Goal: Task Accomplishment & Management: Manage account settings

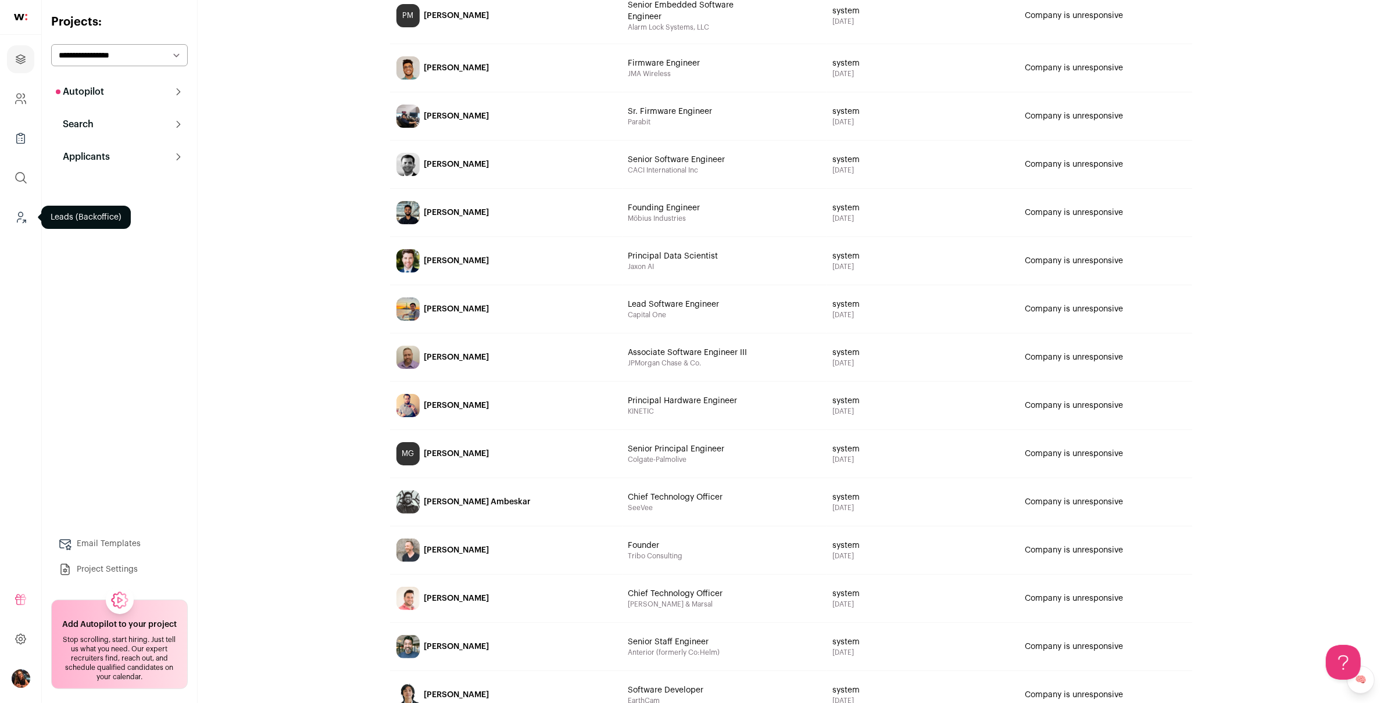
click at [20, 211] on icon "Leads (Backoffice)" at bounding box center [20, 217] width 13 height 14
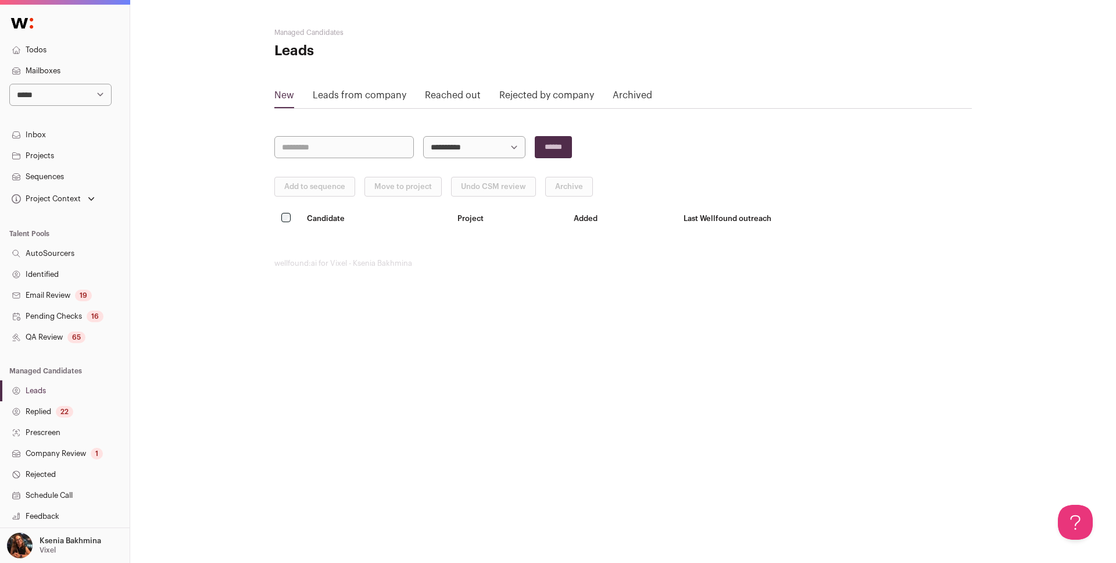
click at [53, 178] on link "Sequences" at bounding box center [65, 176] width 130 height 21
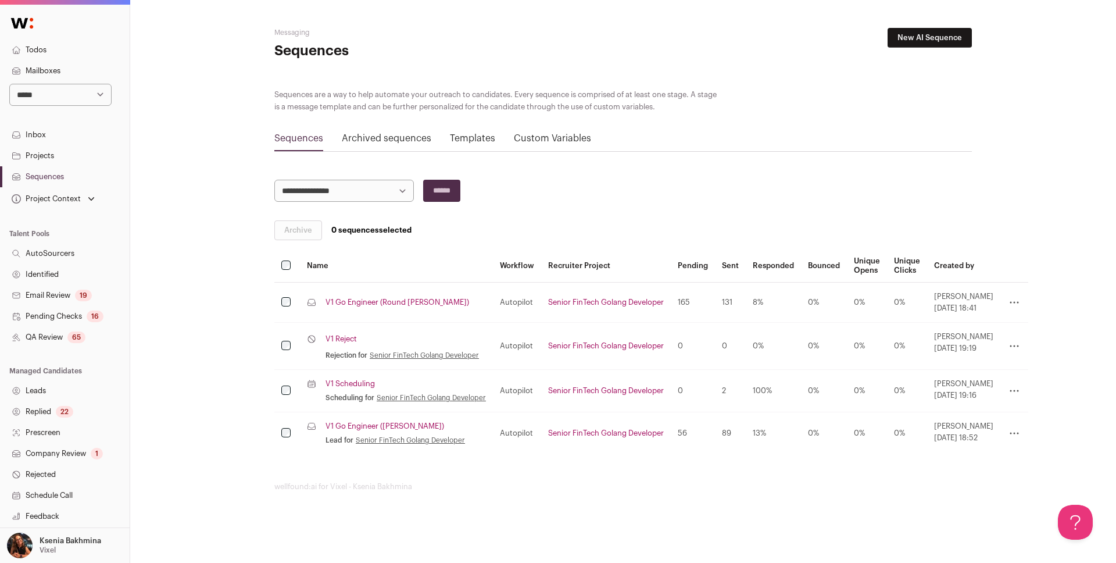
click at [54, 409] on link "Replied 22" at bounding box center [65, 411] width 130 height 21
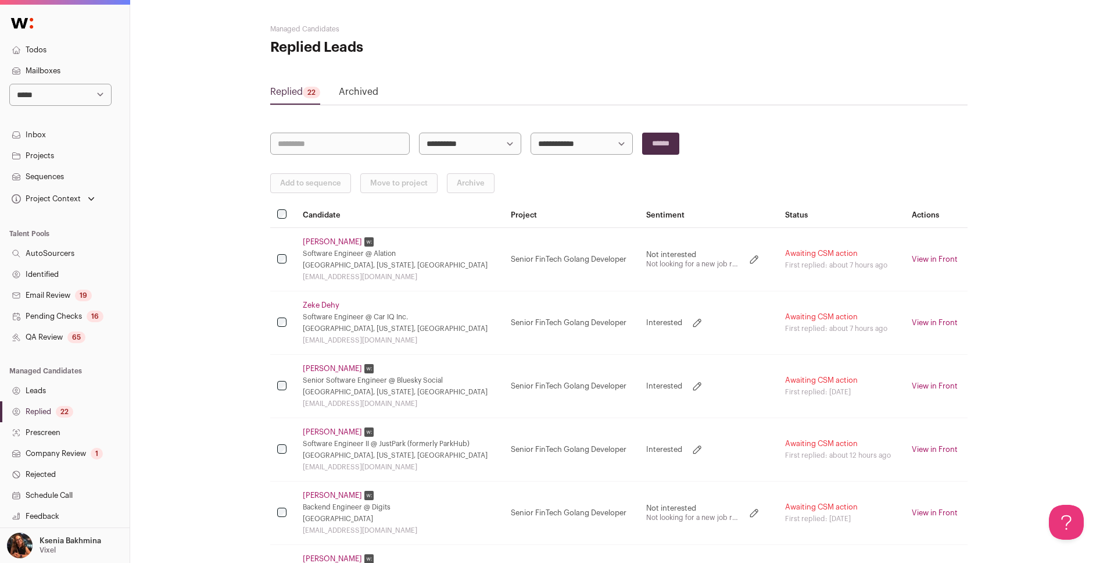
scroll to position [5, 0]
click at [315, 303] on link "Zeke Dehy" at bounding box center [321, 303] width 37 height 9
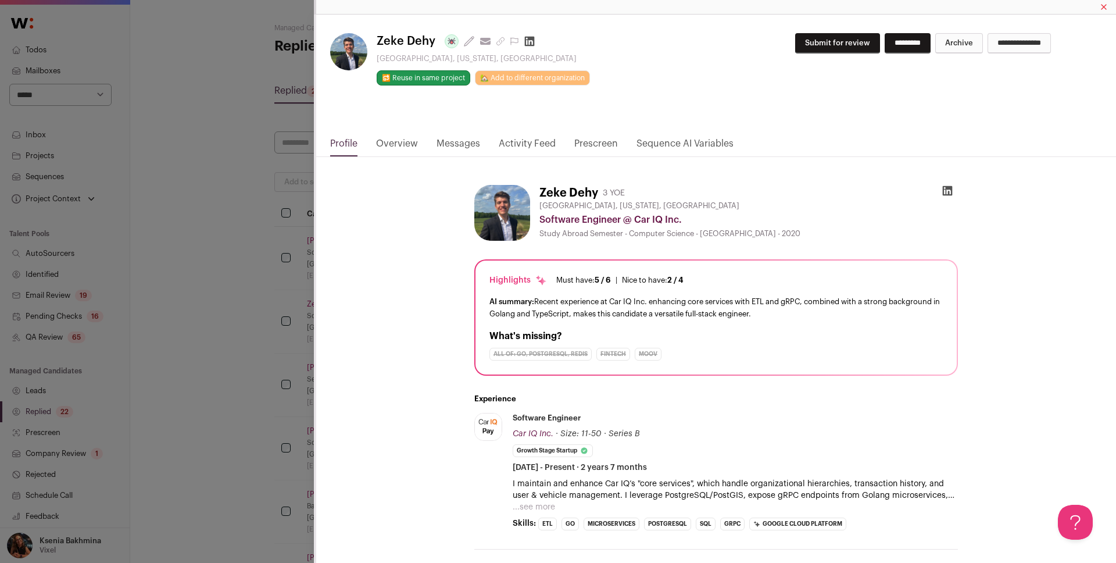
click at [468, 139] on link "Messages" at bounding box center [458, 147] width 44 height 20
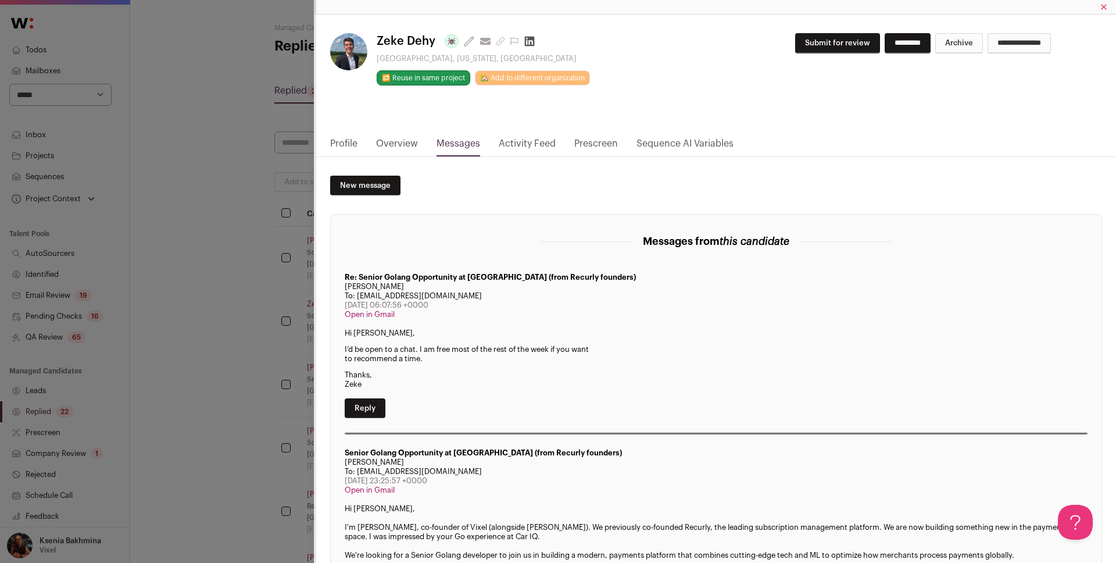
click at [257, 270] on div "**********" at bounding box center [558, 281] width 1116 height 563
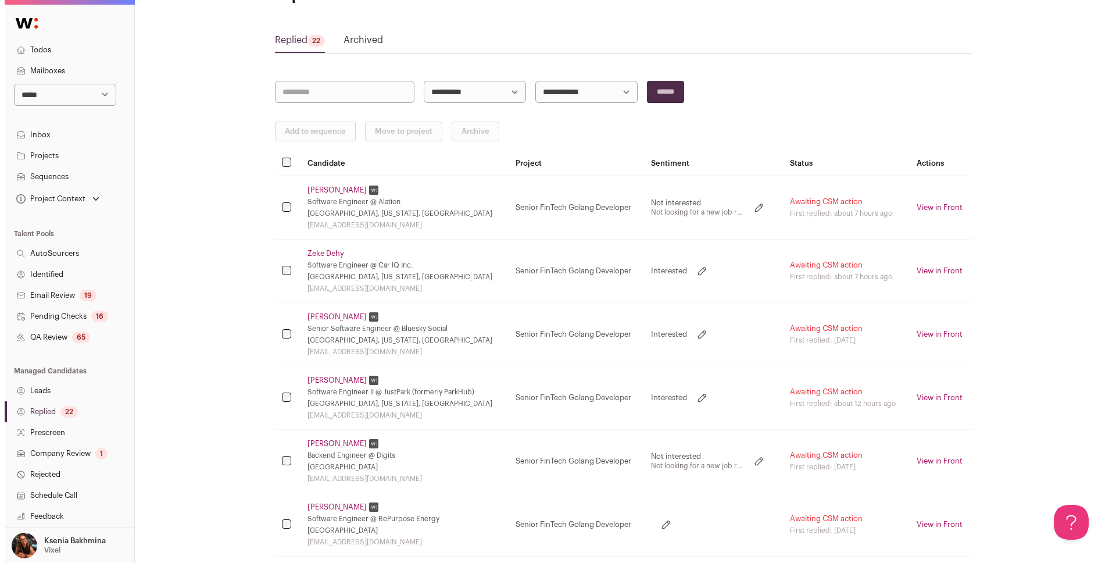
scroll to position [60, 0]
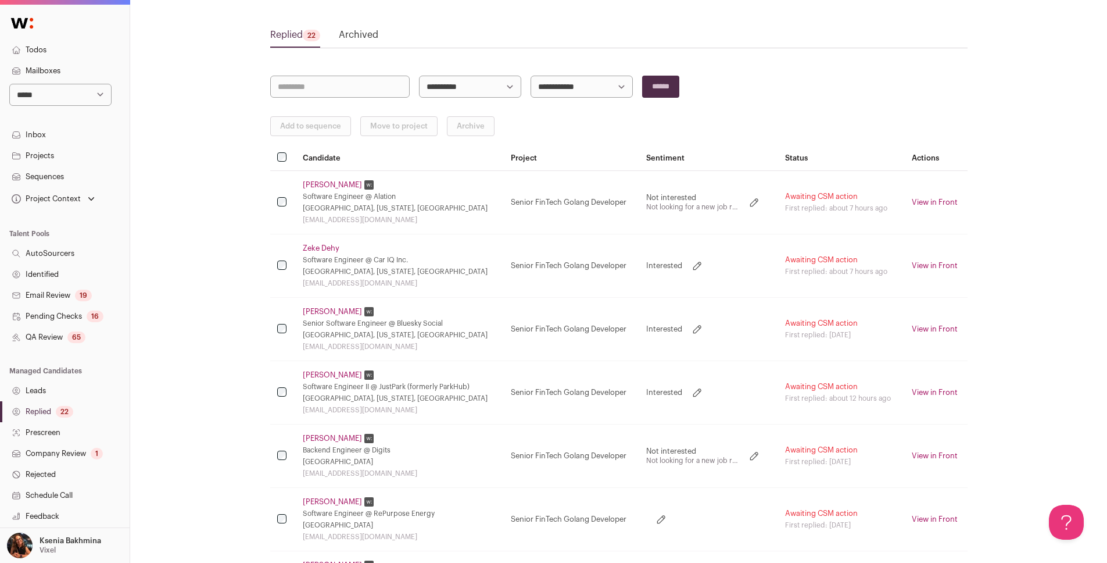
click at [326, 311] on link "William Berry" at bounding box center [332, 311] width 59 height 9
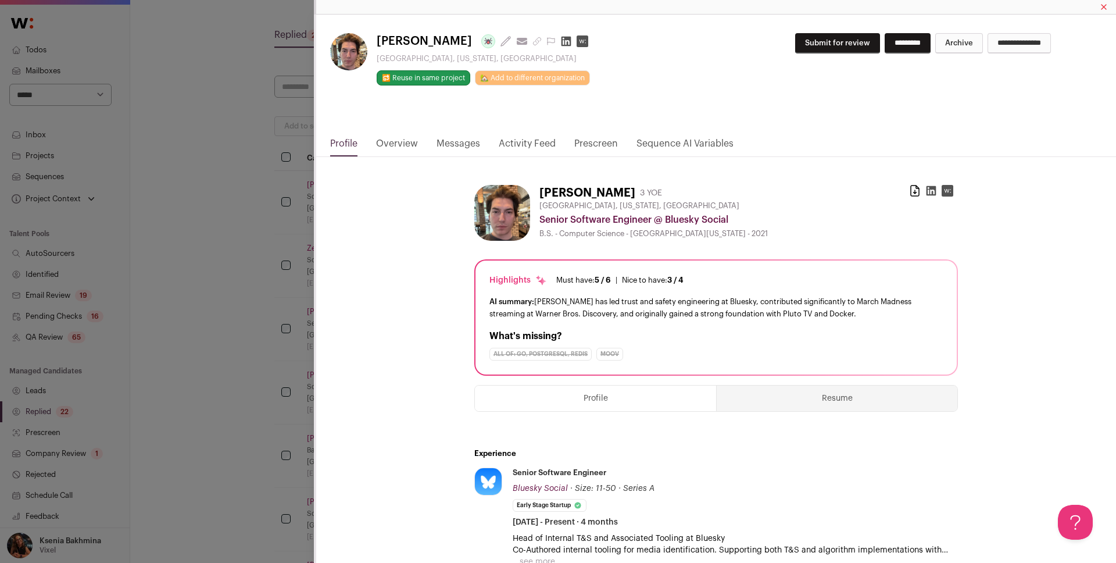
click at [449, 145] on link "Messages" at bounding box center [458, 147] width 44 height 20
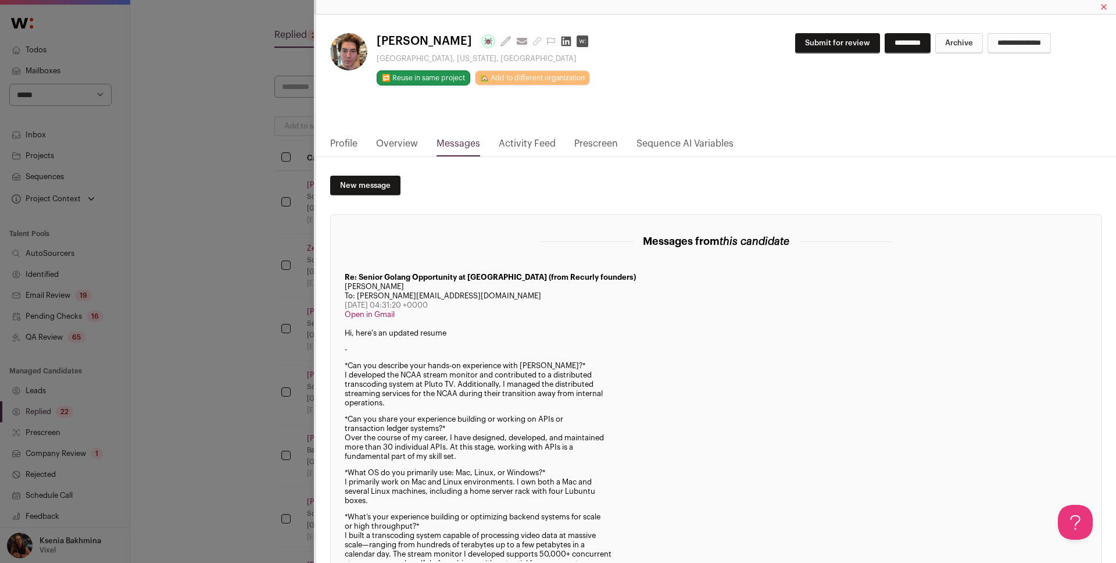
click at [262, 312] on div "William Berry Last update: 5 days ago View most recent conversation in Front Na…" at bounding box center [558, 281] width 1116 height 563
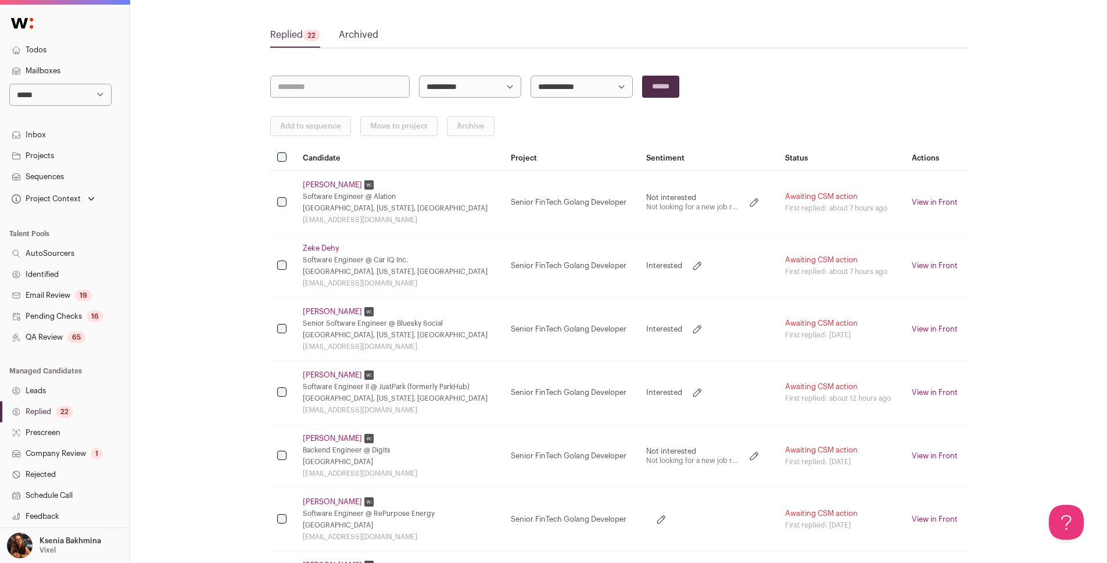
click at [324, 307] on link "William Berry" at bounding box center [332, 311] width 59 height 9
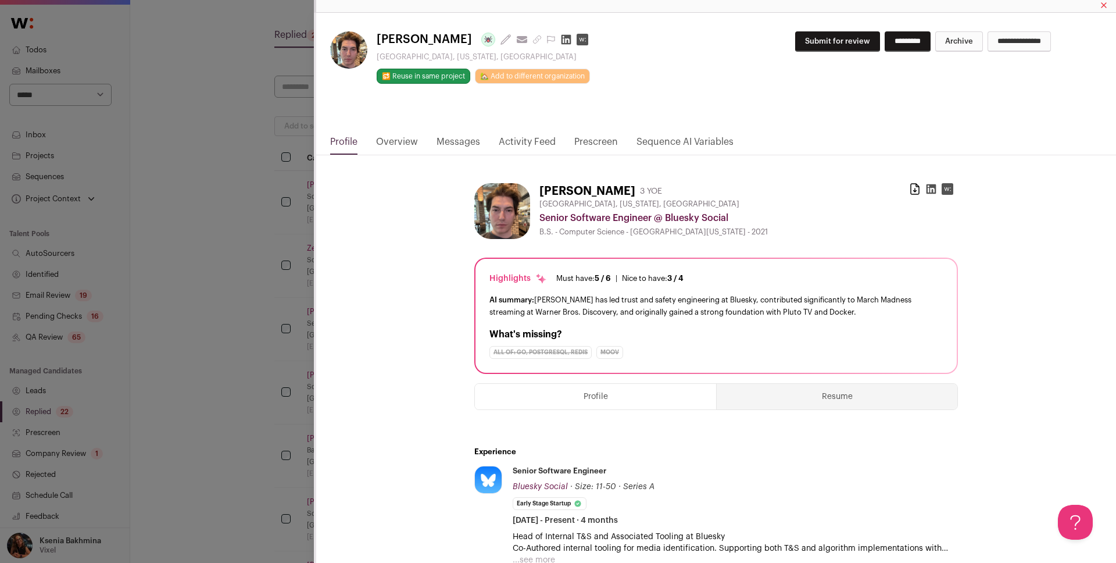
scroll to position [2, 0]
click at [450, 141] on link "Messages" at bounding box center [458, 144] width 44 height 20
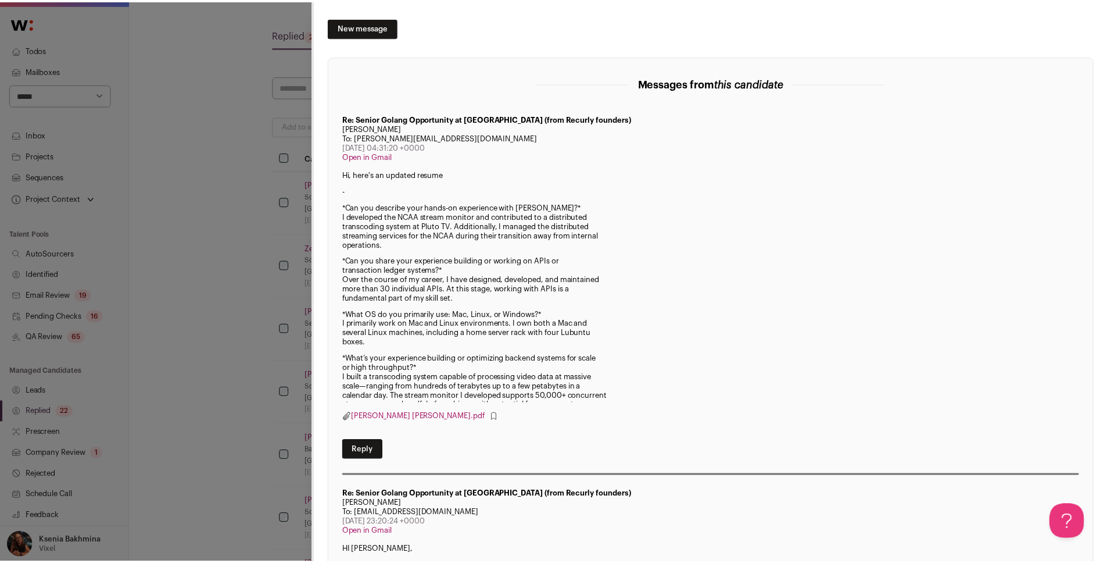
scroll to position [111, 0]
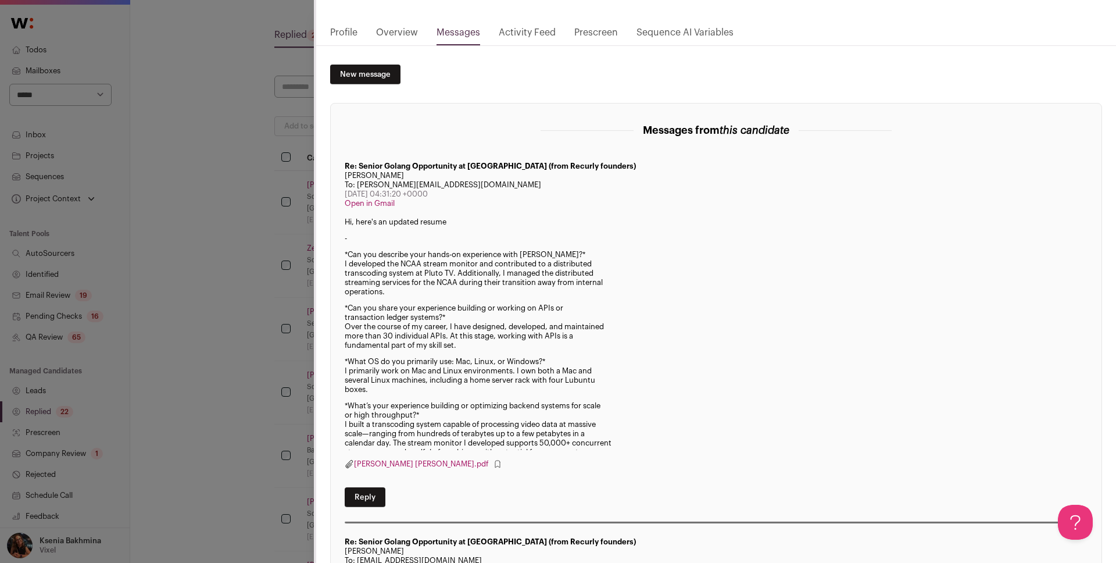
click at [220, 210] on div "William Berry Last update: 5 days ago View most recent conversation in Front Na…" at bounding box center [558, 281] width 1116 height 563
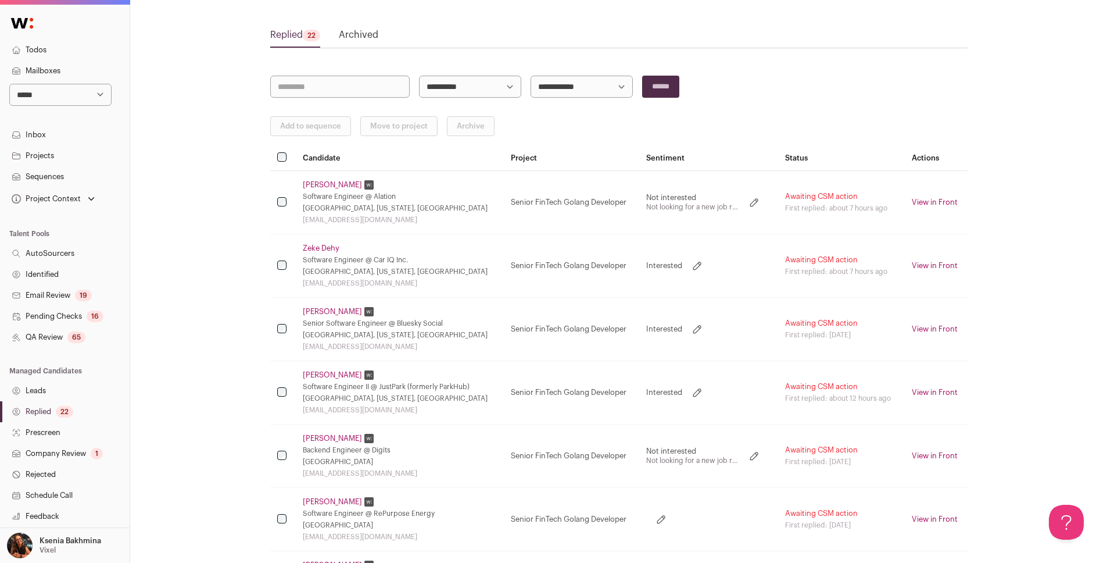
click at [329, 376] on link "Paul Edwards" at bounding box center [332, 374] width 59 height 9
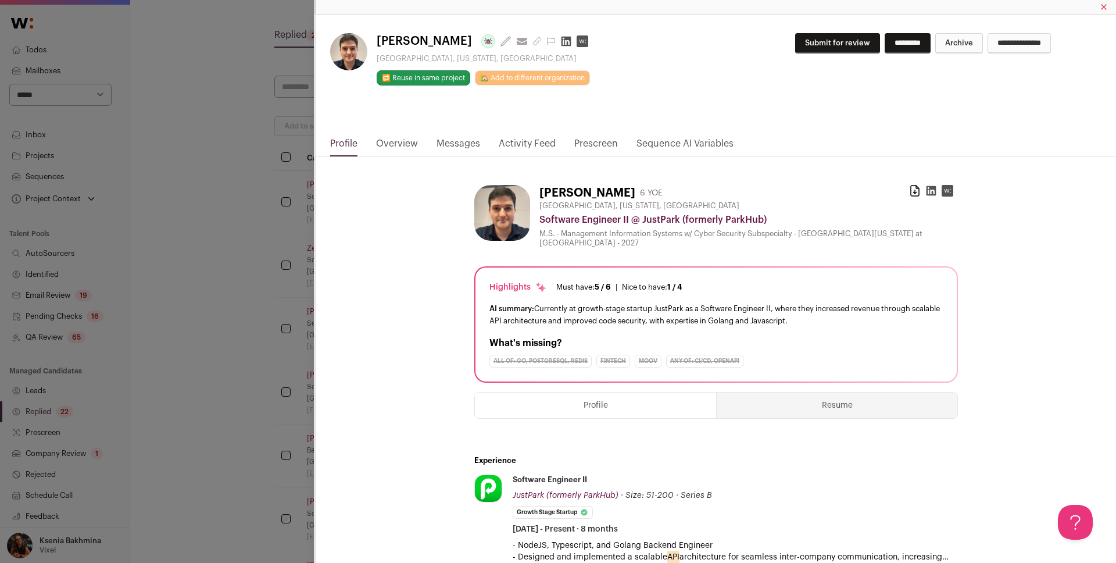
click at [457, 144] on link "Messages" at bounding box center [458, 147] width 44 height 20
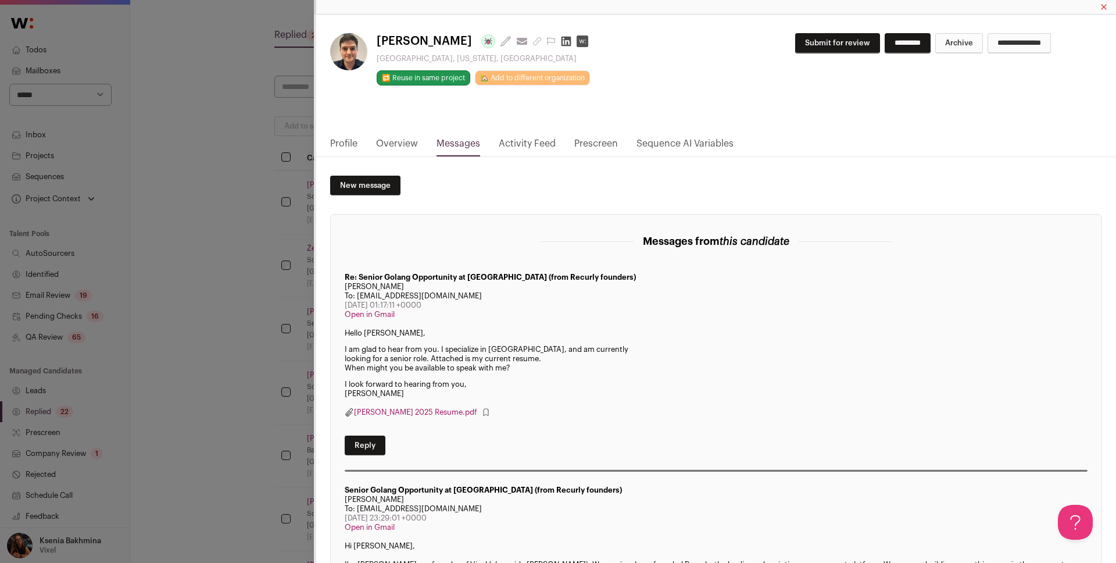
click at [231, 263] on div "Paul Edwards Last update: 7 days ago View most recent conversation in Front Gar…" at bounding box center [558, 281] width 1116 height 563
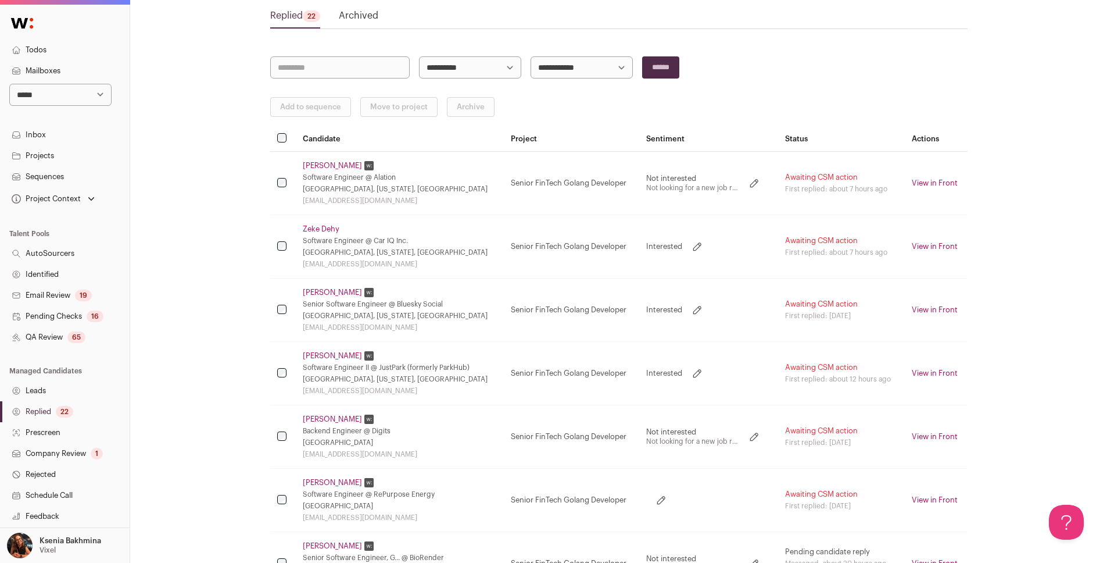
scroll to position [101, 0]
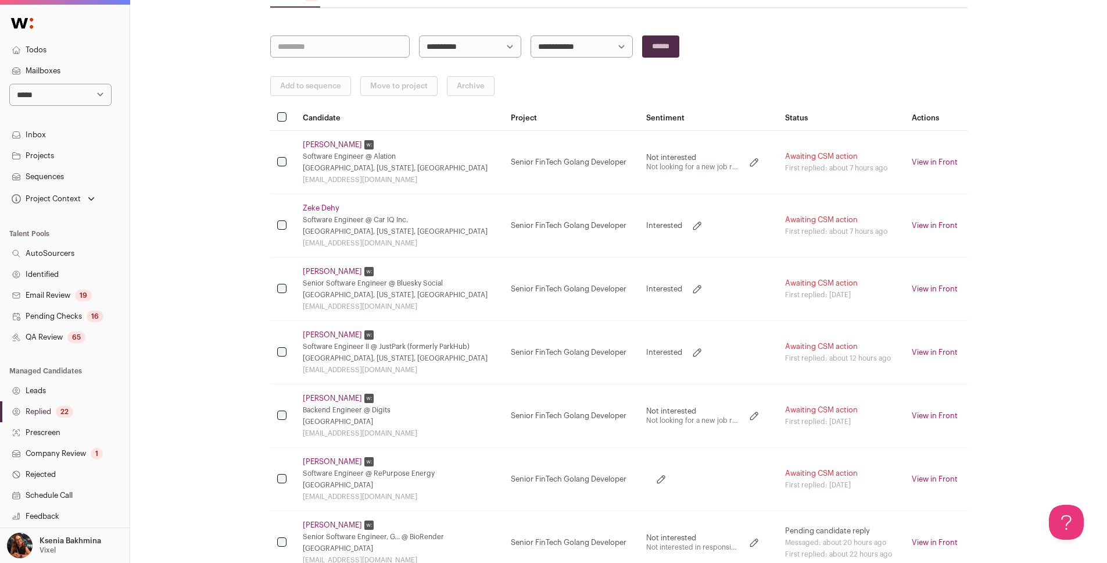
click at [339, 459] on link "Su Chandran" at bounding box center [332, 461] width 59 height 9
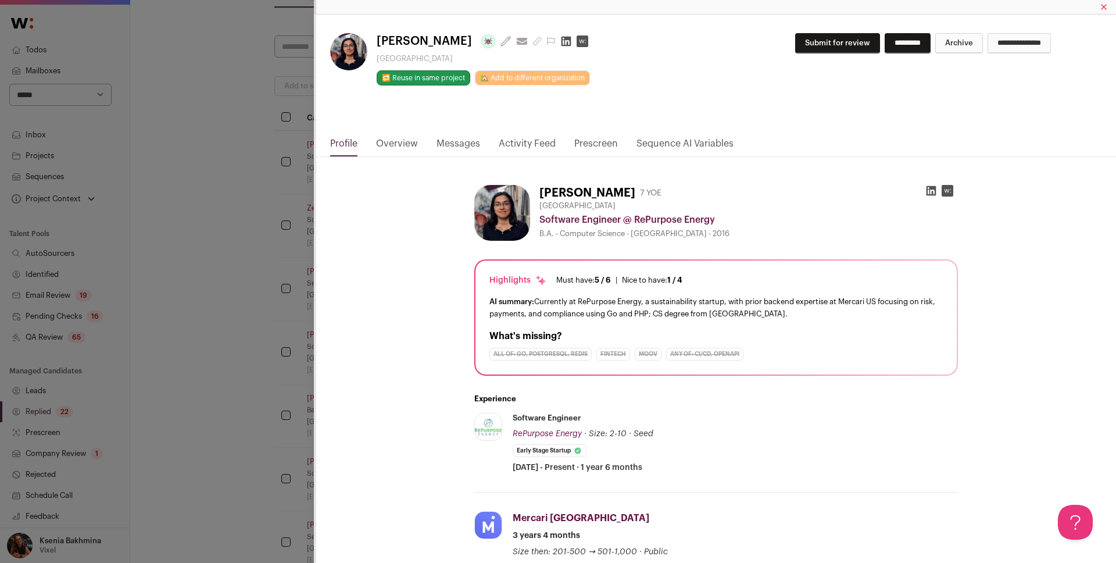
click at [401, 140] on link "Overview" at bounding box center [397, 147] width 42 height 20
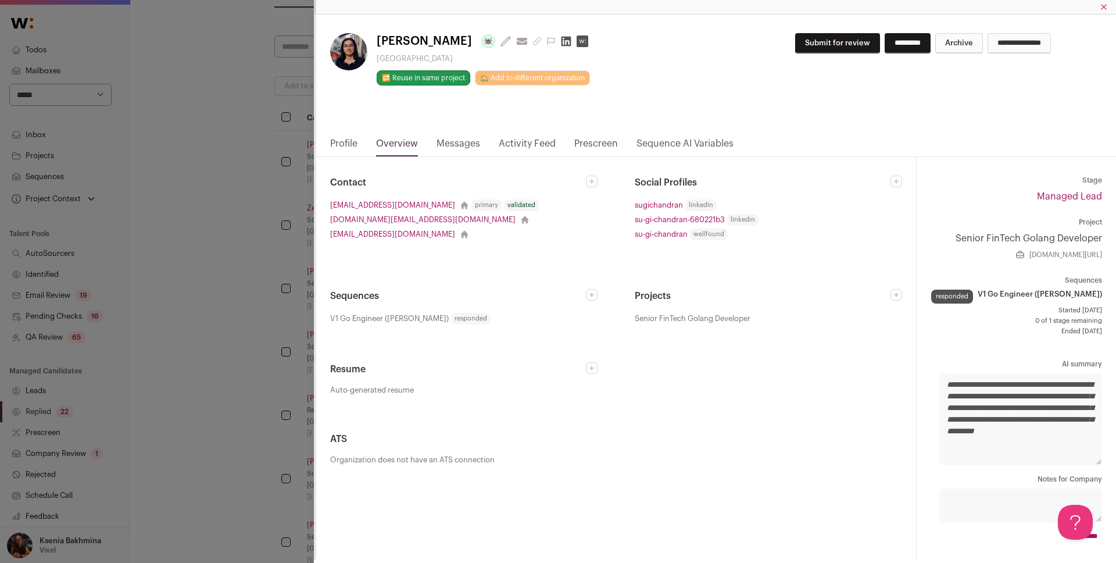
click at [448, 142] on link "Messages" at bounding box center [458, 147] width 44 height 20
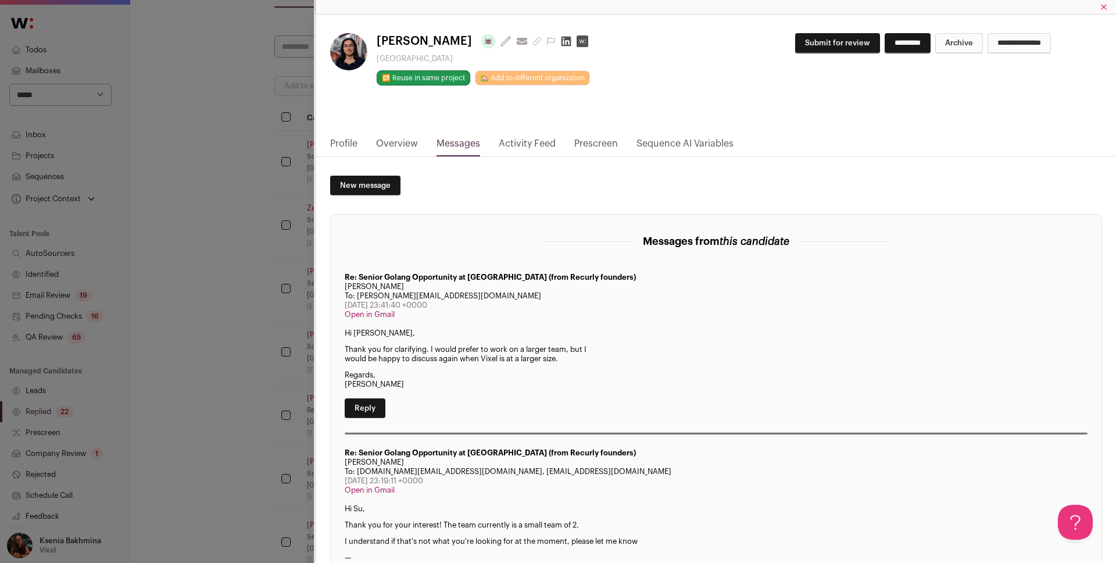
click at [223, 330] on div "**********" at bounding box center [558, 281] width 1116 height 563
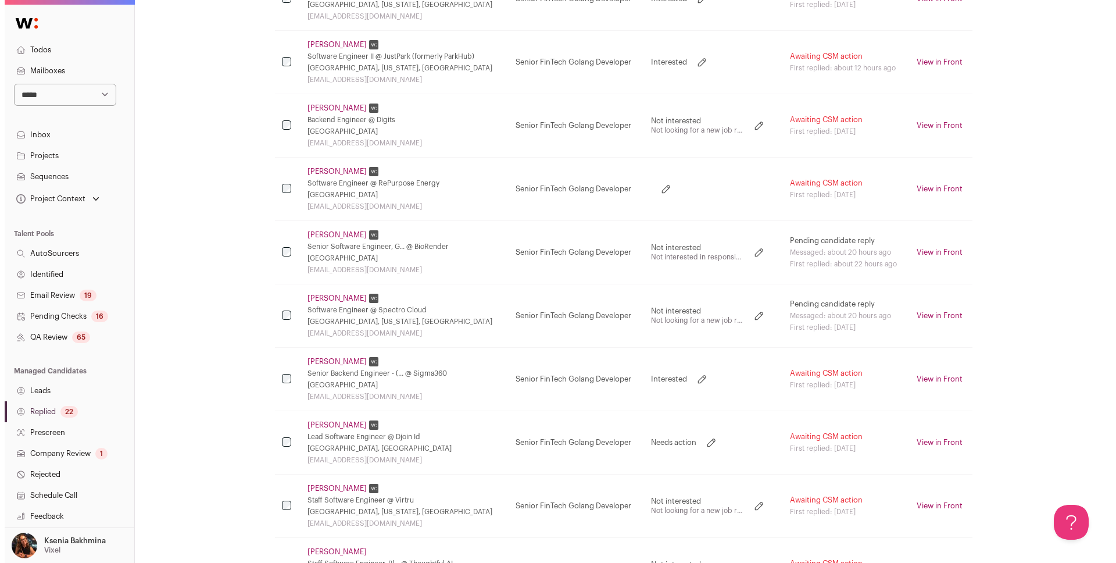
scroll to position [0, 0]
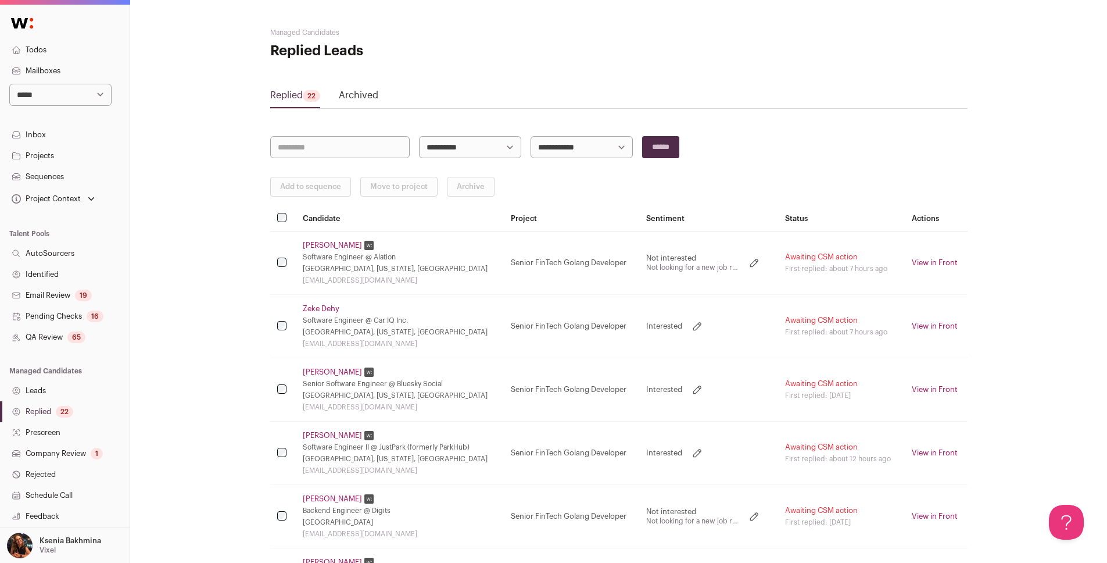
click at [334, 362] on td "William Berry Senior Software Engineer @ Bluesky Social Nashville, Tennessee, U…" at bounding box center [400, 389] width 208 height 63
click at [330, 371] on link "William Berry" at bounding box center [332, 371] width 59 height 9
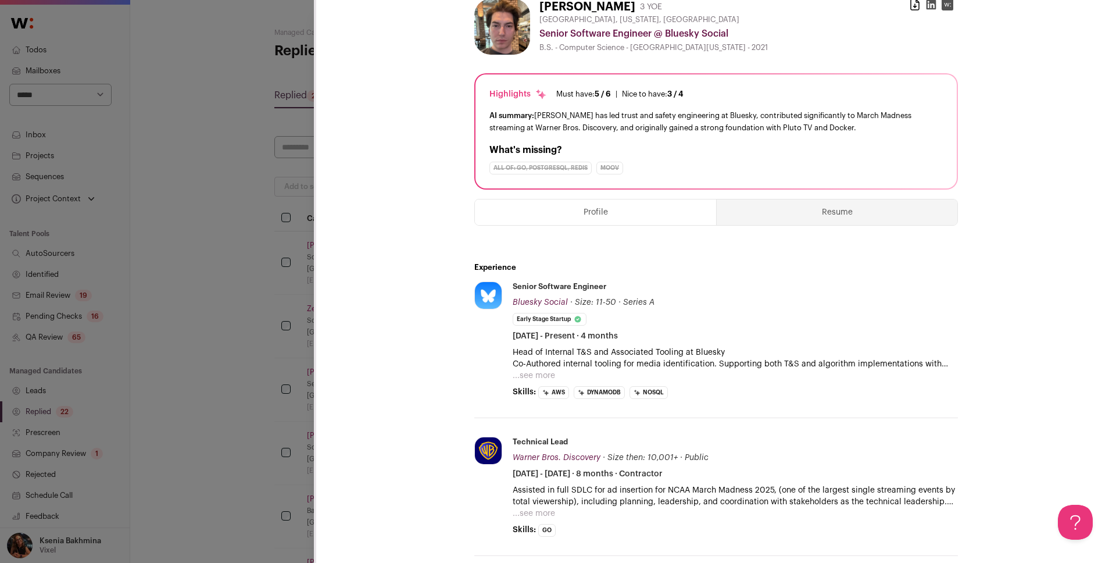
scroll to position [195, 0]
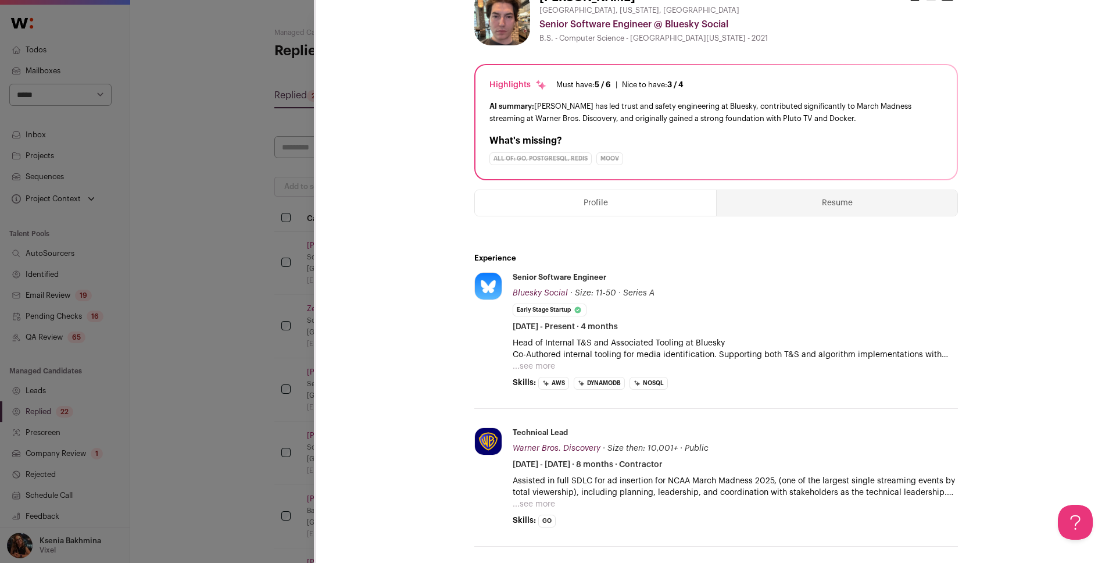
click at [541, 366] on button "...see more" at bounding box center [534, 366] width 42 height 12
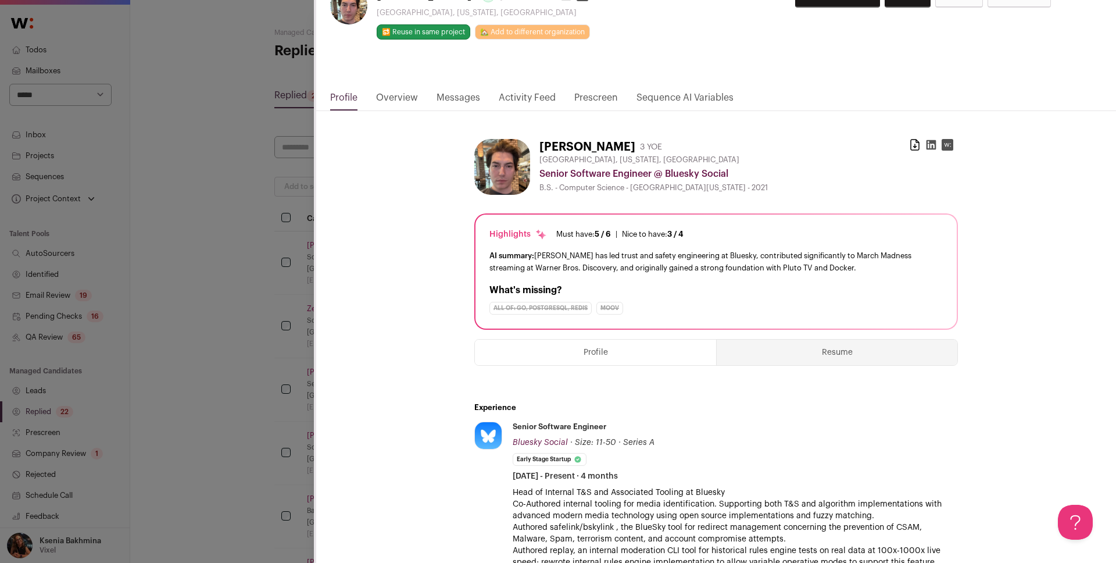
scroll to position [0, 0]
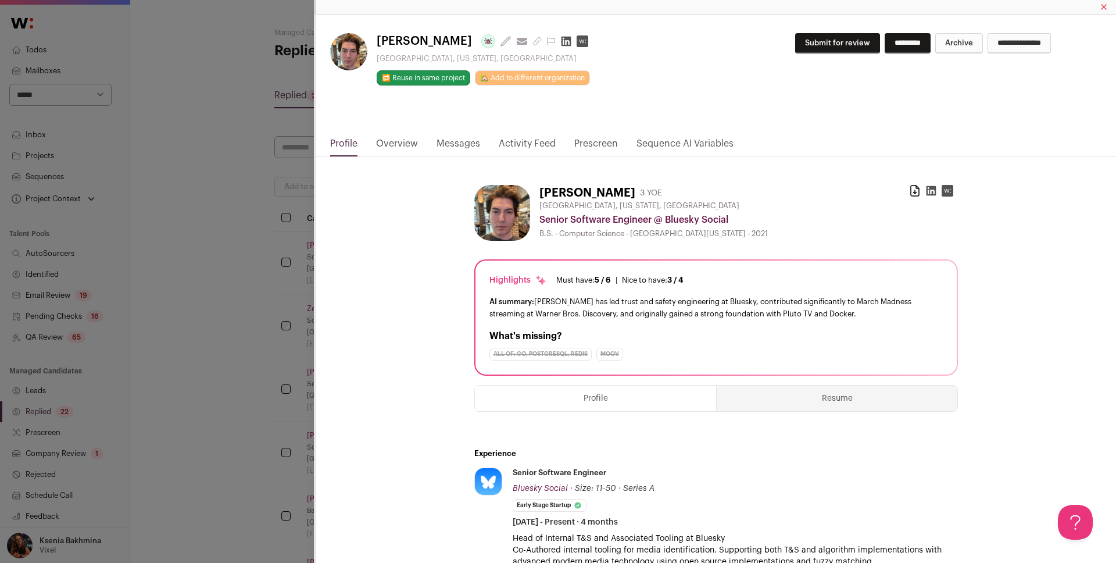
click at [405, 142] on link "Overview" at bounding box center [397, 147] width 42 height 20
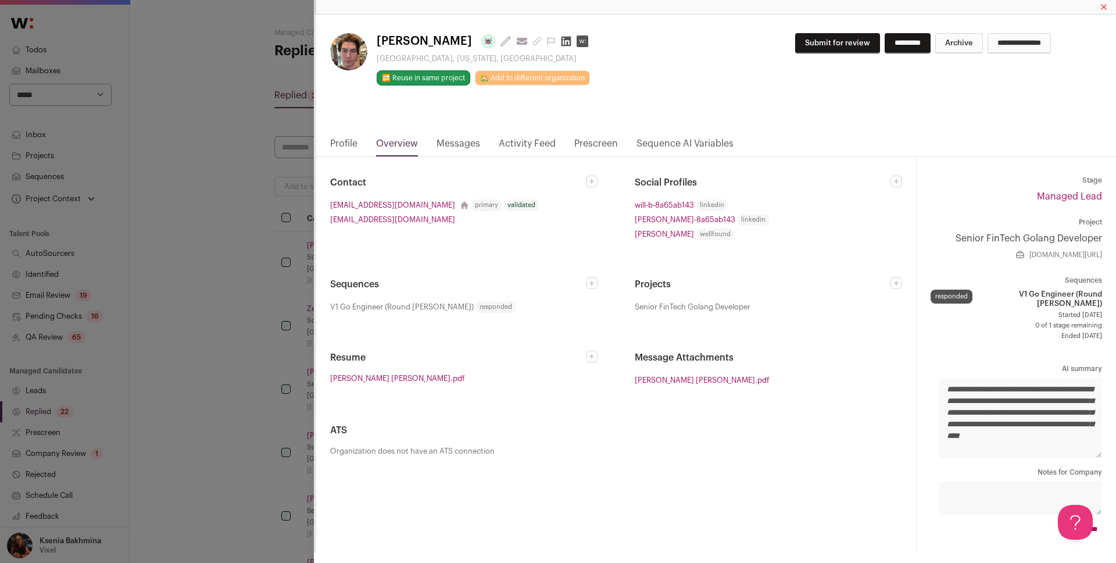
click at [459, 146] on link "Messages" at bounding box center [458, 147] width 44 height 20
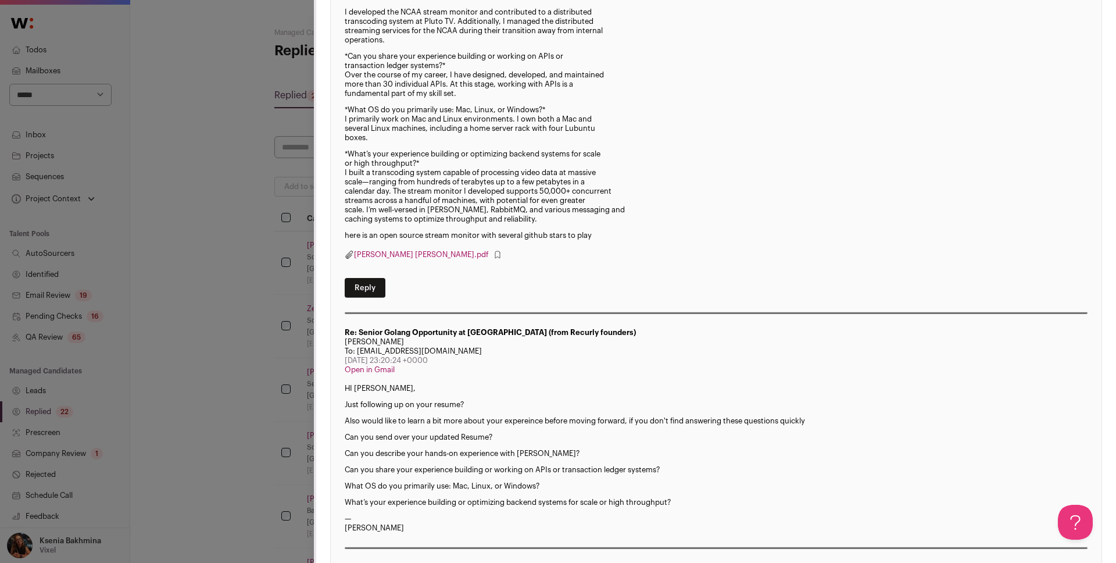
scroll to position [51, 0]
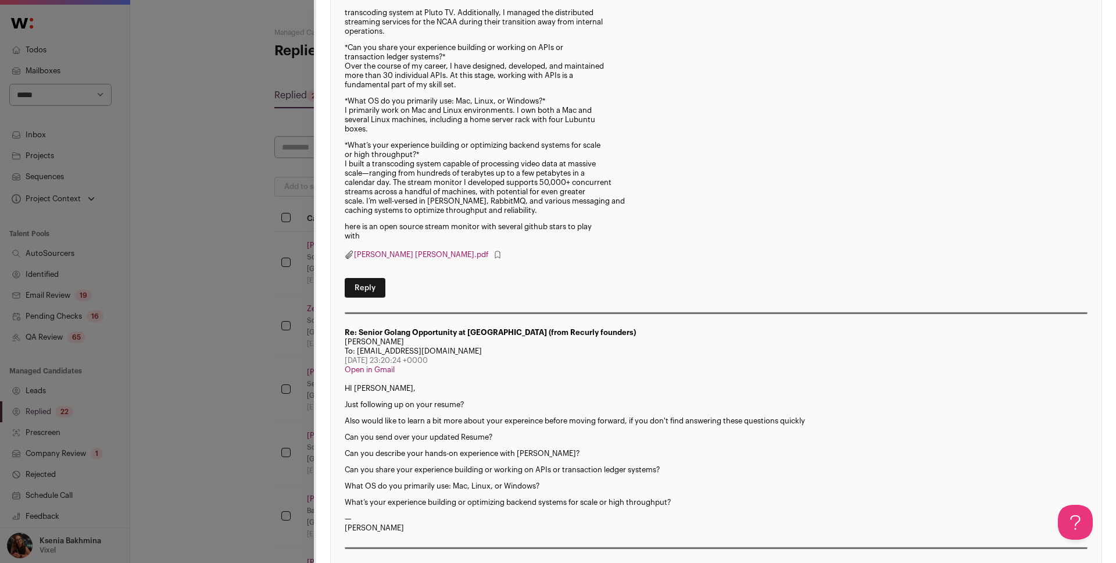
click at [386, 253] on link "William Spicer Berry.pdf" at bounding box center [421, 254] width 134 height 9
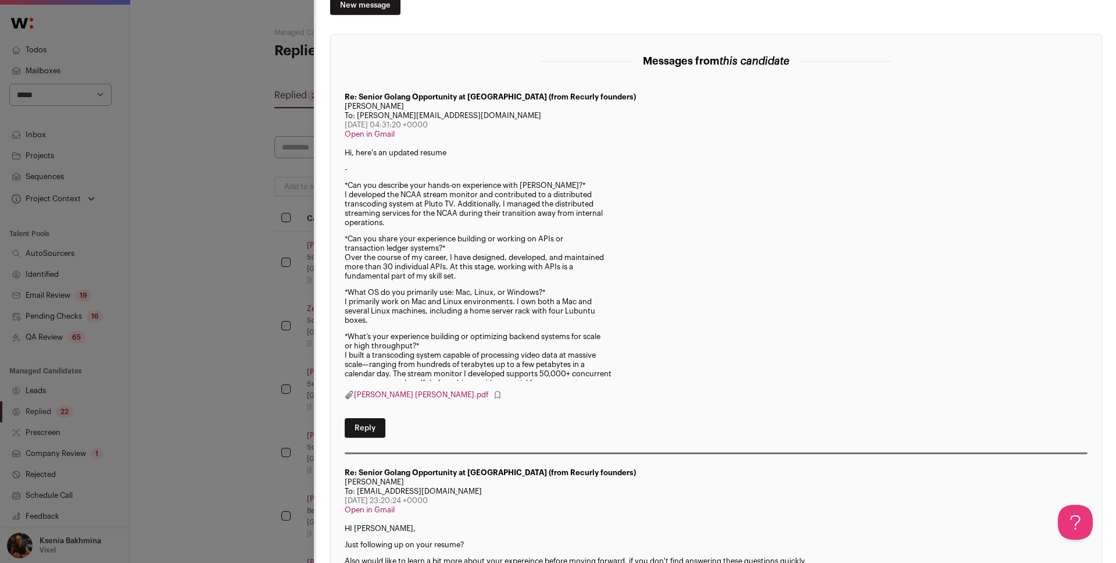
scroll to position [129, 0]
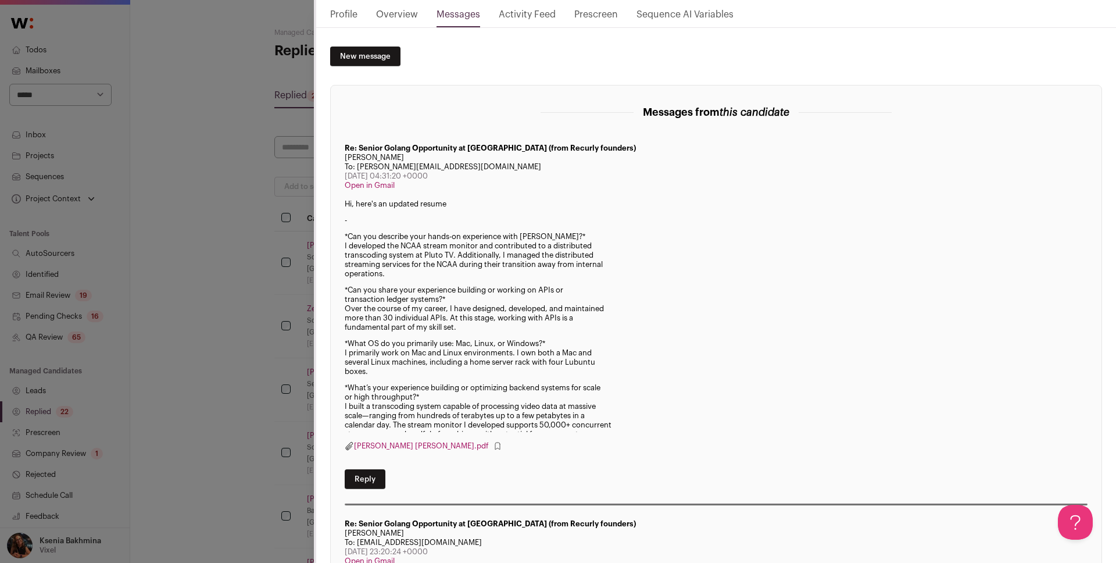
click at [257, 198] on div "William Berry Last update: 5 days ago View most recent conversation in Front Na…" at bounding box center [558, 281] width 1116 height 563
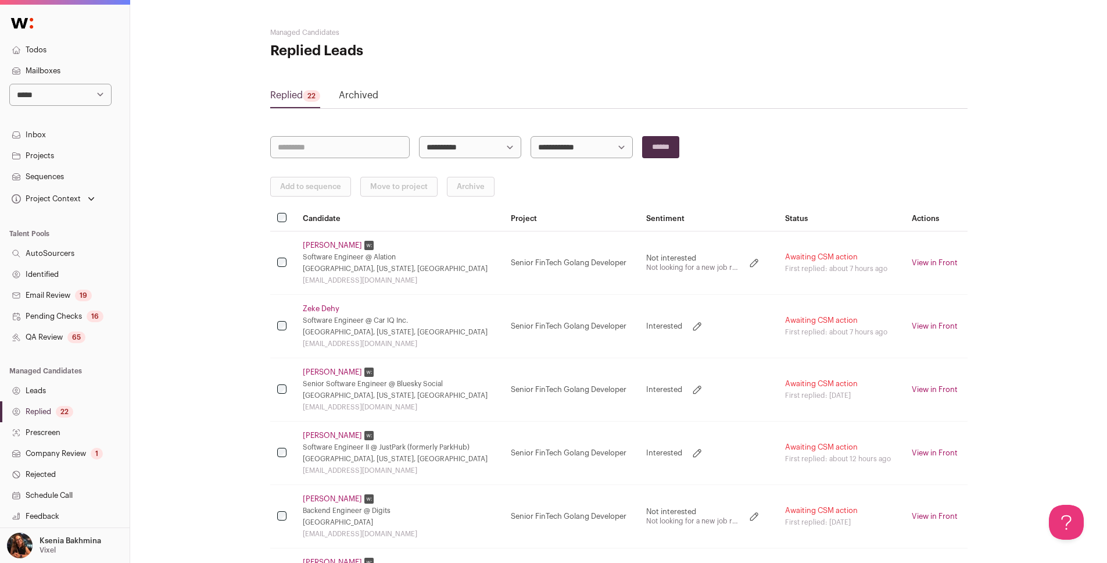
click at [320, 373] on link "William Berry" at bounding box center [332, 371] width 59 height 9
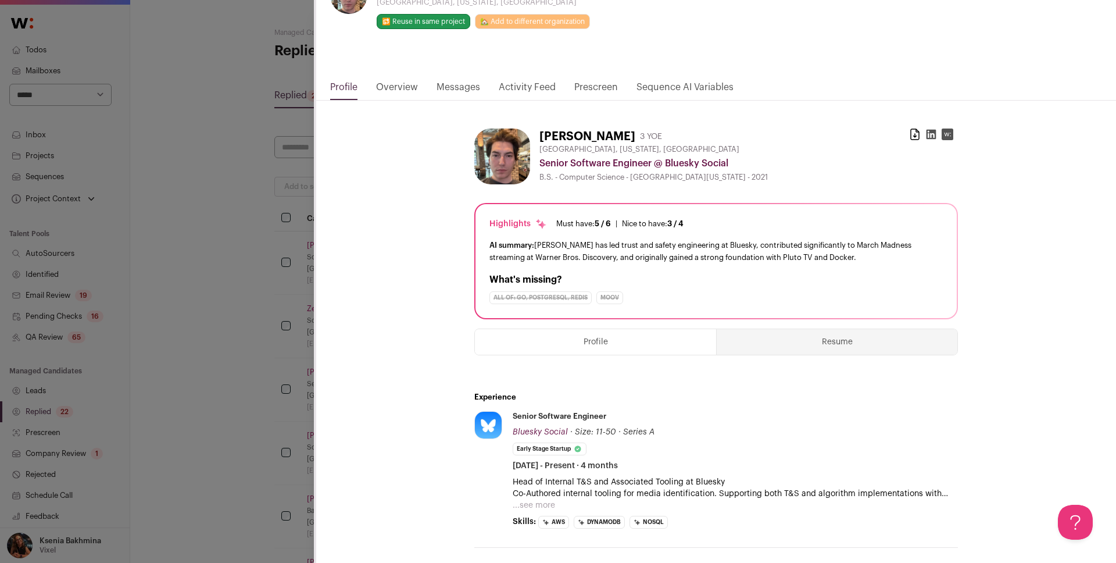
scroll to position [0, 0]
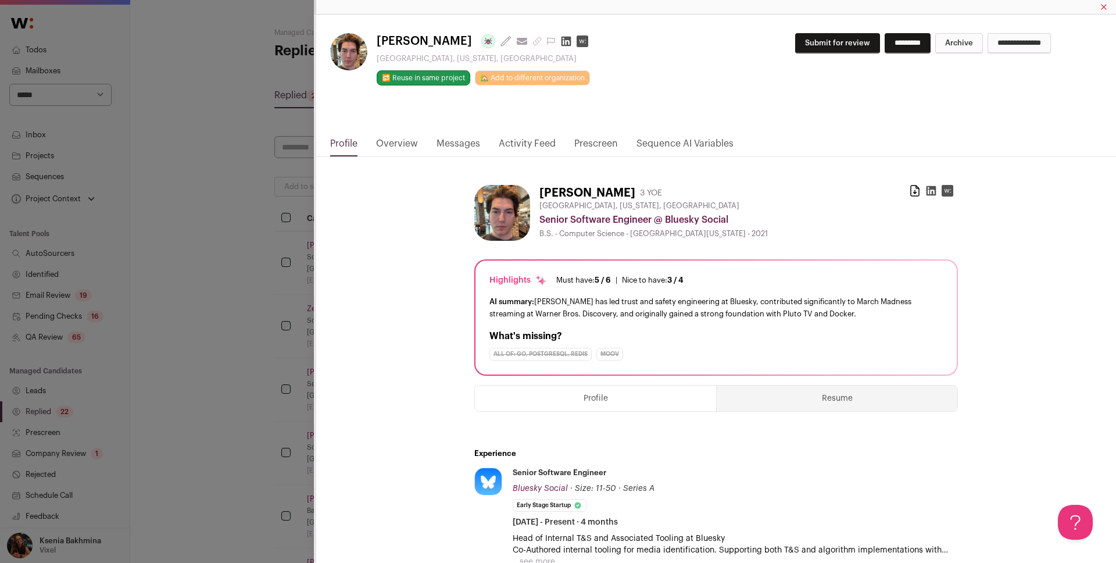
click at [349, 139] on link "Profile" at bounding box center [343, 147] width 27 height 20
click at [809, 388] on button "Resume" at bounding box center [837, 398] width 241 height 26
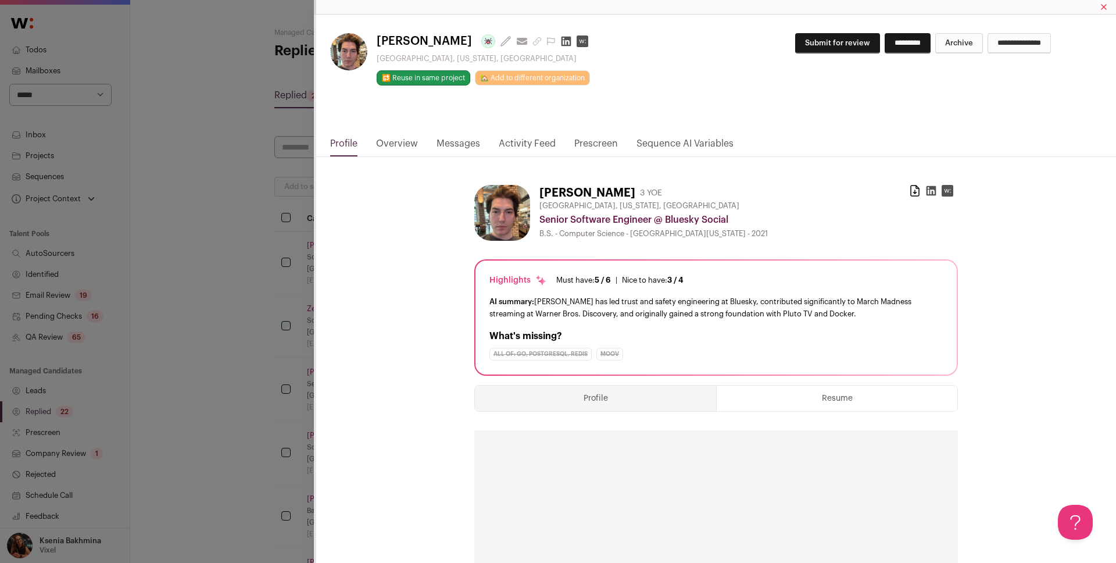
click at [597, 402] on button "Profile" at bounding box center [595, 398] width 241 height 26
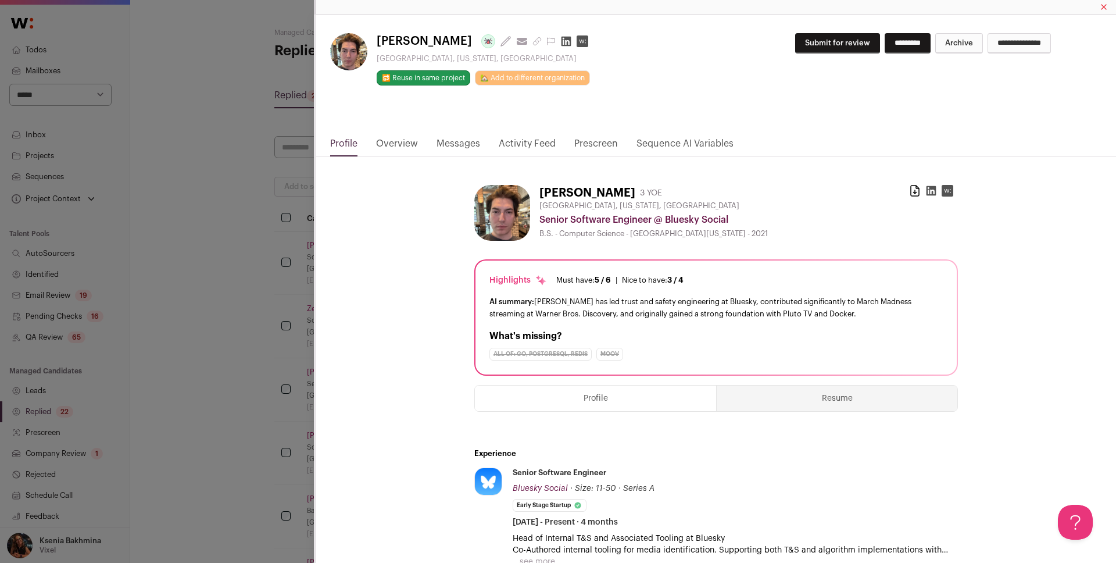
click at [396, 148] on link "Overview" at bounding box center [397, 147] width 42 height 20
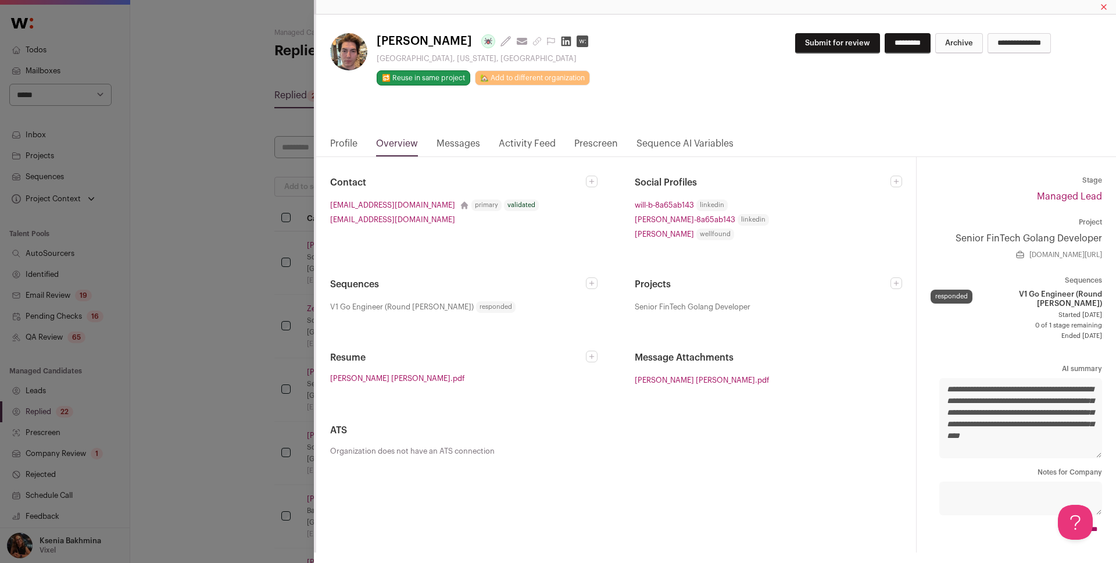
click at [893, 181] on icon "Close modal via background" at bounding box center [896, 181] width 7 height 7
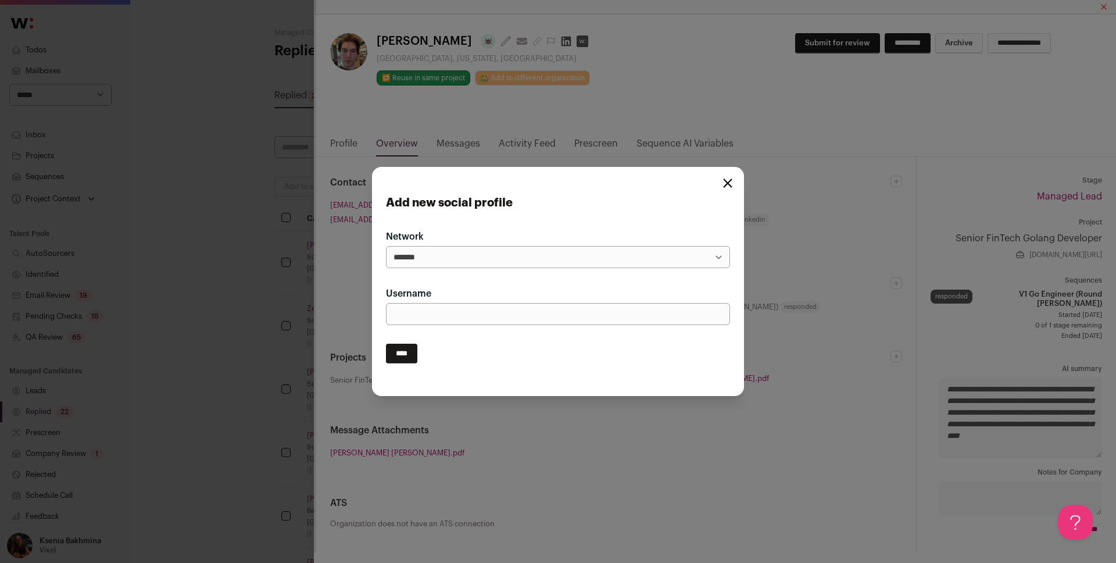
click at [424, 265] on select "**********" at bounding box center [558, 257] width 344 height 22
select select "******"
click at [422, 326] on form "**********" at bounding box center [558, 288] width 344 height 187
click at [418, 316] on input "Username" at bounding box center [558, 314] width 344 height 22
paste input "*******"
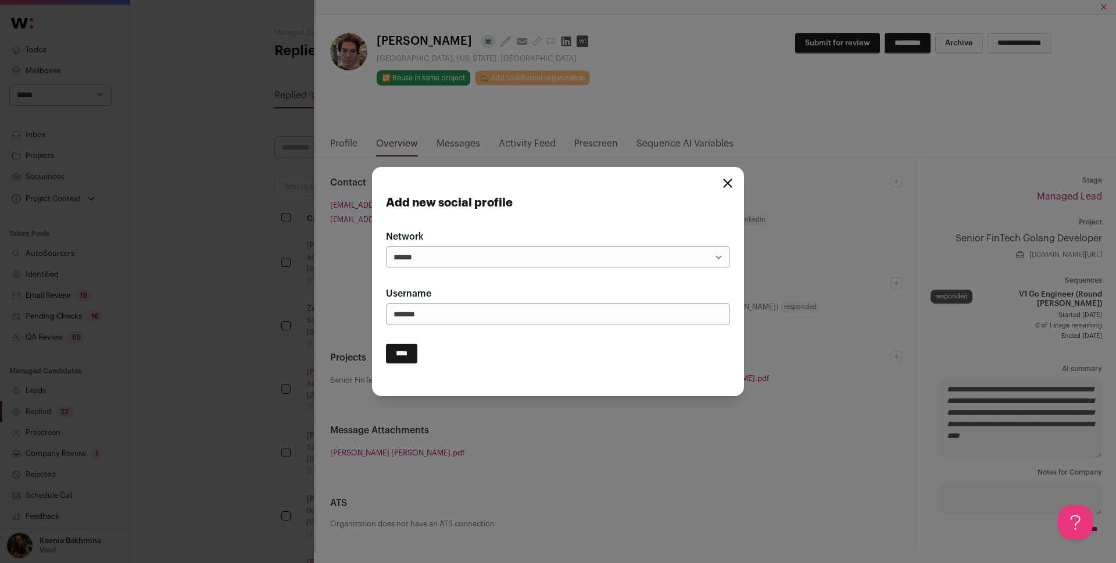
type input "*******"
click at [403, 350] on input "****" at bounding box center [401, 353] width 31 height 20
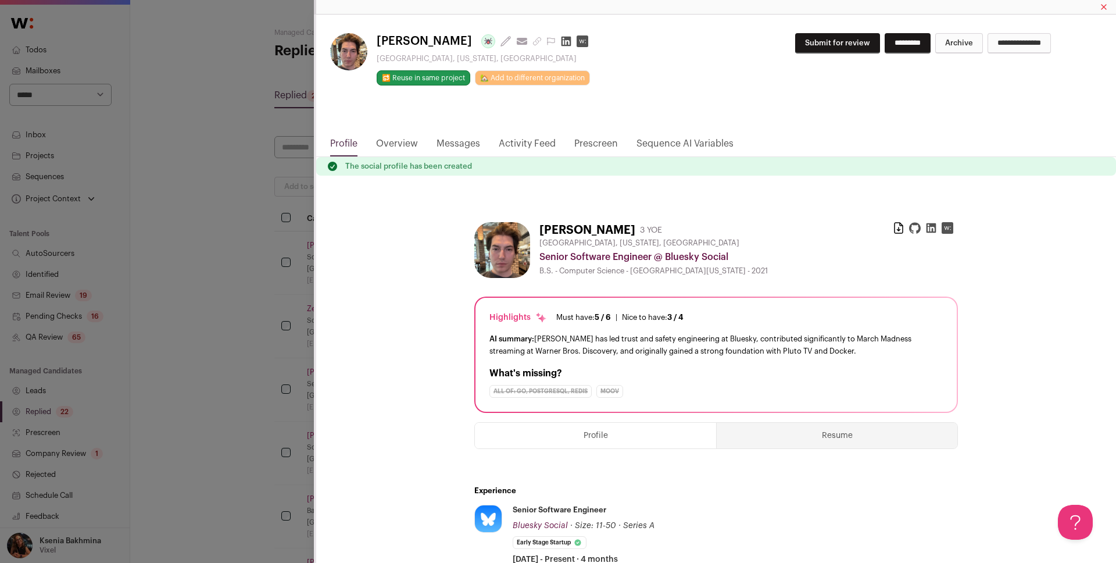
click at [910, 231] on icon "Close modal via background" at bounding box center [915, 228] width 12 height 12
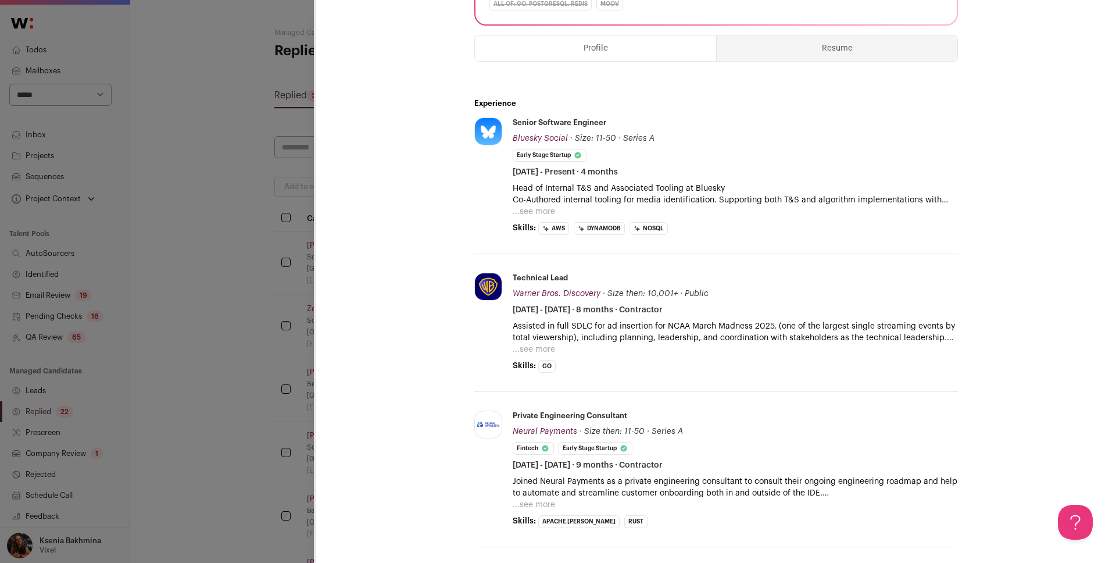
scroll to position [437, 0]
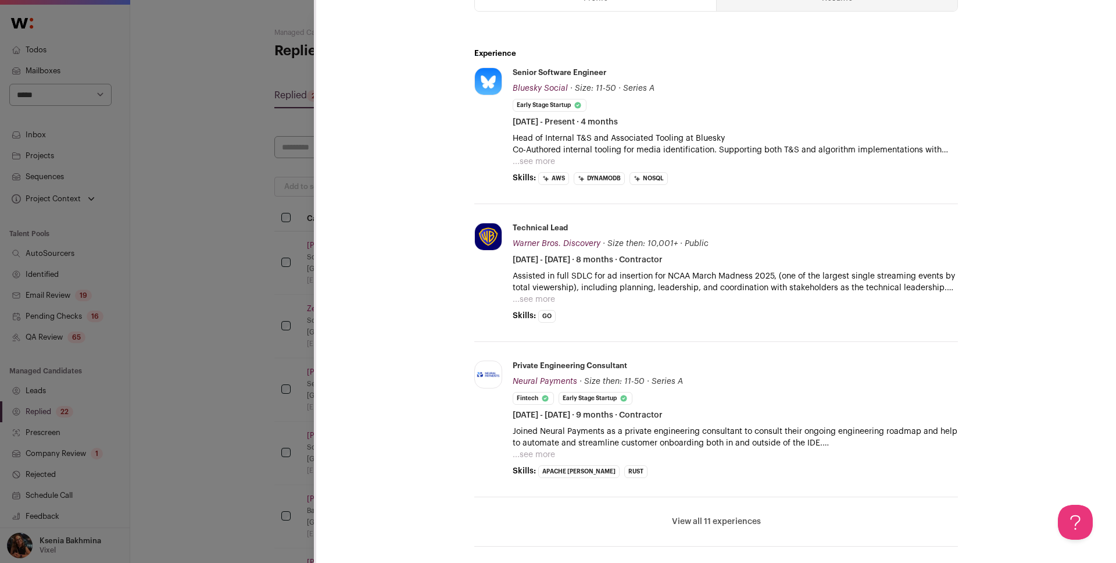
click at [722, 523] on button "View all 11 experiences" at bounding box center [716, 521] width 89 height 12
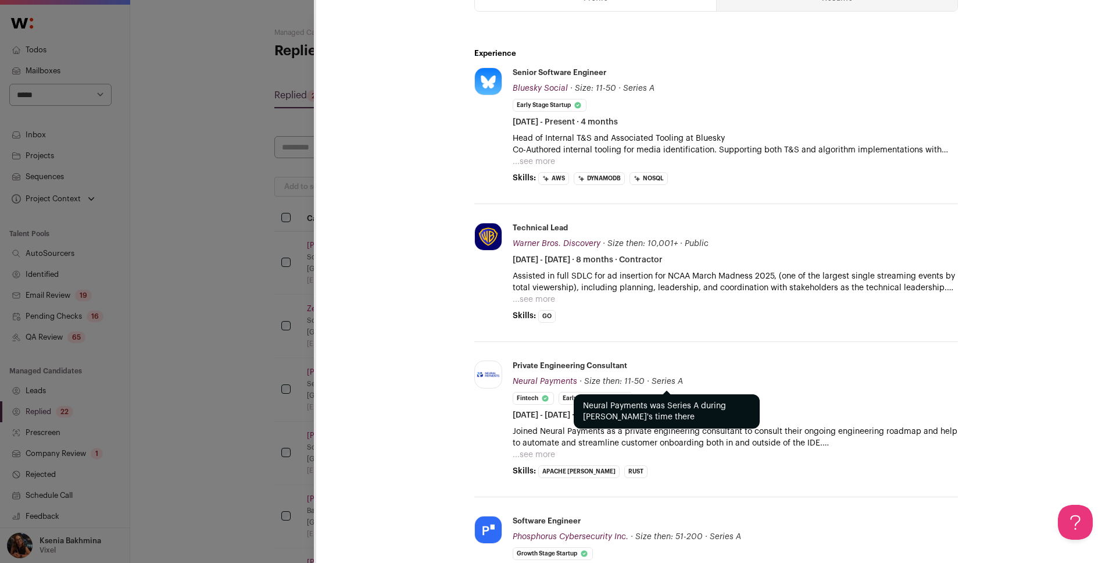
scroll to position [649, 0]
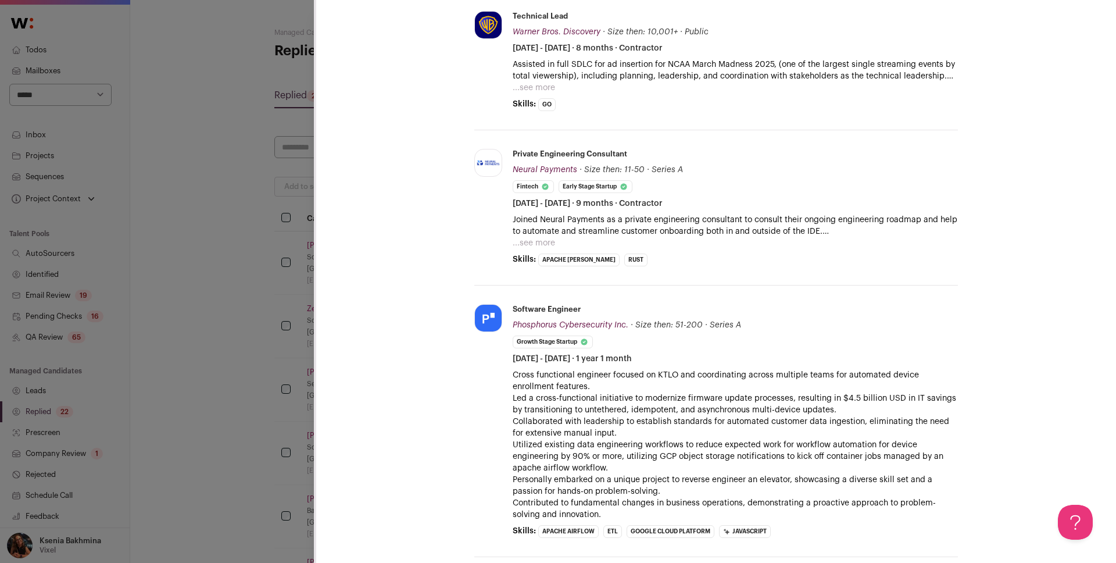
click at [98, 330] on div "William Berry Last update: 5 days ago View most recent conversation in Front Na…" at bounding box center [558, 281] width 1116 height 563
click at [221, 277] on div "William Berry Last update: 5 days ago View most recent conversation in Front Na…" at bounding box center [558, 281] width 1116 height 563
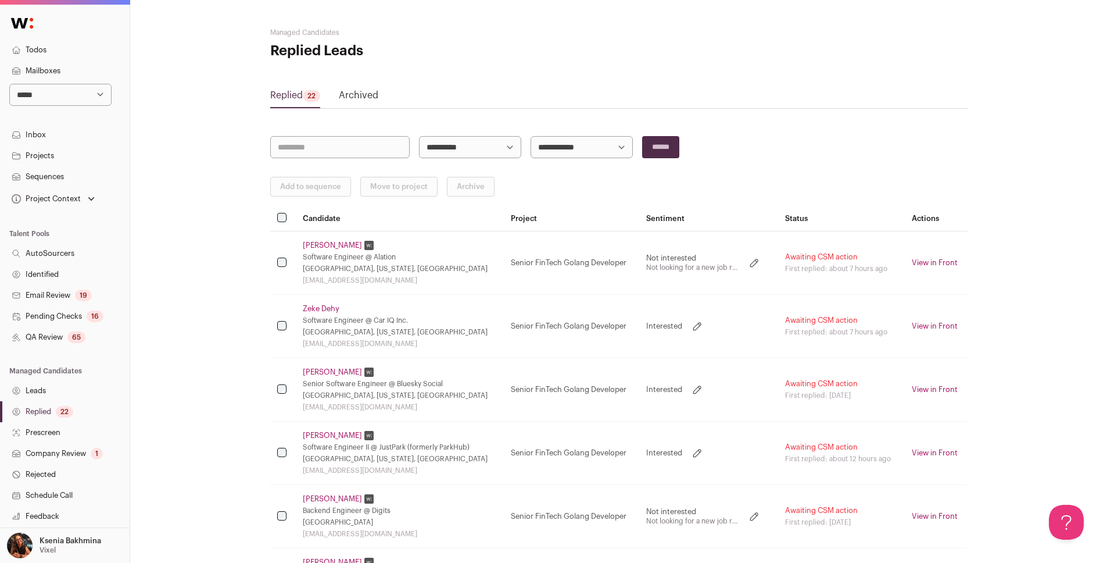
click at [309, 306] on link "Zeke Dehy" at bounding box center [321, 308] width 37 height 9
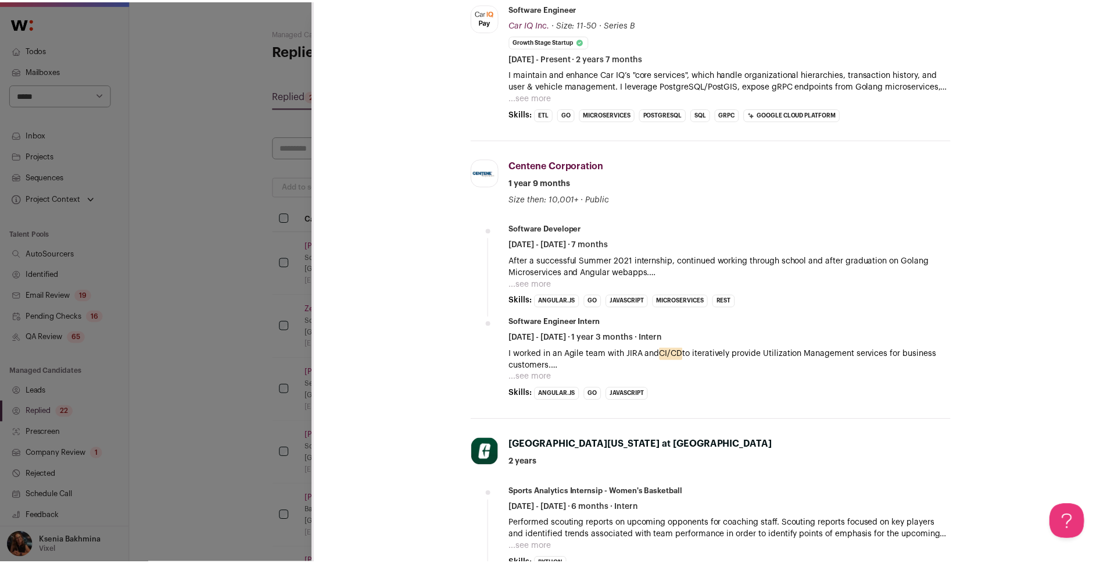
scroll to position [417, 0]
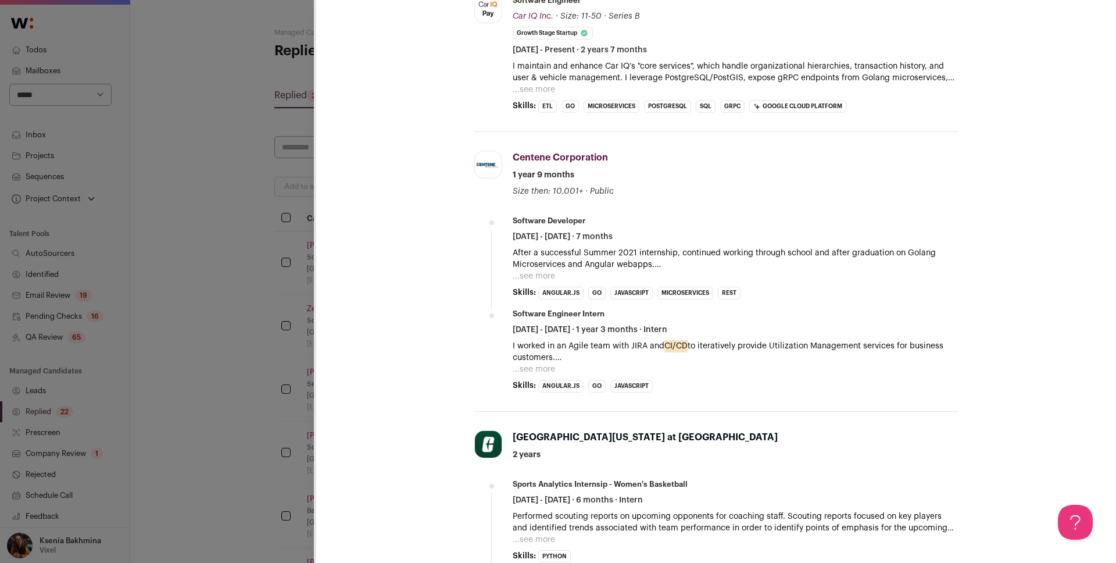
click at [140, 238] on div "**********" at bounding box center [558, 281] width 1116 height 563
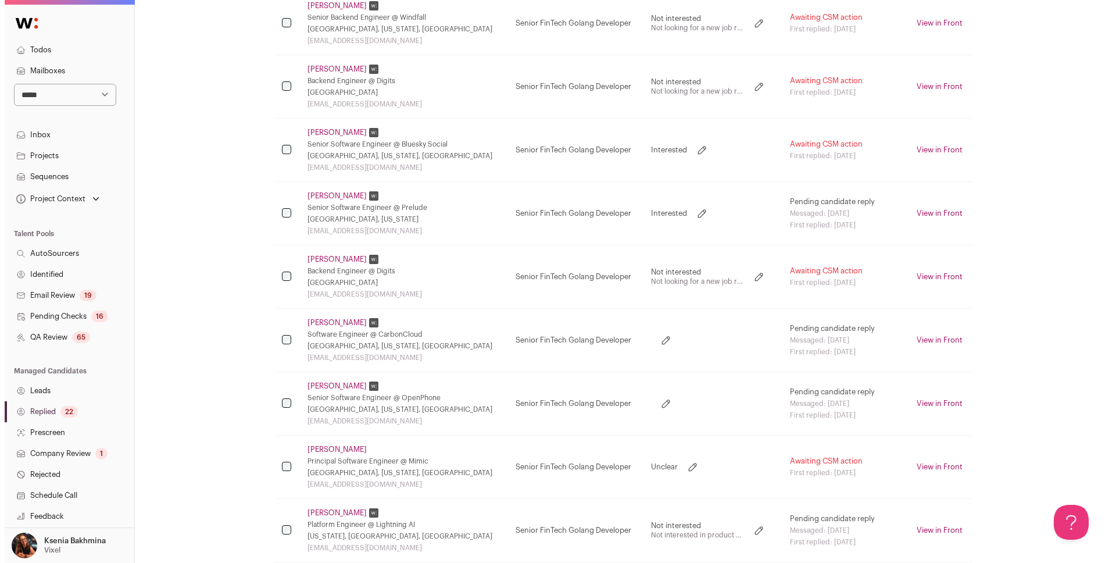
scroll to position [1190, 0]
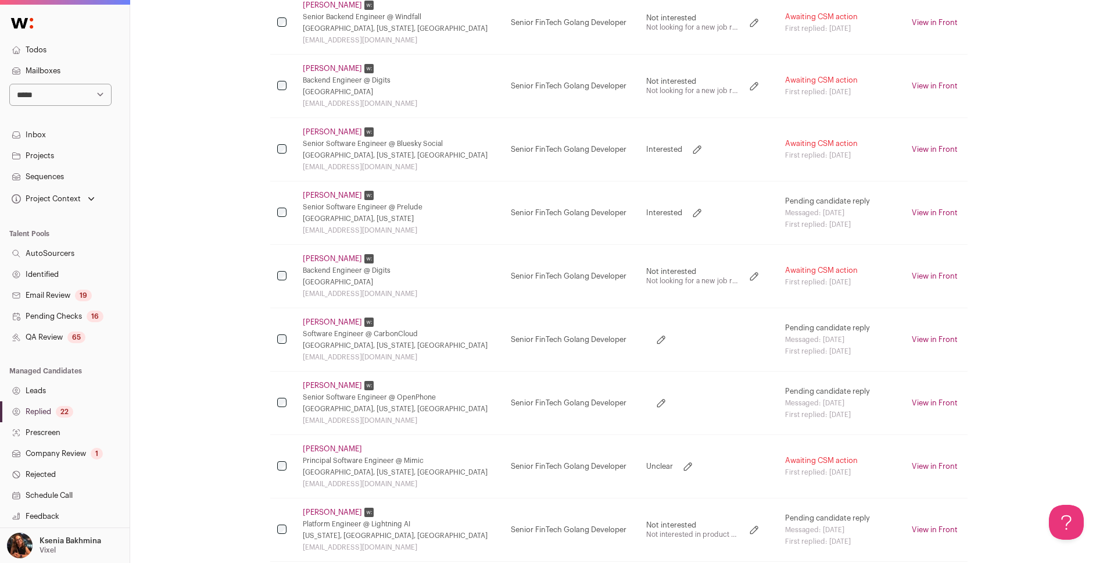
click at [328, 382] on link "Maxime Caly" at bounding box center [332, 385] width 59 height 9
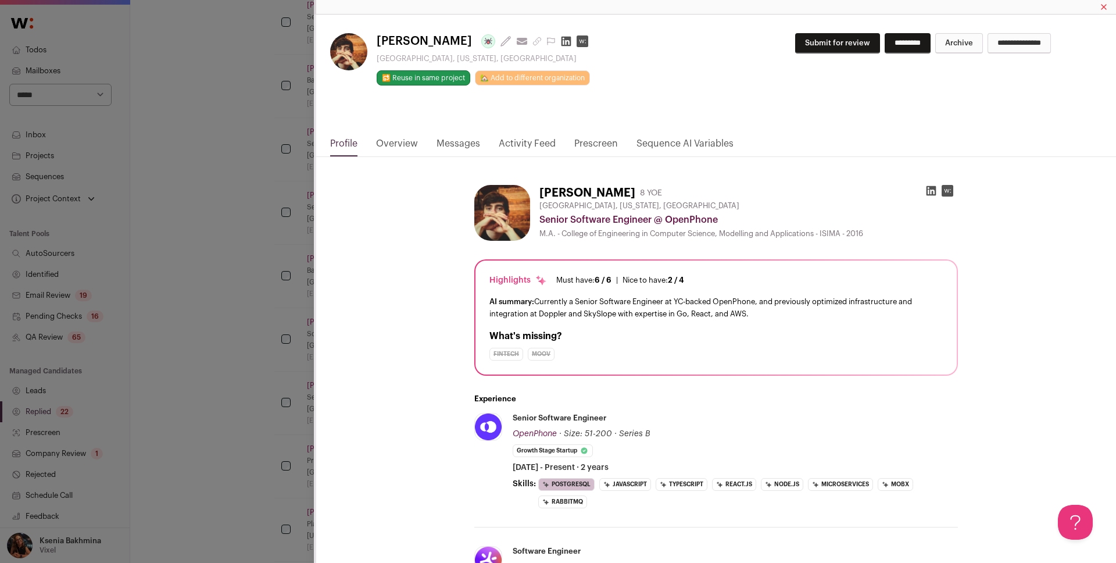
click at [449, 145] on link "Messages" at bounding box center [458, 147] width 44 height 20
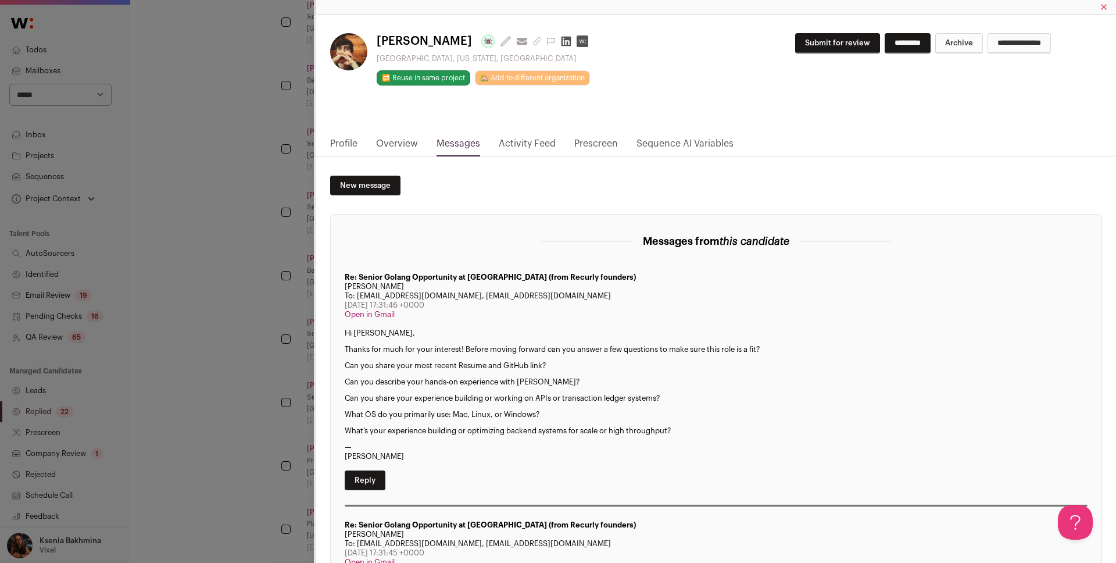
click at [233, 298] on div "Maxime Caly Last update: 4 days ago View most recent conversation in Front Itha…" at bounding box center [558, 281] width 1116 height 563
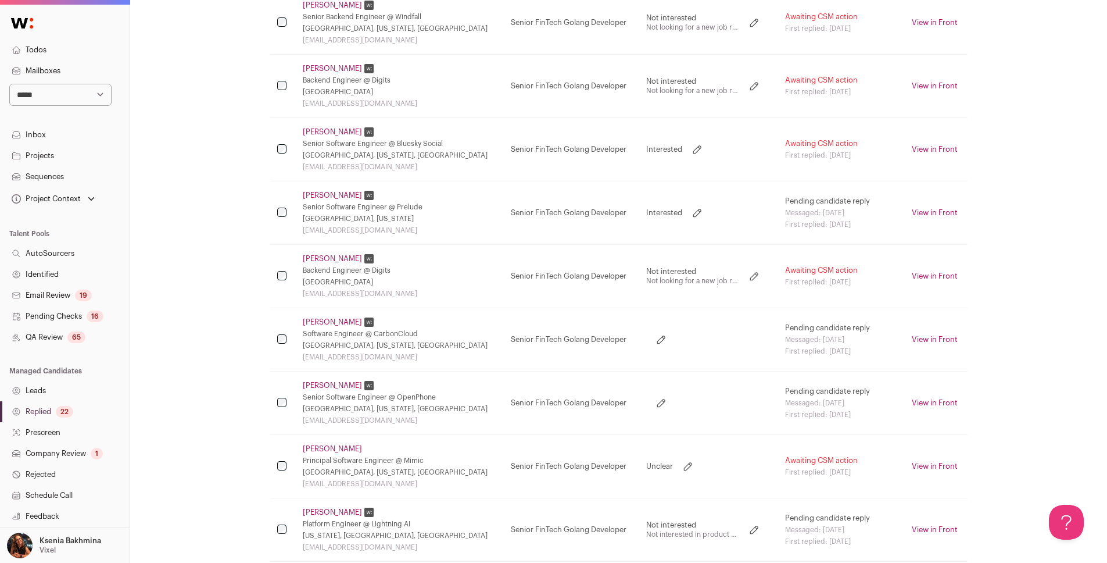
click at [308, 318] on link "Charles Roth" at bounding box center [332, 321] width 59 height 9
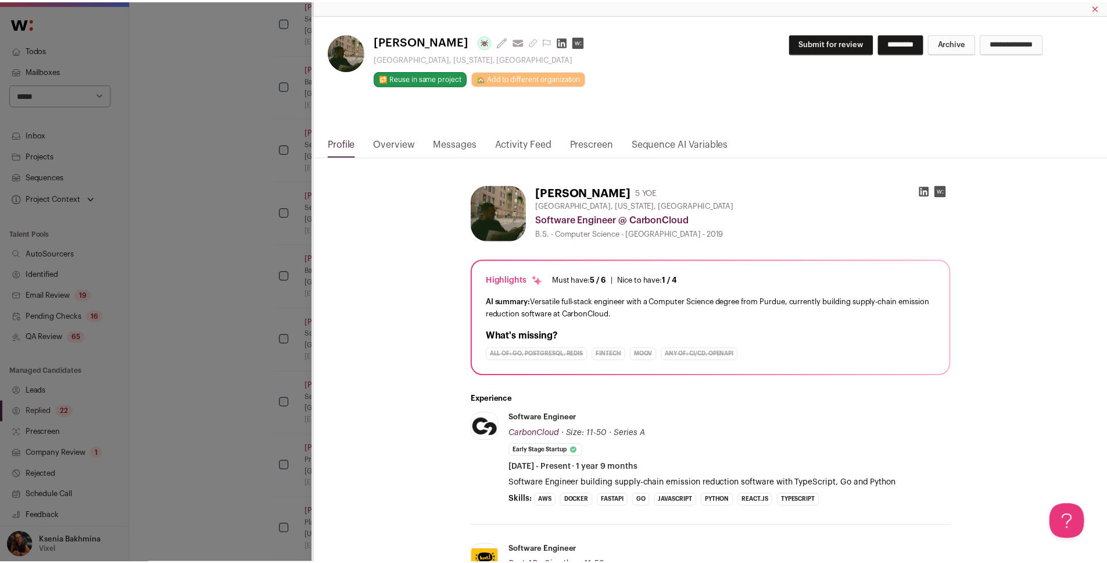
scroll to position [367, 0]
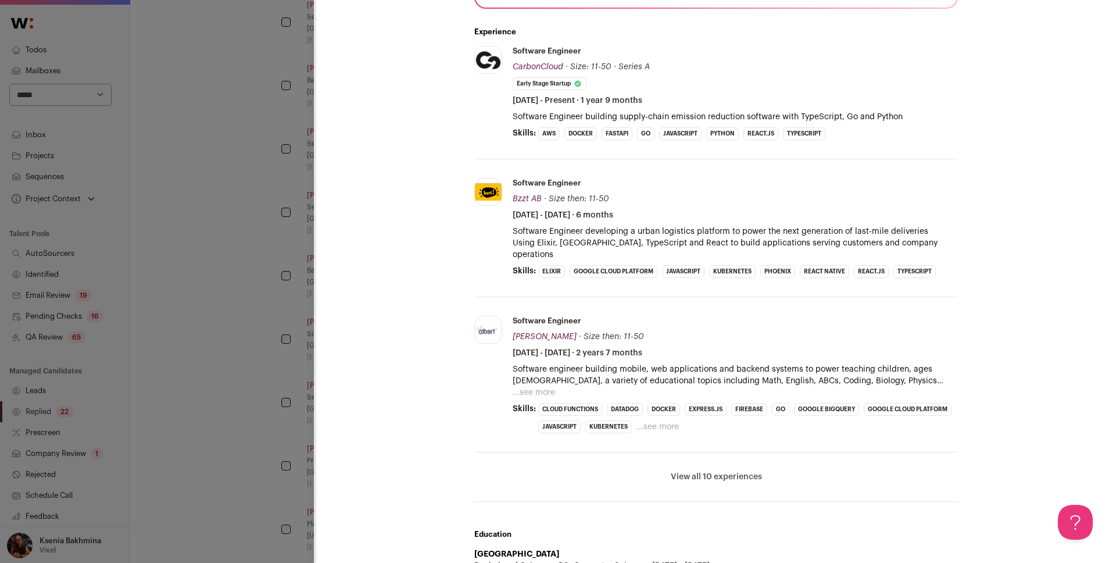
click at [196, 290] on div "Charles Roth Last update: 6 days ago View most recent conversation in Front Liv…" at bounding box center [558, 281] width 1116 height 563
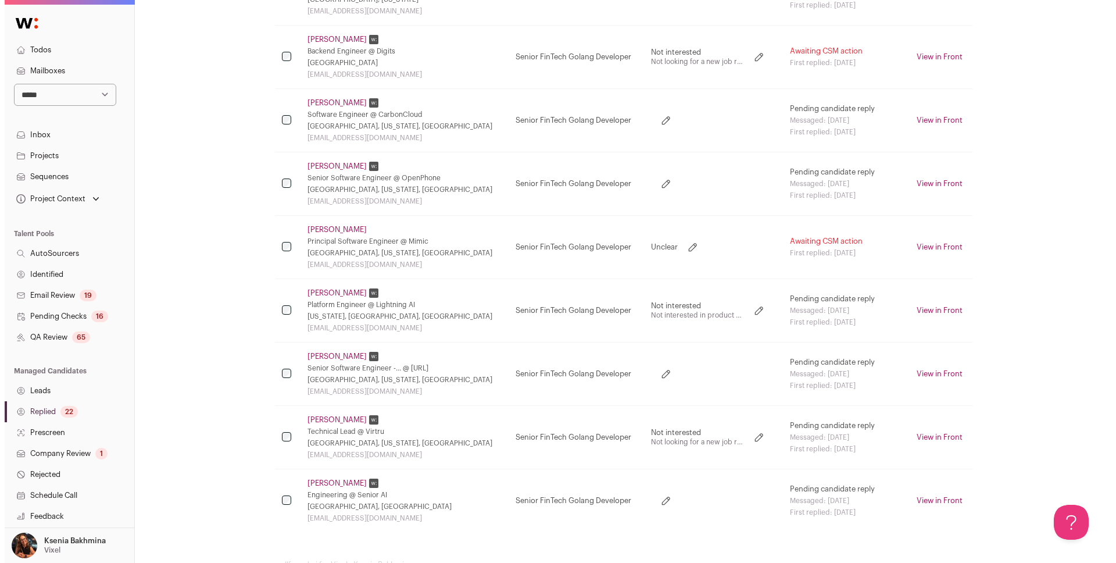
scroll to position [1412, 0]
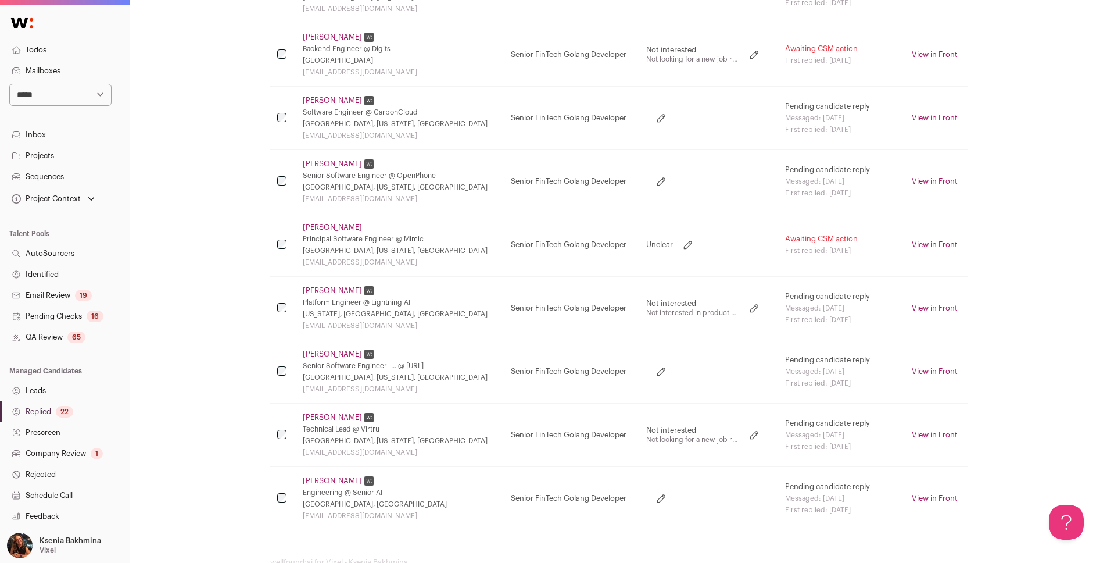
click at [336, 224] on link "Mikhail Katychev" at bounding box center [332, 227] width 59 height 9
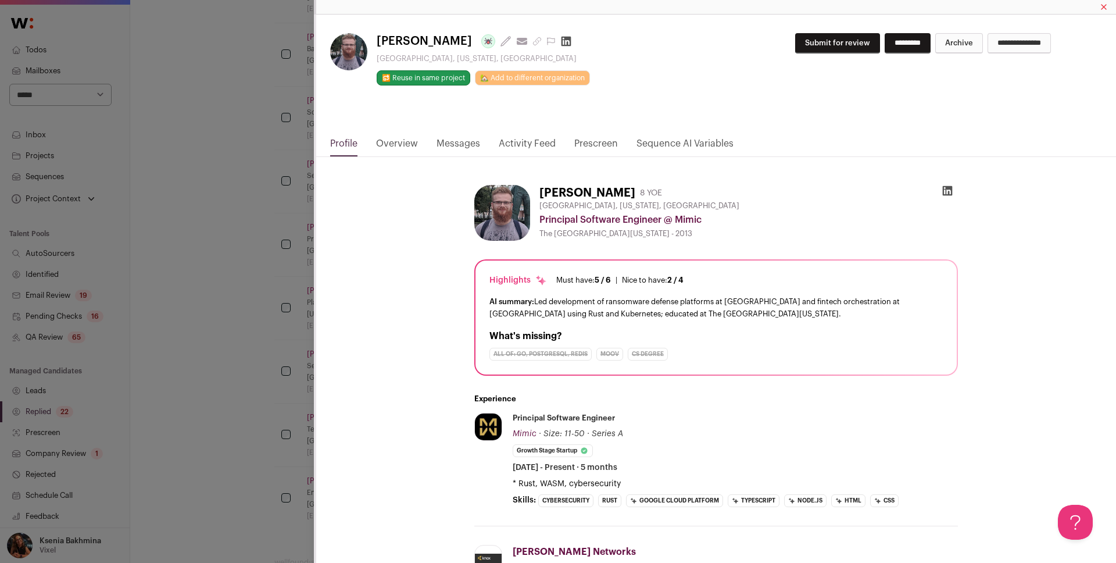
click at [468, 142] on link "Messages" at bounding box center [458, 147] width 44 height 20
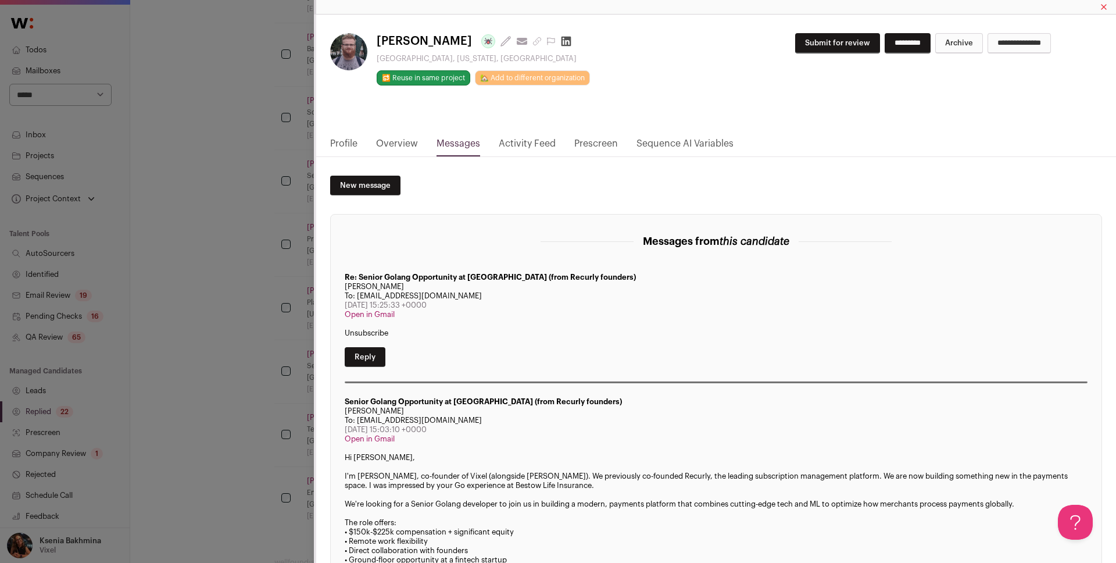
click at [178, 314] on div "**********" at bounding box center [558, 281] width 1116 height 563
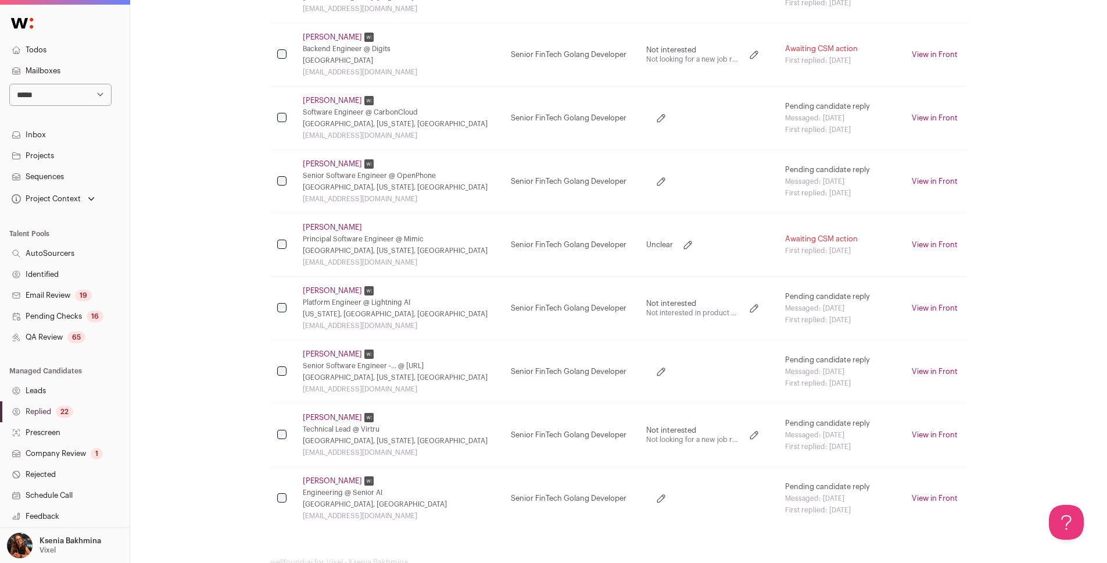
click at [682, 242] on icon at bounding box center [688, 245] width 12 height 12
click at [678, 248] on select "**********" at bounding box center [688, 245] width 84 height 14
select select "**********"
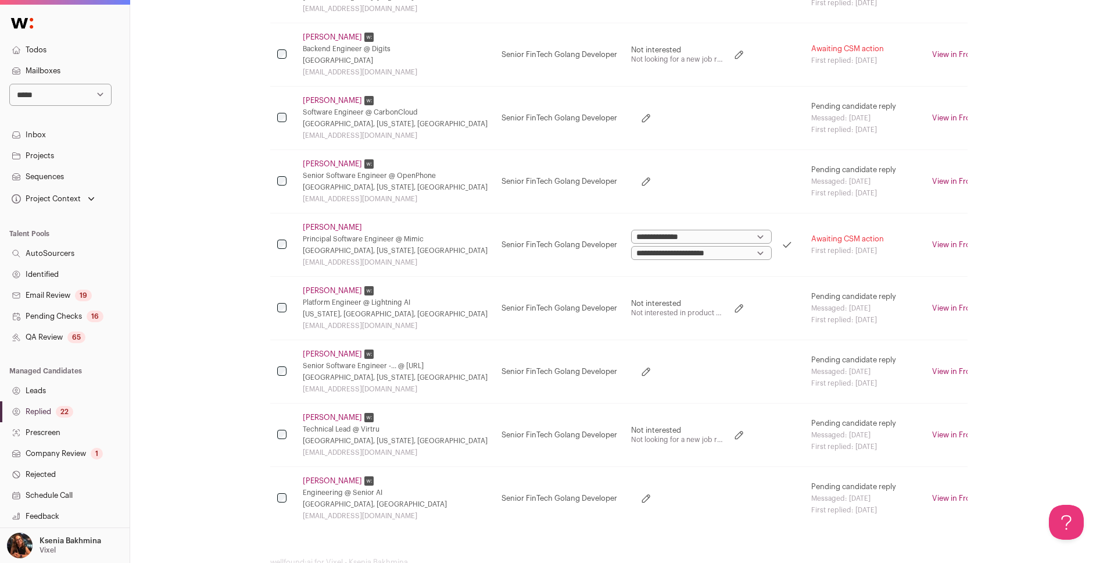
click at [708, 253] on select "**********" at bounding box center [701, 253] width 141 height 14
select select "**********"
click at [331, 164] on link "Maxime Caly" at bounding box center [332, 163] width 59 height 9
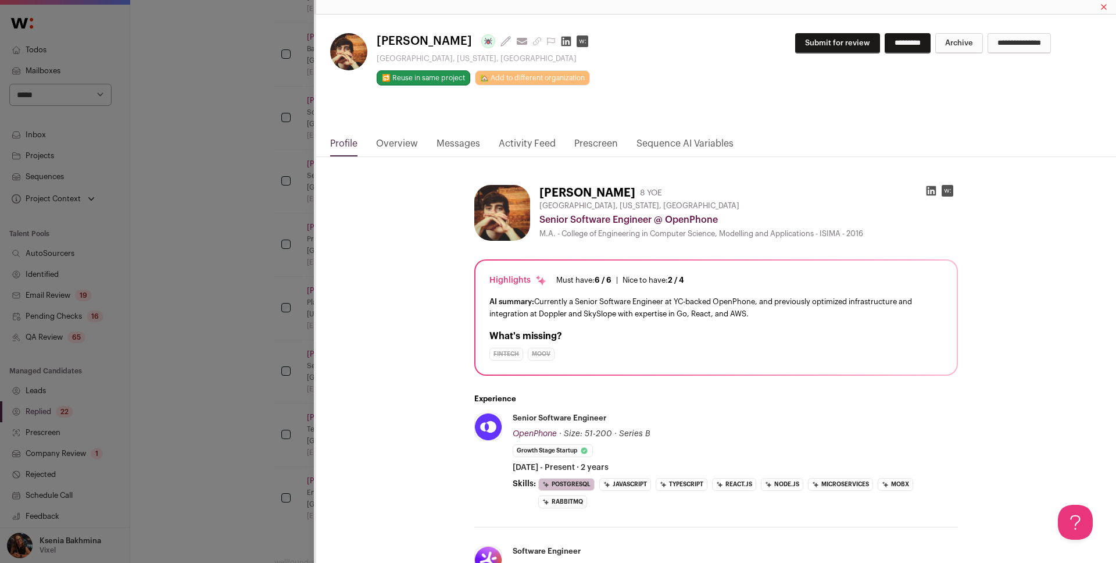
click at [400, 137] on link "Overview" at bounding box center [397, 147] width 42 height 20
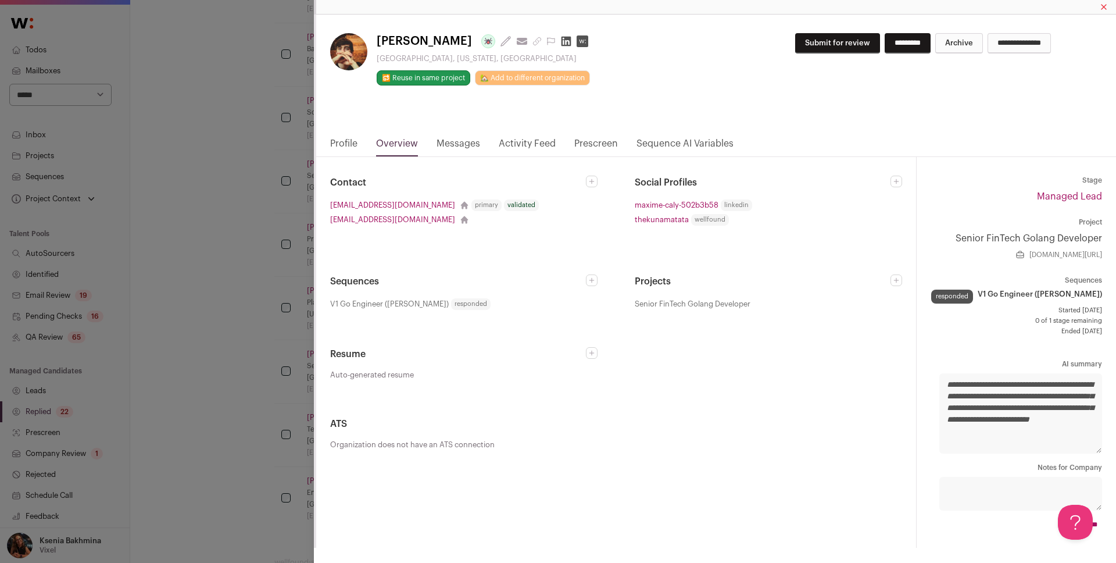
click at [445, 143] on link "Messages" at bounding box center [458, 147] width 44 height 20
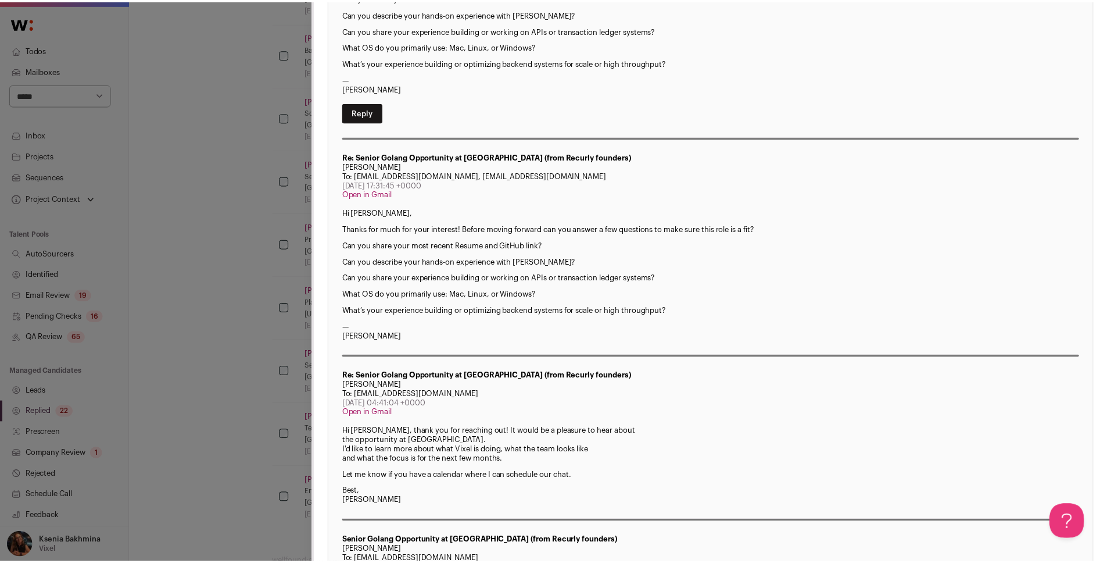
scroll to position [370, 0]
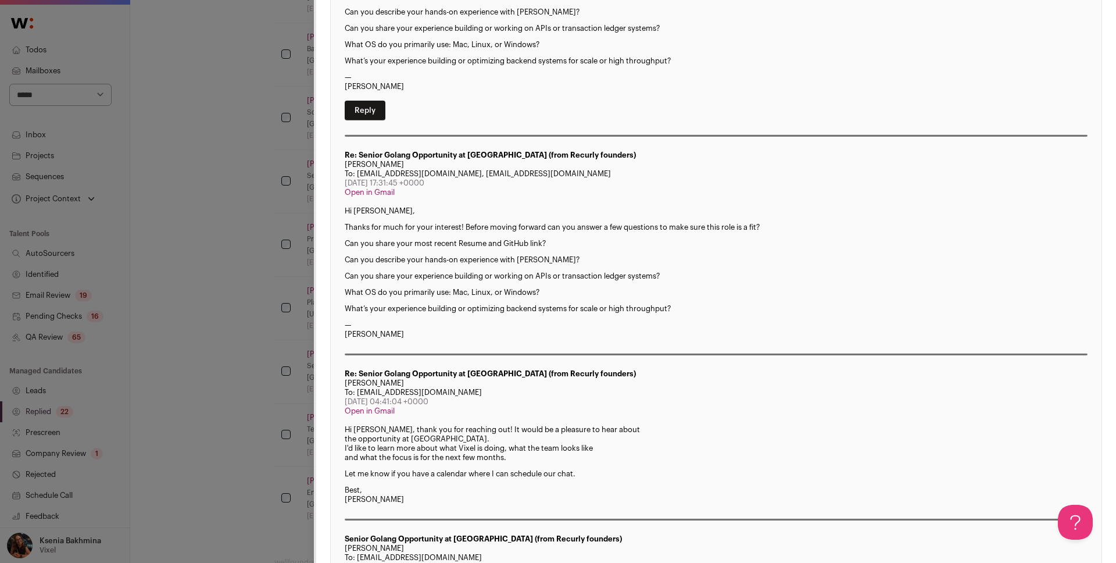
click at [226, 251] on div "Maxime Caly Last update: 4 days ago View most recent conversation in Front Itha…" at bounding box center [558, 281] width 1116 height 563
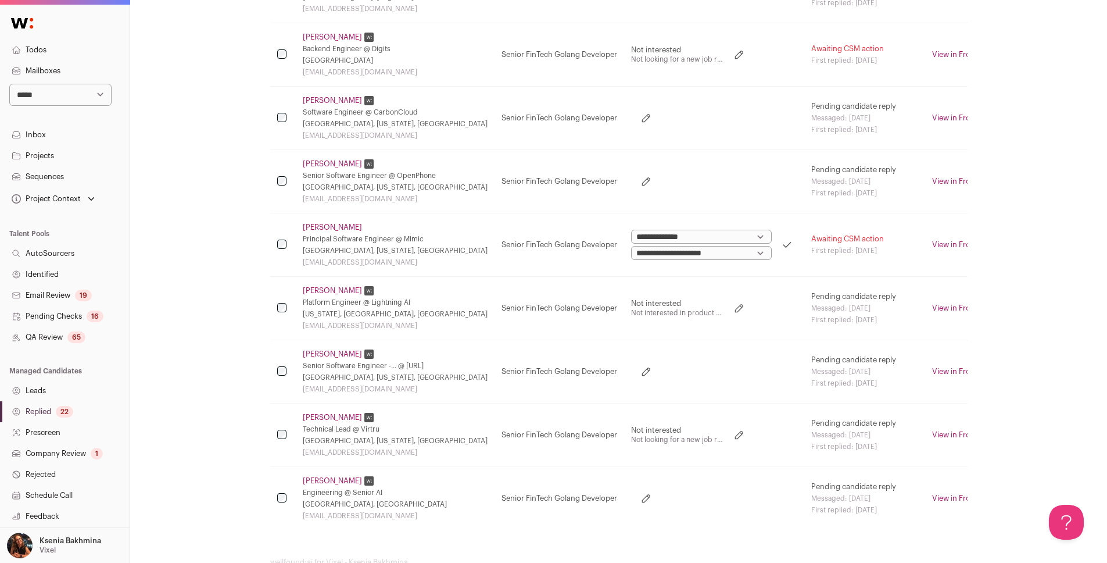
click at [313, 350] on link "Sahil Anande" at bounding box center [332, 353] width 59 height 9
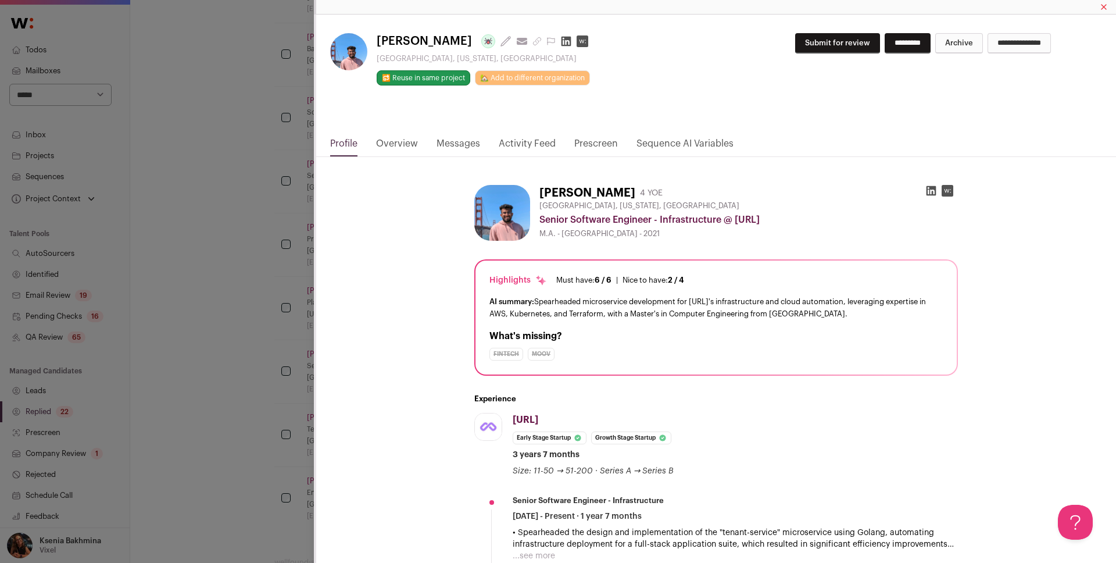
click at [413, 144] on link "Overview" at bounding box center [397, 147] width 42 height 20
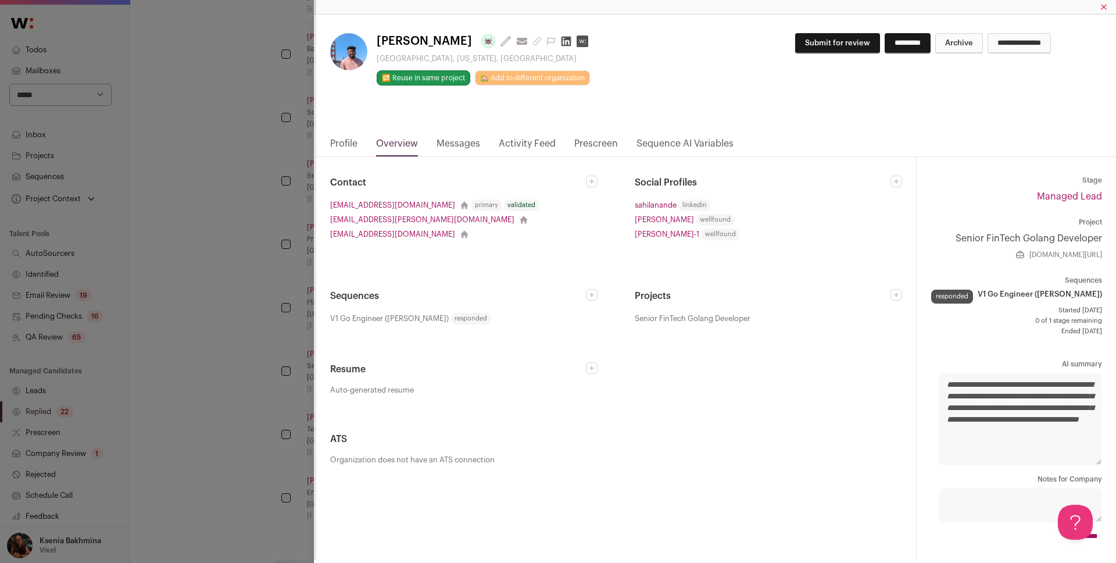
click at [441, 142] on link "Messages" at bounding box center [458, 147] width 44 height 20
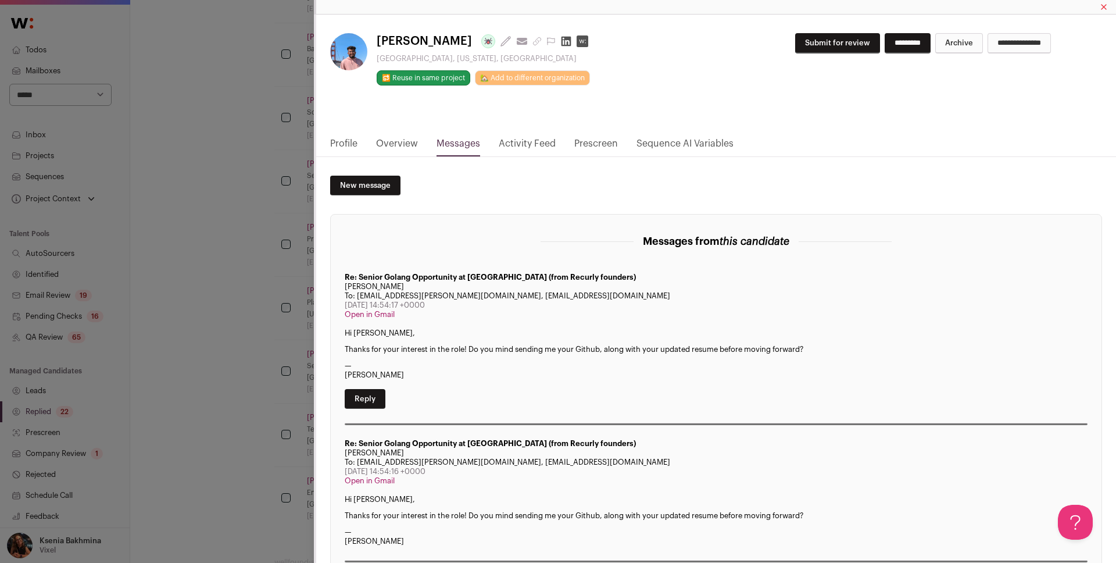
click at [231, 332] on div "Sahil Anande Last update: 12 days ago View most recent conversation in Front Sa…" at bounding box center [558, 281] width 1116 height 563
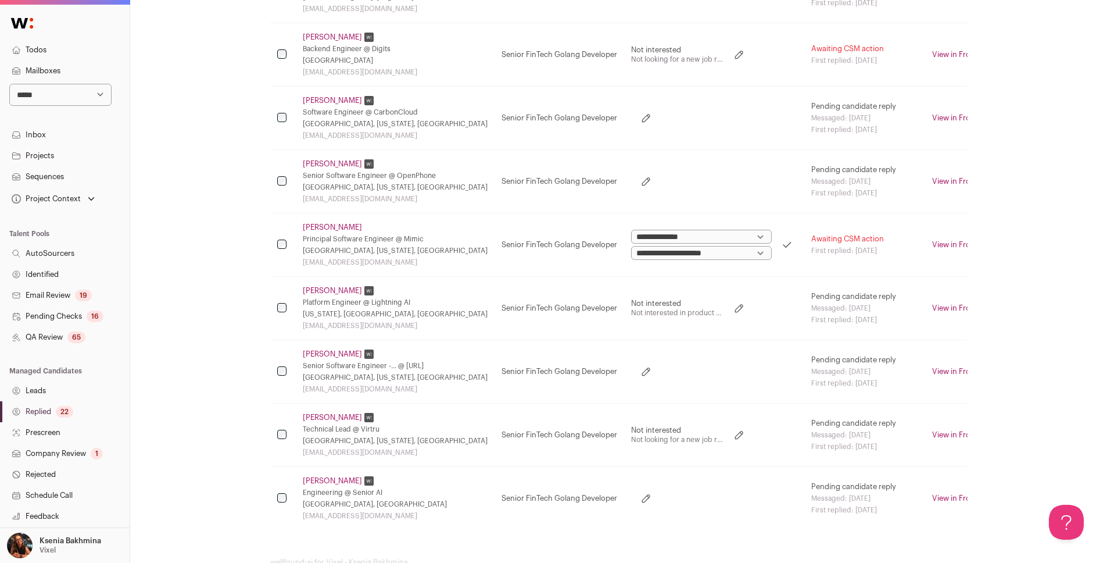
click at [642, 371] on icon at bounding box center [646, 371] width 8 height 8
click at [635, 373] on select "**********" at bounding box center [678, 371] width 94 height 14
select select "**********"
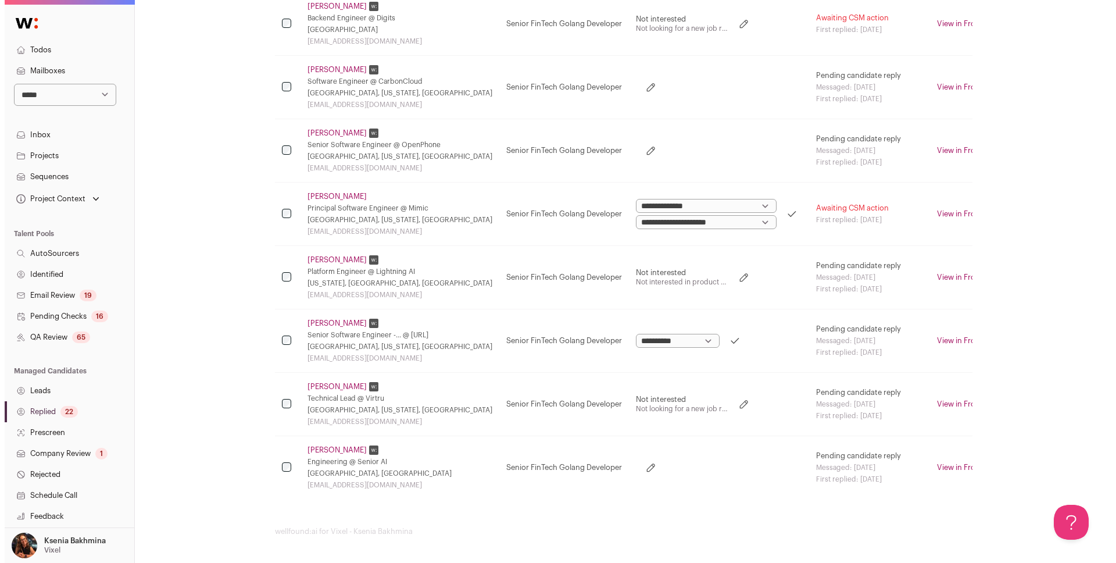
scroll to position [1444, 0]
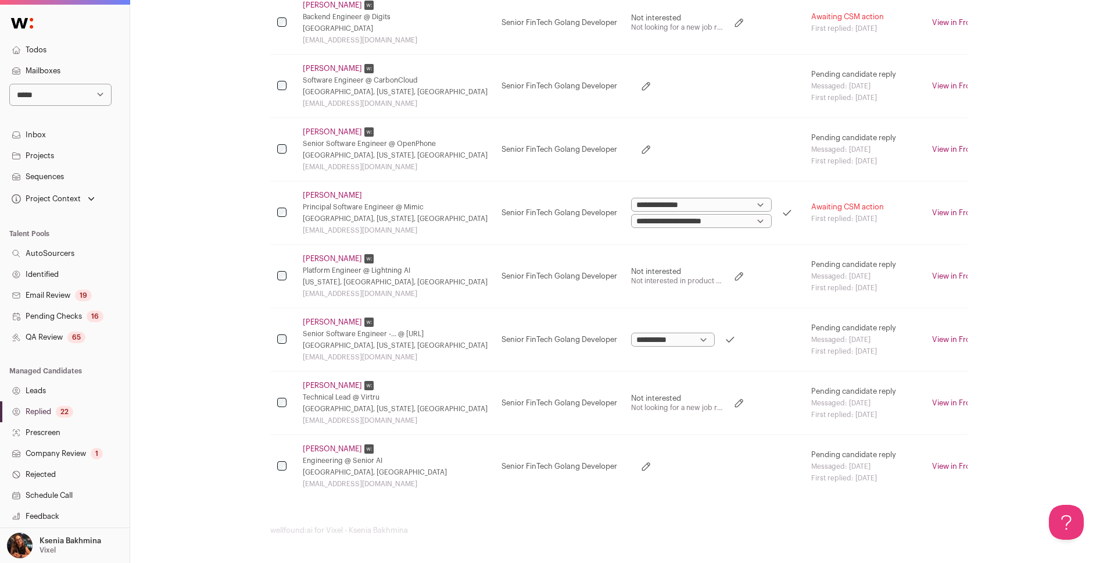
click at [317, 446] on link "Kash Vadrevu" at bounding box center [332, 448] width 59 height 9
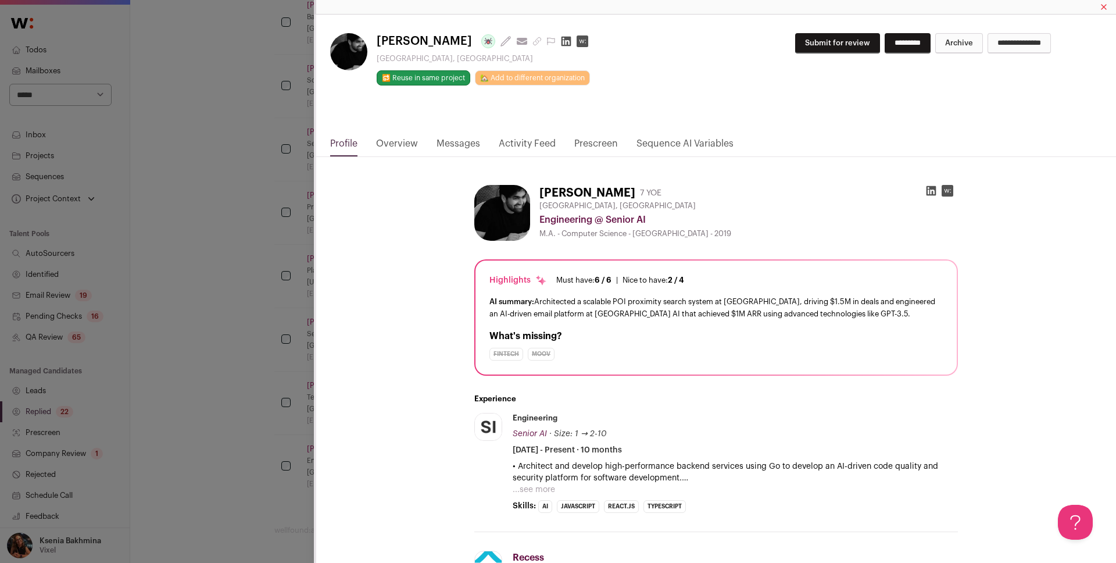
click at [441, 143] on link "Messages" at bounding box center [458, 147] width 44 height 20
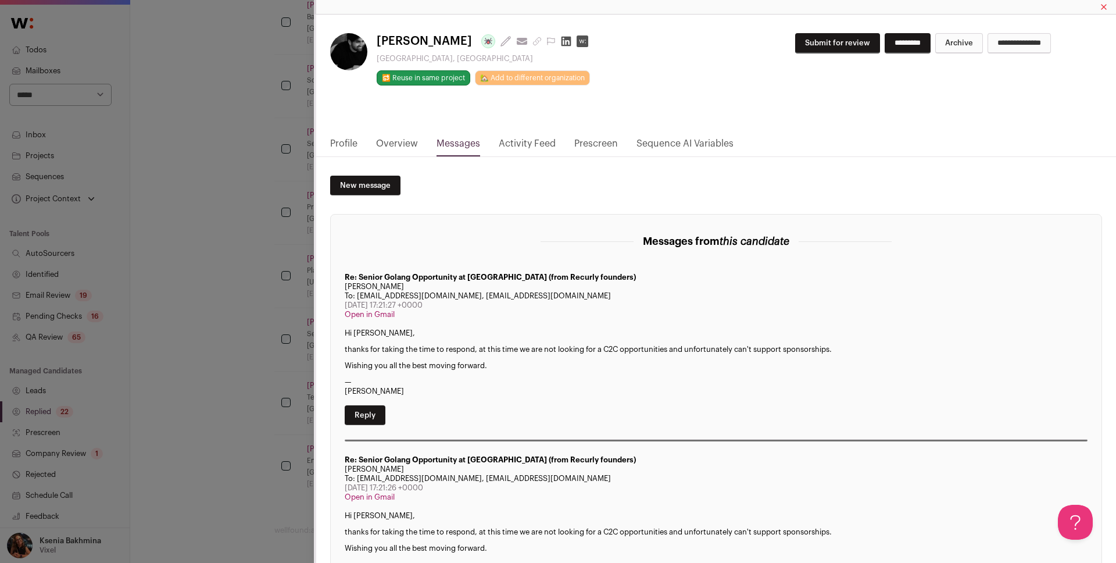
click at [218, 366] on div "**********" at bounding box center [558, 281] width 1116 height 563
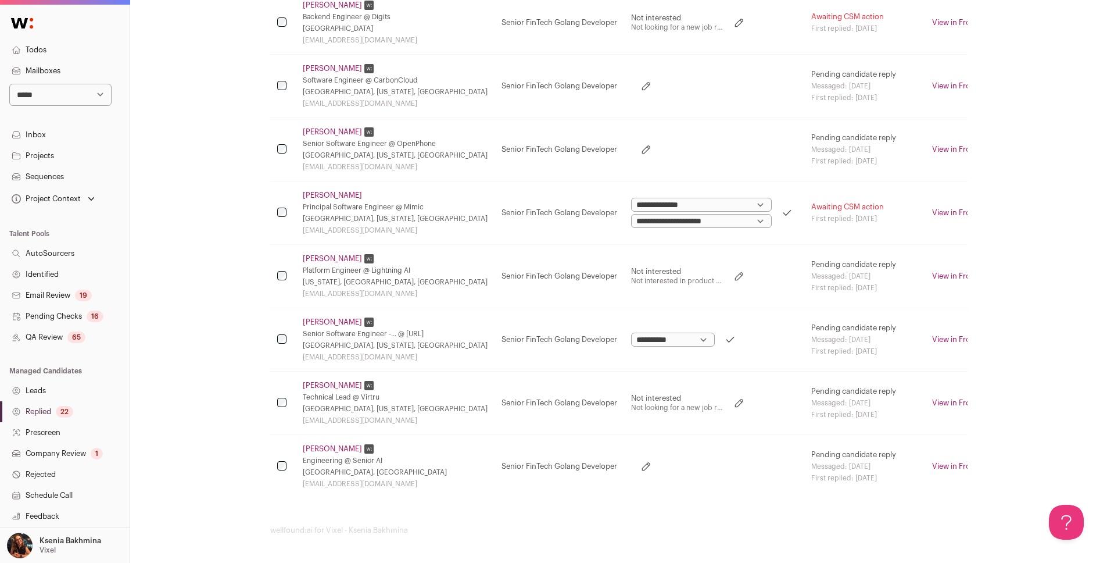
click at [640, 463] on icon at bounding box center [646, 466] width 12 height 12
click at [653, 463] on select "**********" at bounding box center [678, 466] width 94 height 14
click at [339, 448] on link "Kash Vadrevu" at bounding box center [332, 448] width 59 height 9
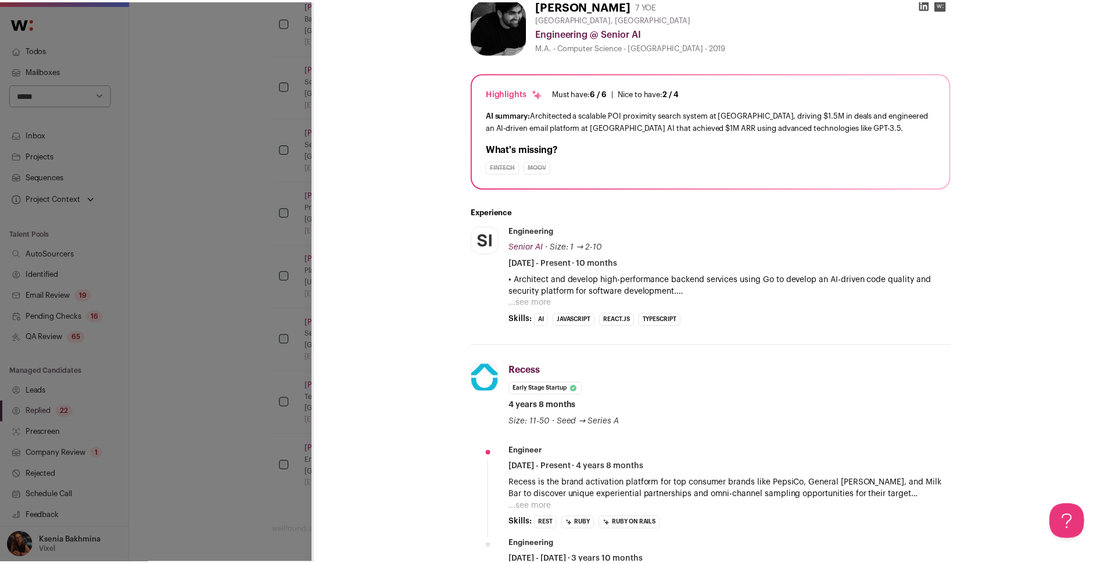
scroll to position [250, 0]
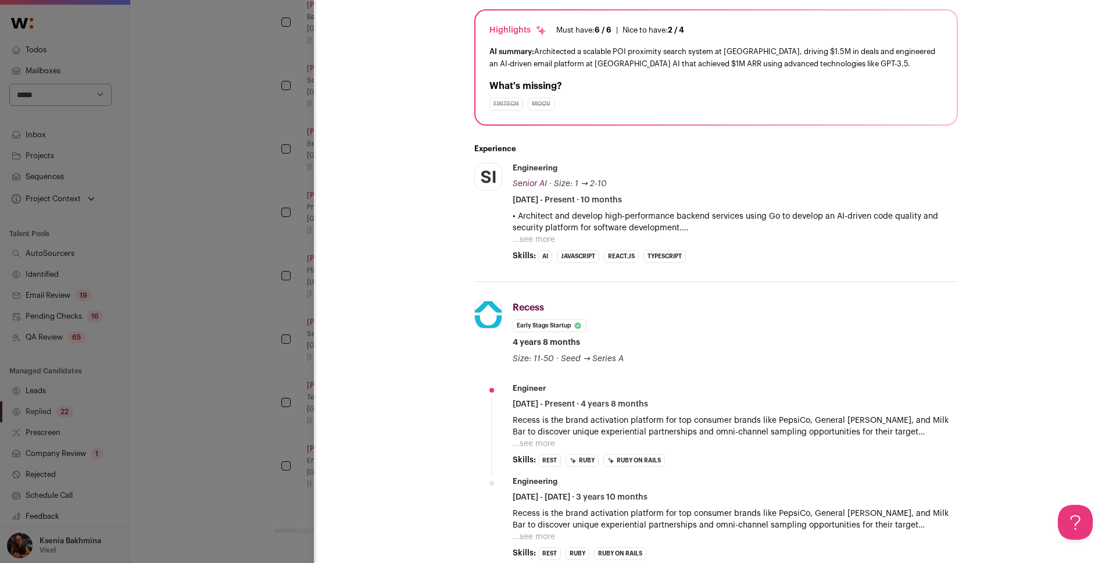
click at [253, 342] on div "**********" at bounding box center [558, 281] width 1116 height 563
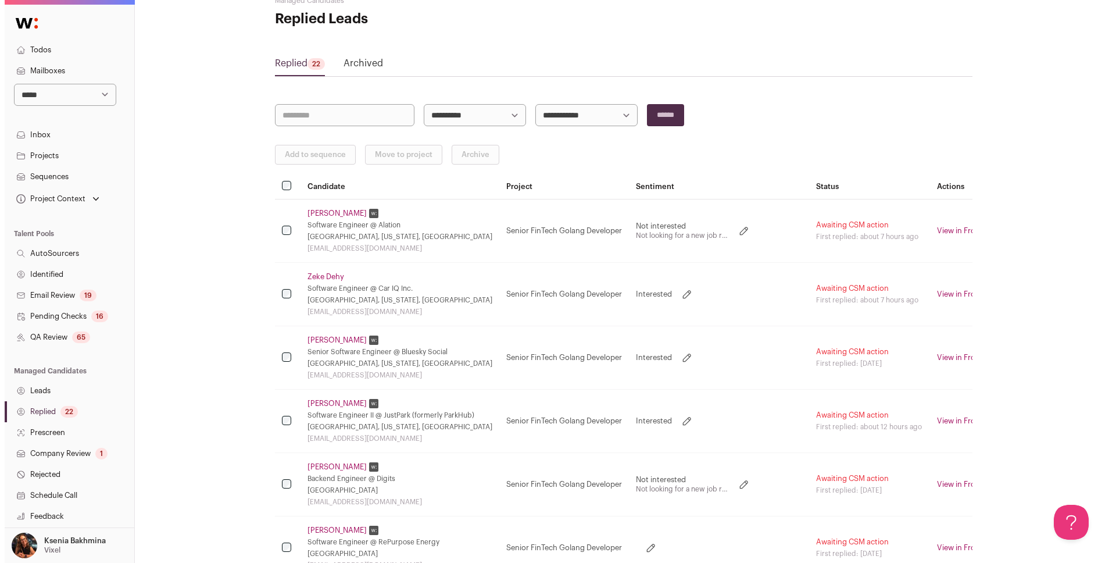
scroll to position [0, 0]
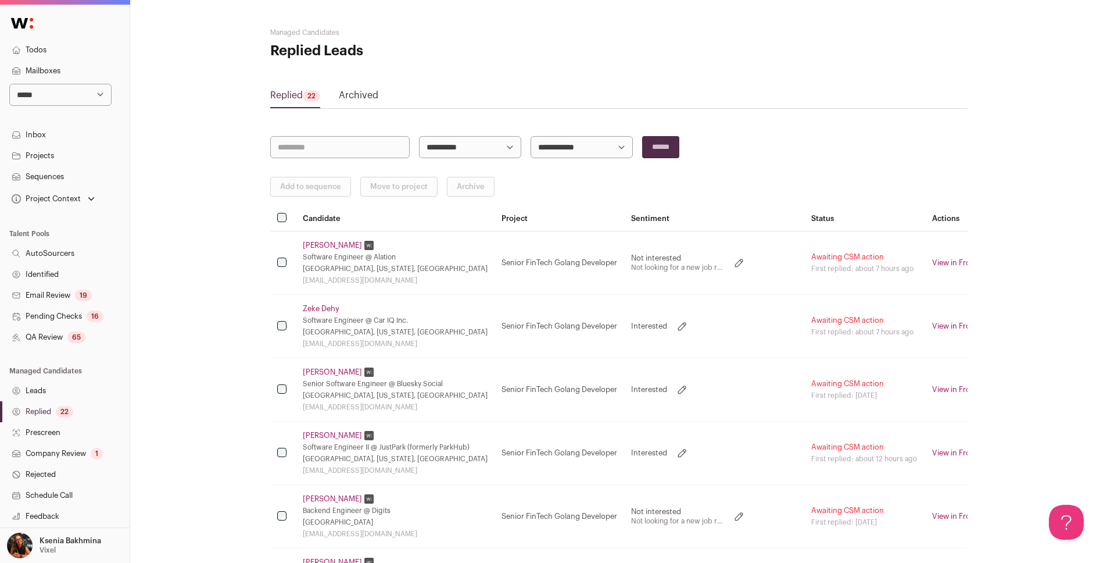
click at [312, 307] on link "Zeke Dehy" at bounding box center [321, 308] width 37 height 9
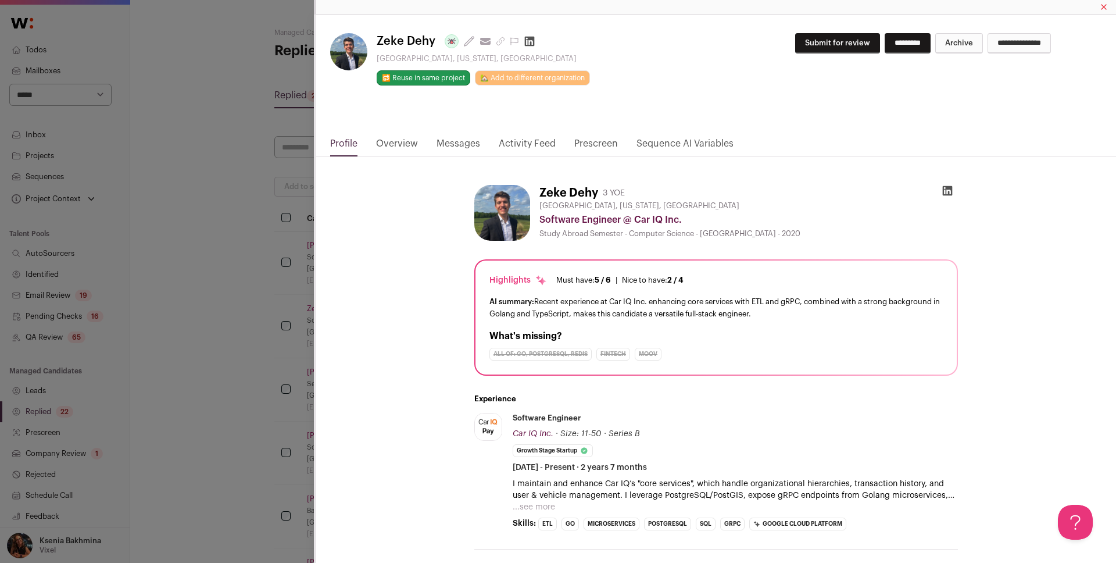
click at [446, 149] on link "Messages" at bounding box center [458, 147] width 44 height 20
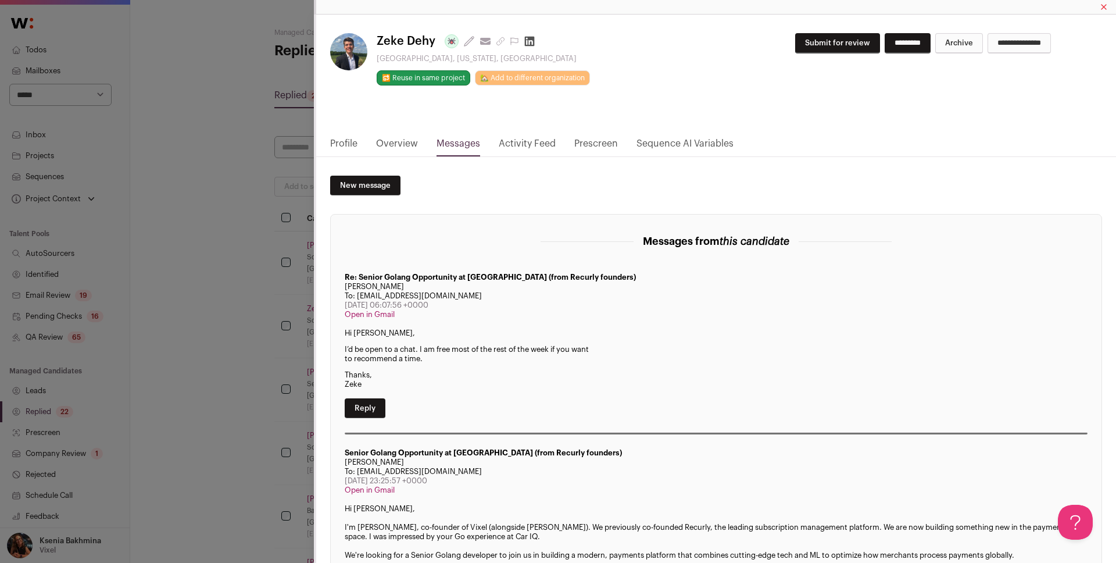
click at [249, 249] on div "**********" at bounding box center [558, 281] width 1116 height 563
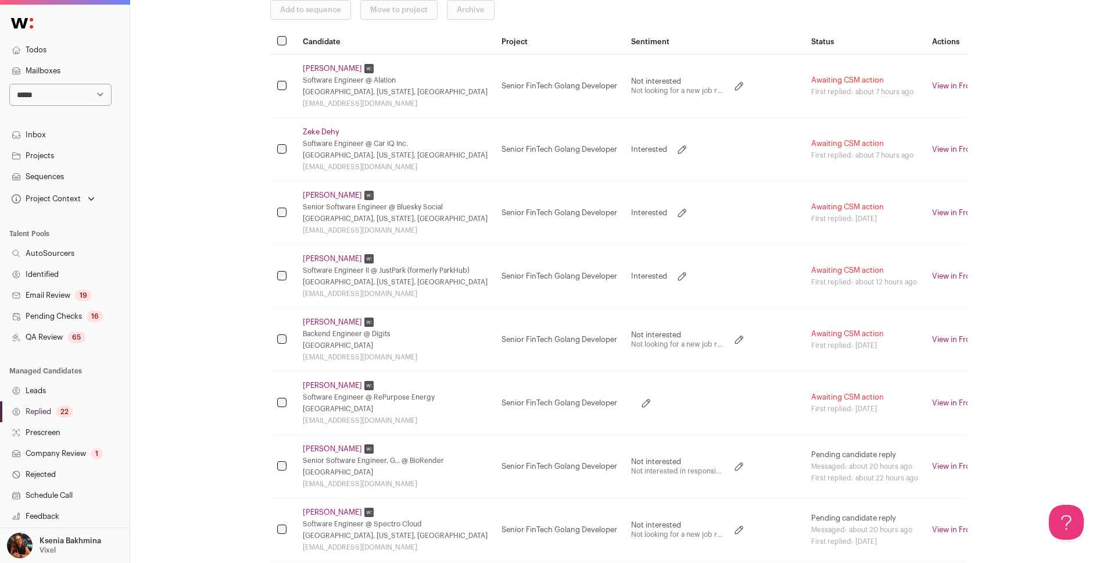
scroll to position [196, 0]
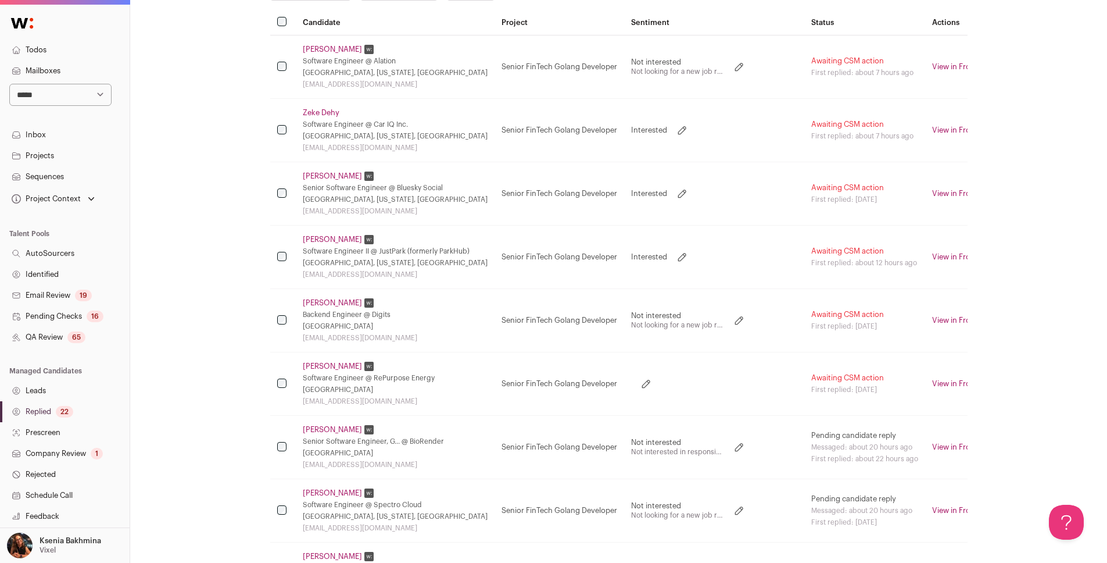
click at [331, 367] on link "Su Chandran" at bounding box center [332, 365] width 59 height 9
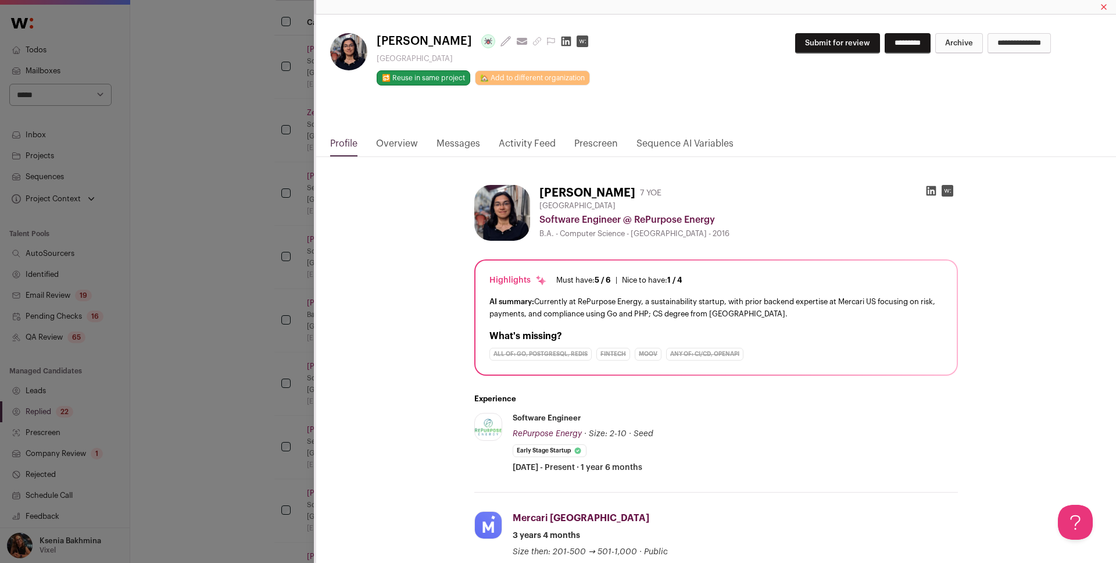
click at [462, 143] on link "Messages" at bounding box center [458, 147] width 44 height 20
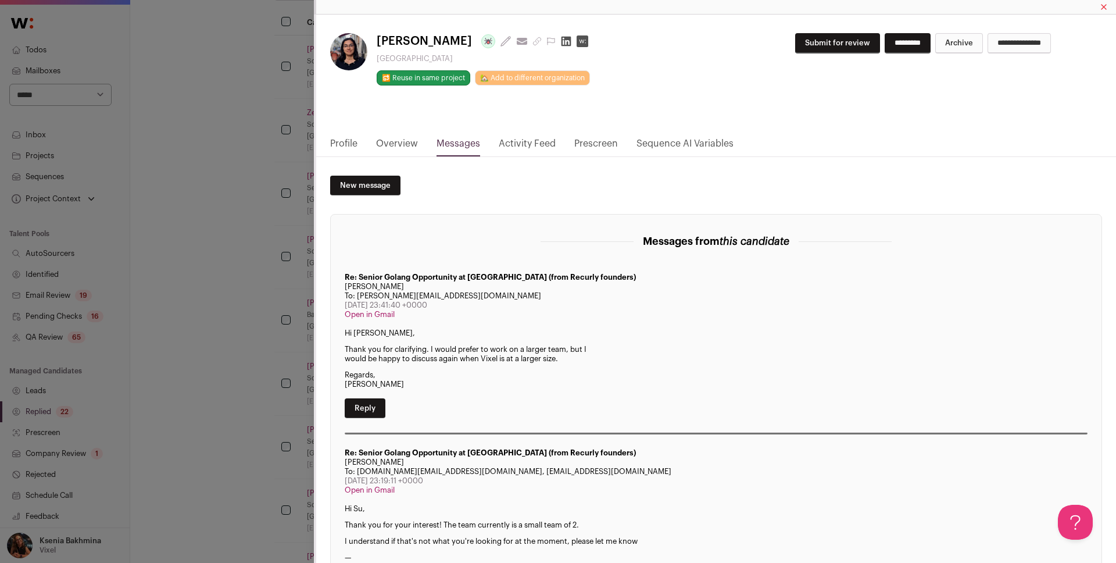
click at [203, 300] on div "**********" at bounding box center [558, 281] width 1116 height 563
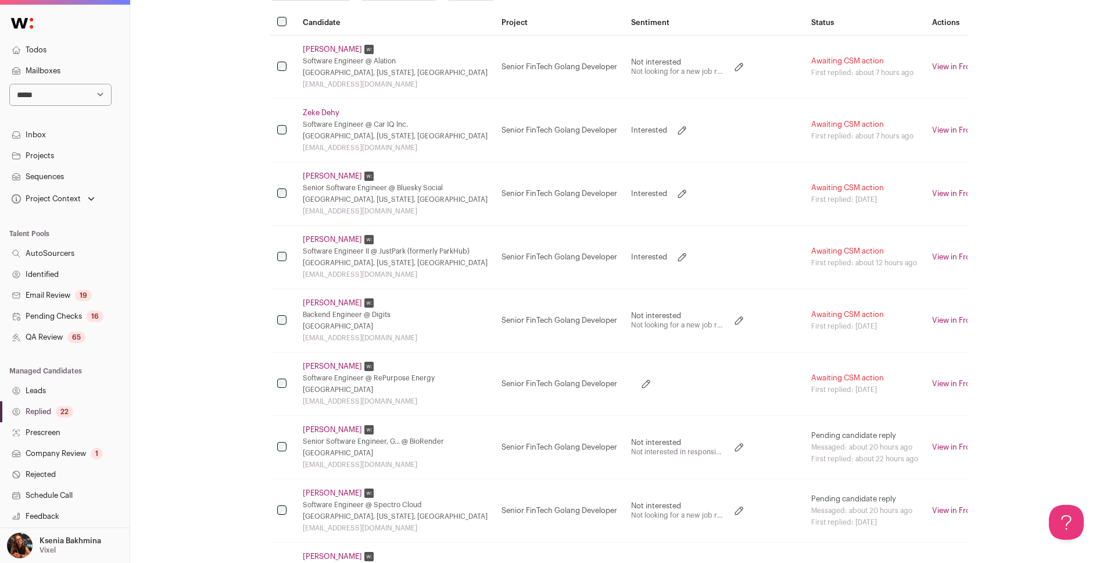
click at [640, 385] on icon at bounding box center [646, 384] width 12 height 12
click at [631, 385] on select "**********" at bounding box center [678, 384] width 94 height 14
select select "**********"
click at [639, 393] on select "**********" at bounding box center [701, 392] width 141 height 14
select select "**********"
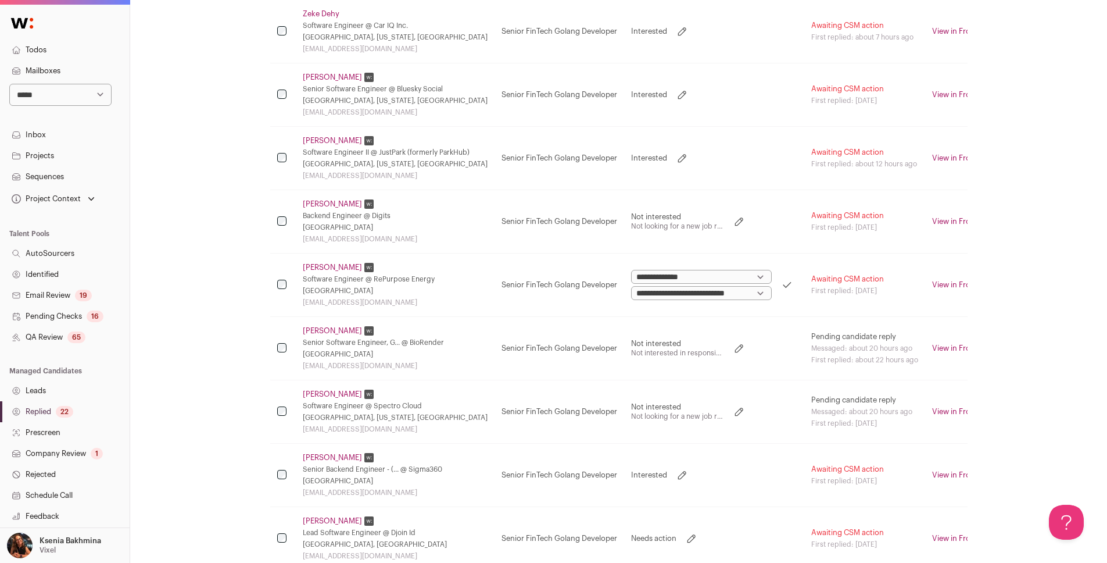
scroll to position [497, 0]
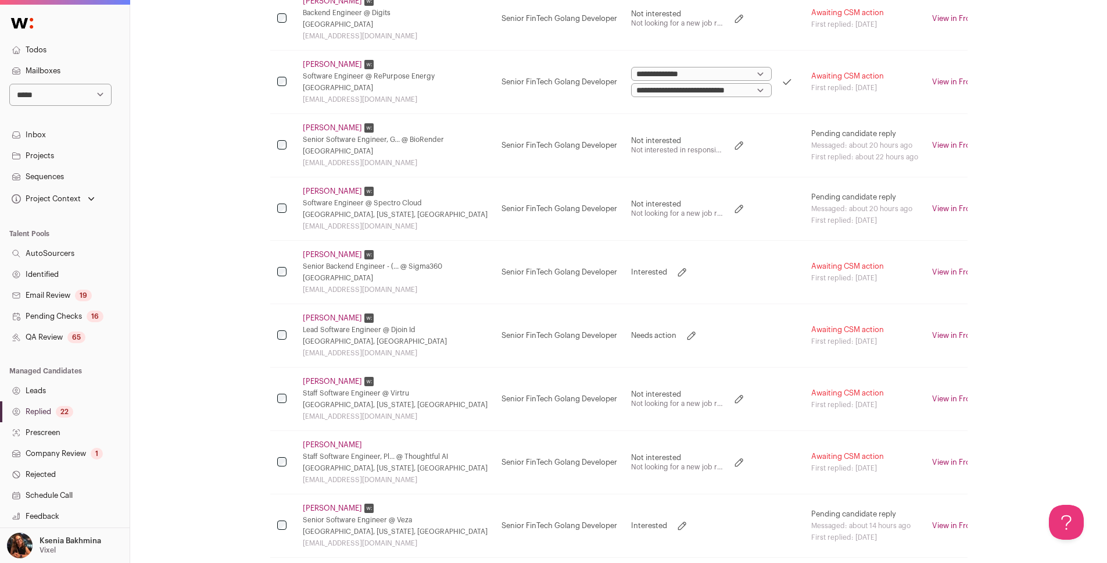
click at [213, 212] on div "**********" at bounding box center [618, 506] width 977 height 2006
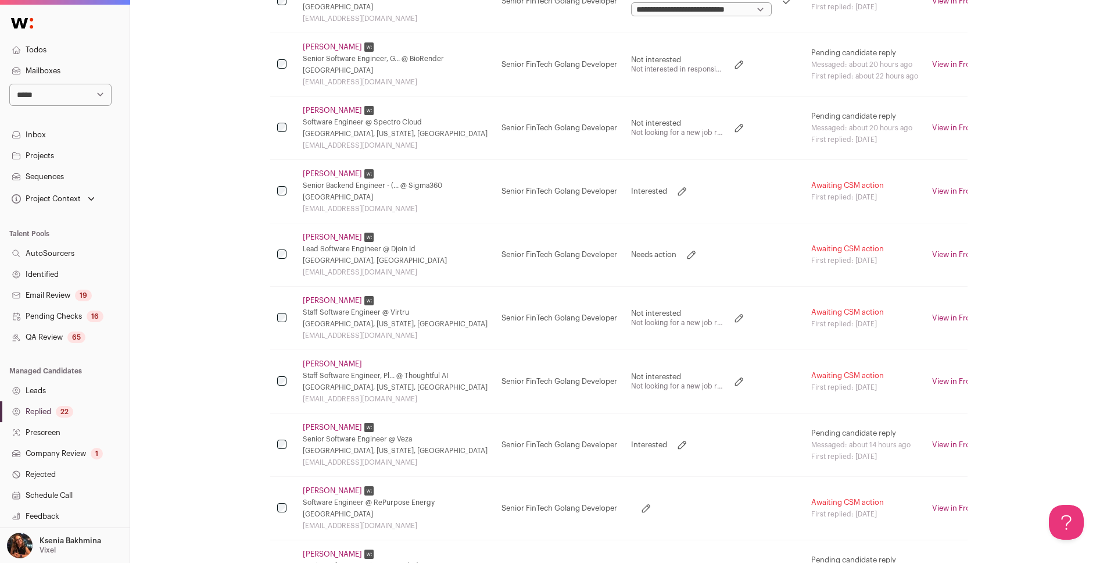
scroll to position [810, 0]
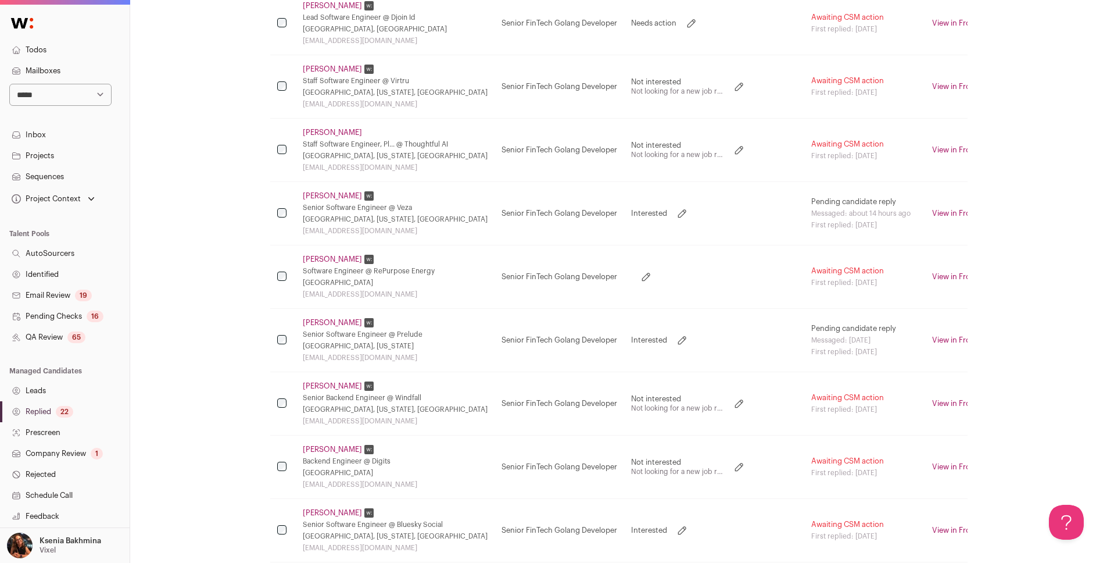
click at [311, 258] on link "Su Chandran" at bounding box center [332, 259] width 59 height 9
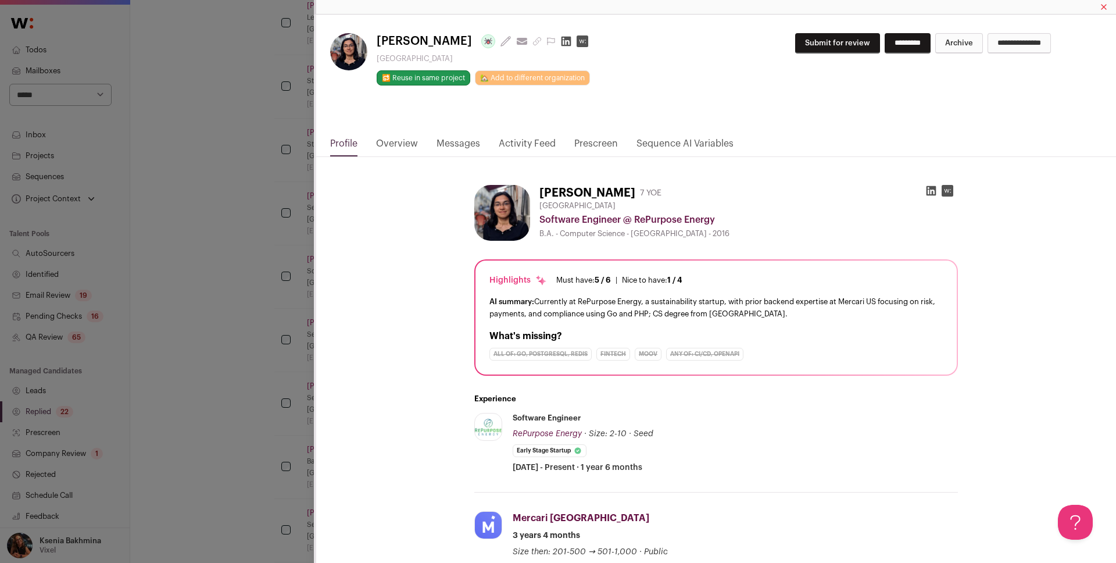
click at [537, 144] on link "Activity Feed" at bounding box center [527, 147] width 57 height 20
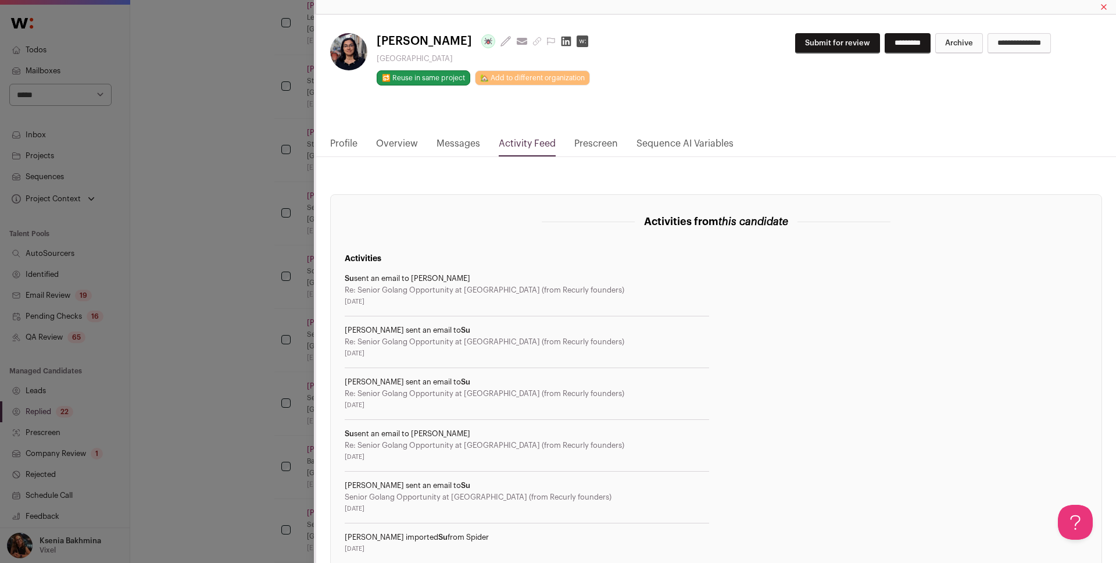
click at [454, 142] on link "Messages" at bounding box center [458, 147] width 44 height 20
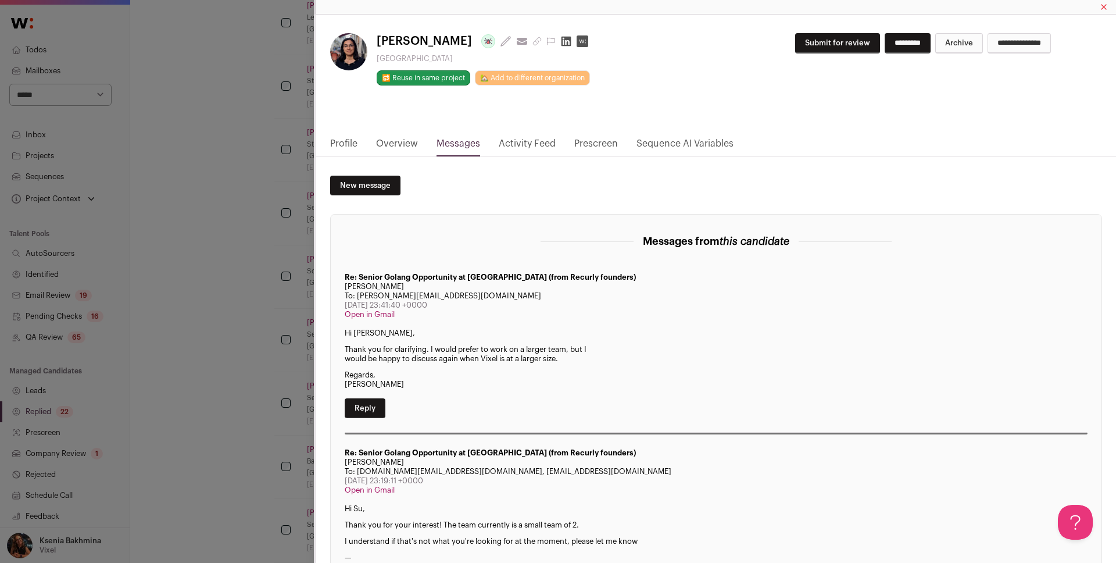
click at [237, 281] on div "**********" at bounding box center [558, 281] width 1116 height 563
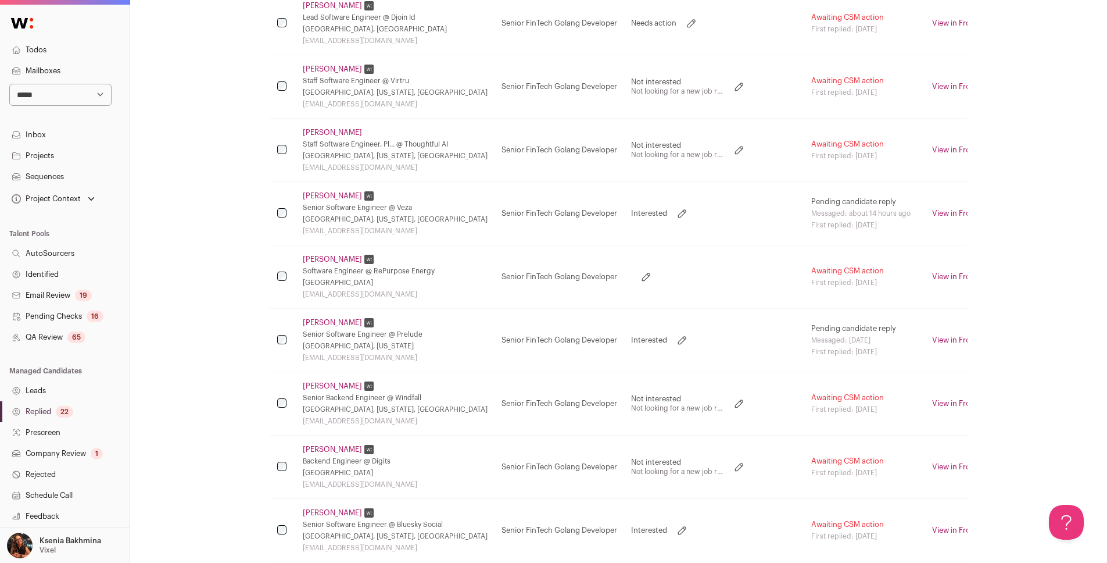
click at [640, 278] on icon at bounding box center [646, 277] width 12 height 12
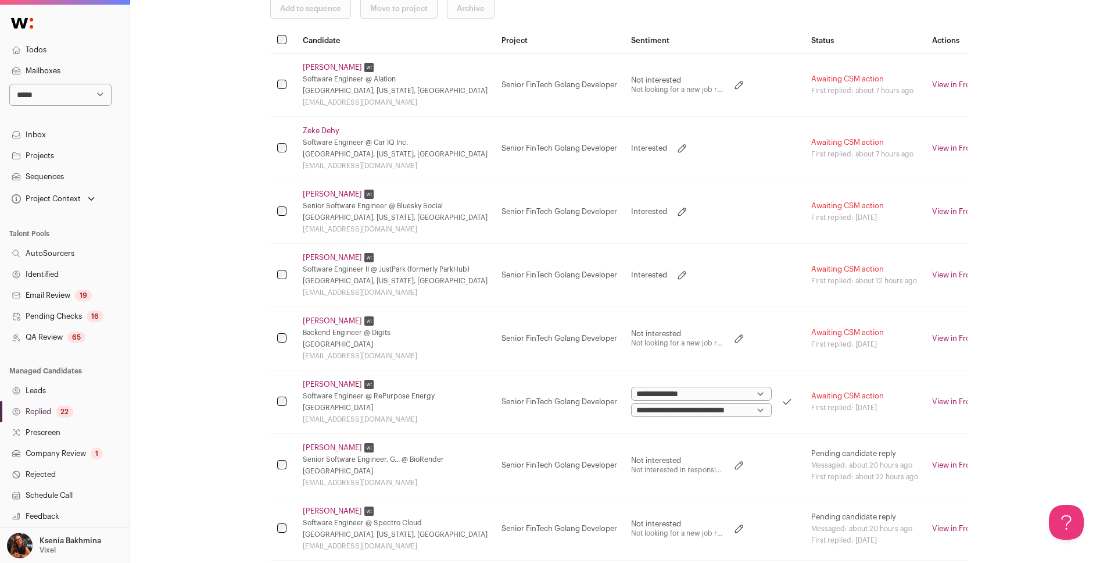
scroll to position [0, 0]
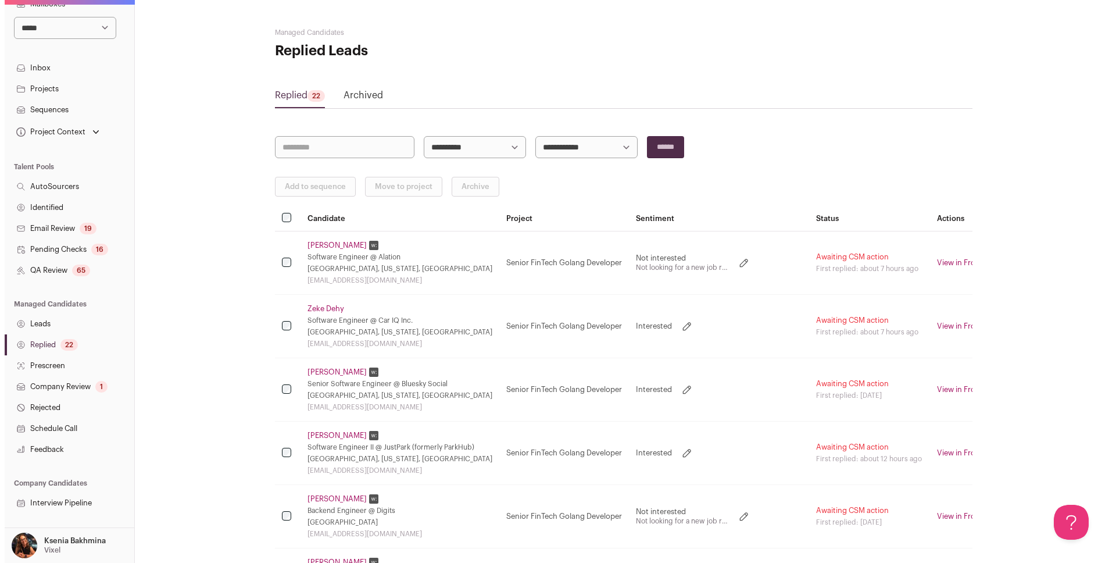
scroll to position [106, 0]
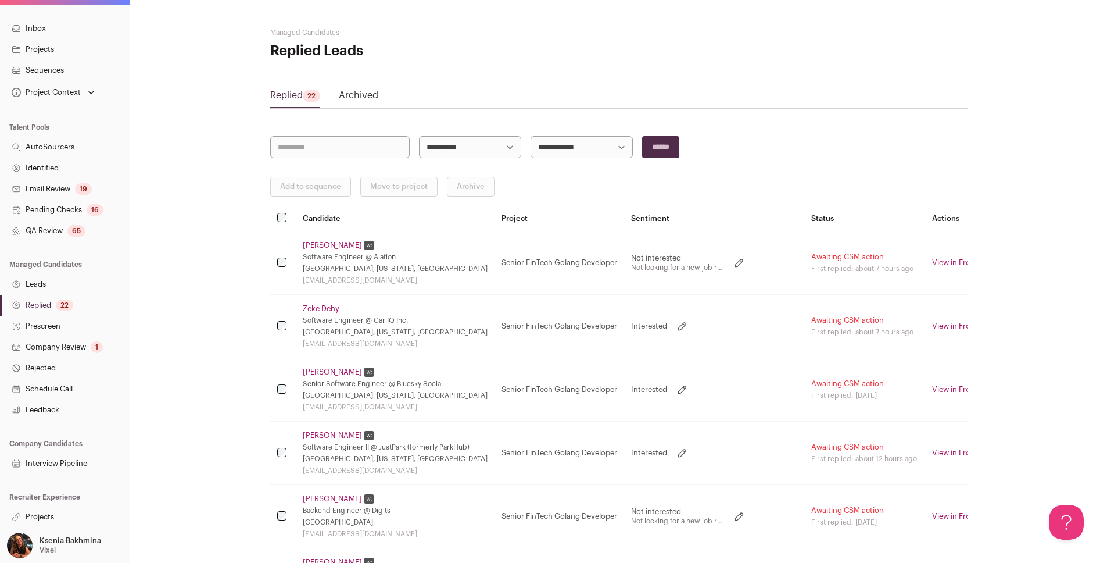
click at [38, 514] on link "Projects" at bounding box center [65, 516] width 130 height 21
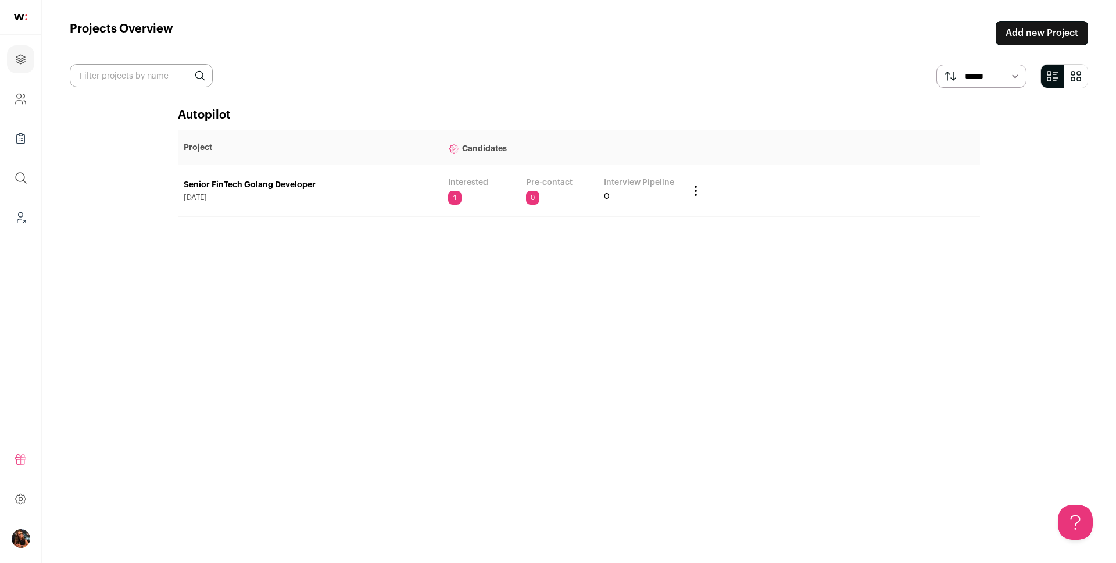
click at [204, 185] on link "Senior FinTech Golang Developer" at bounding box center [310, 185] width 253 height 12
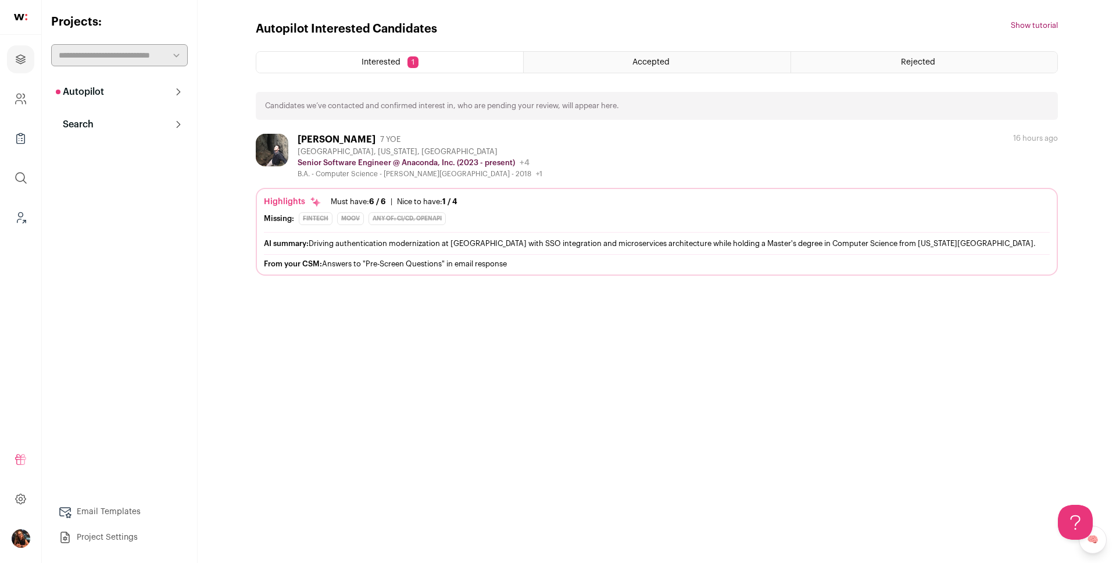
click at [75, 122] on p "Search" at bounding box center [75, 124] width 38 height 14
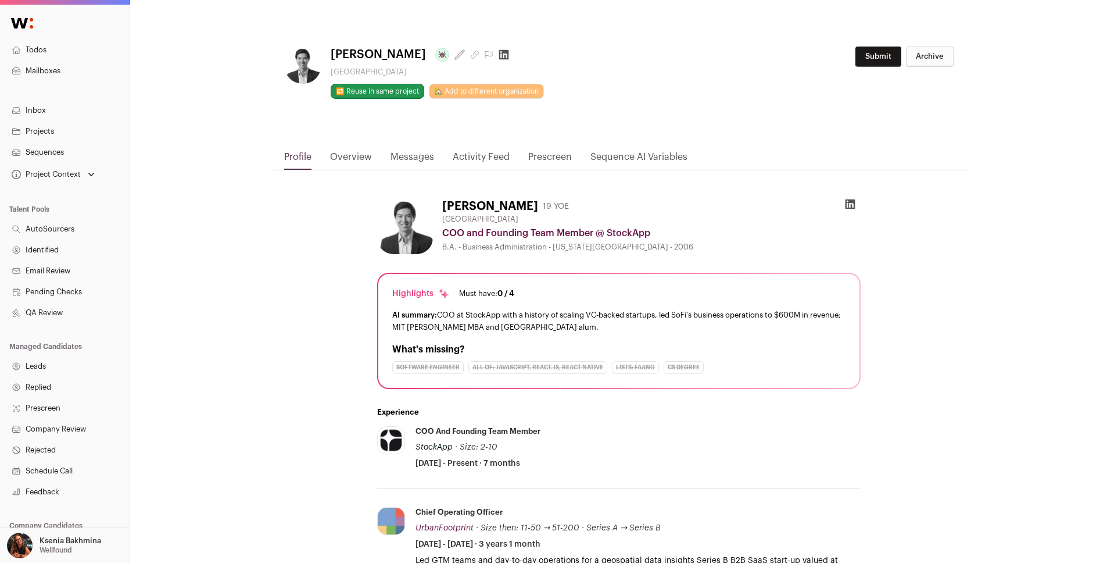
scroll to position [194, 0]
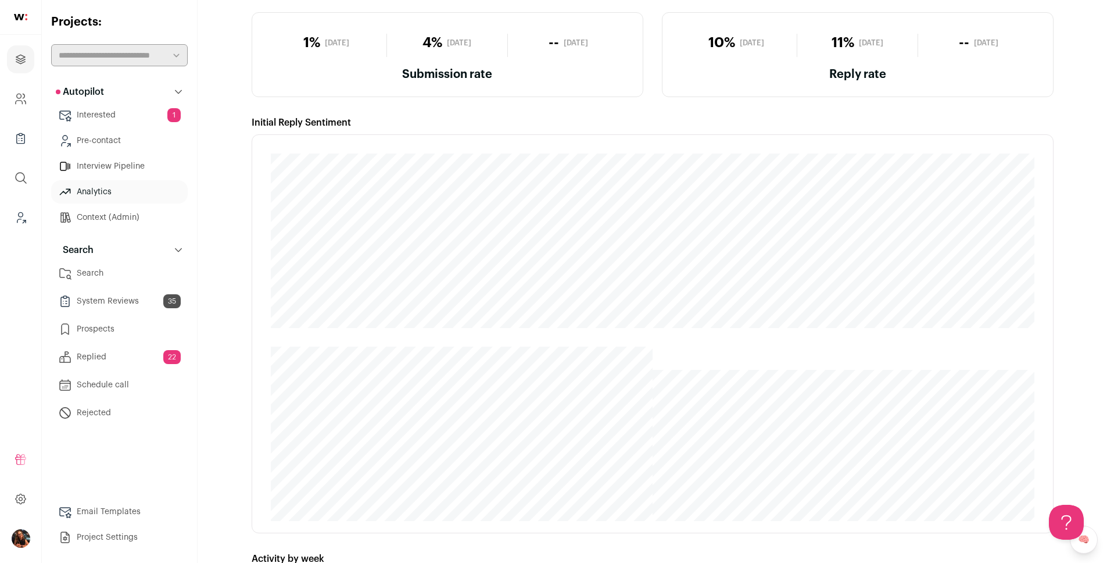
scroll to position [178, 0]
click at [18, 210] on icon "Leads (Backoffice)" at bounding box center [20, 217] width 13 height 14
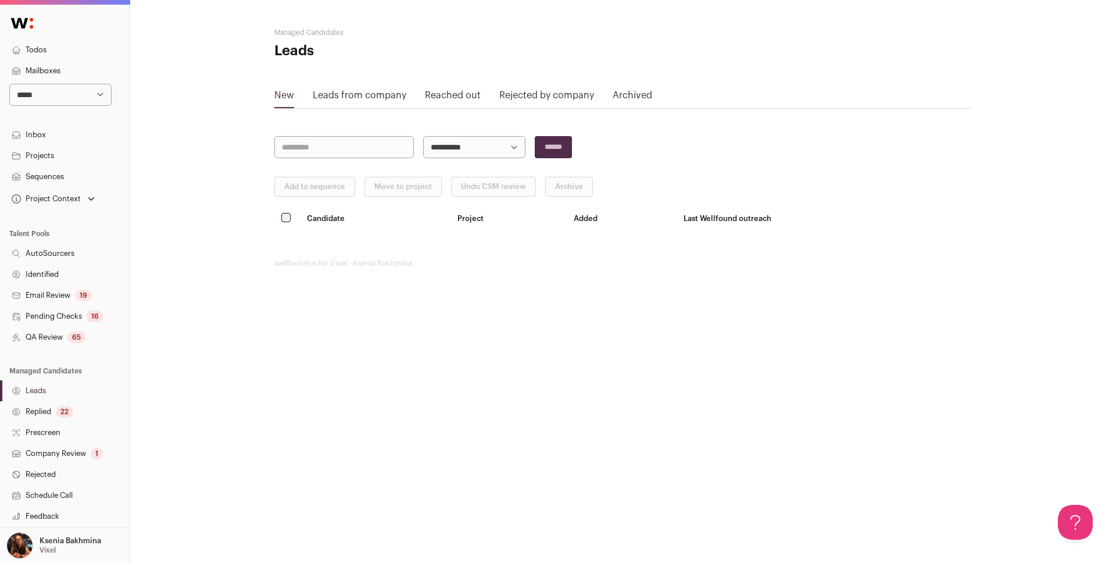
click at [48, 408] on link "Replied 22" at bounding box center [65, 411] width 130 height 21
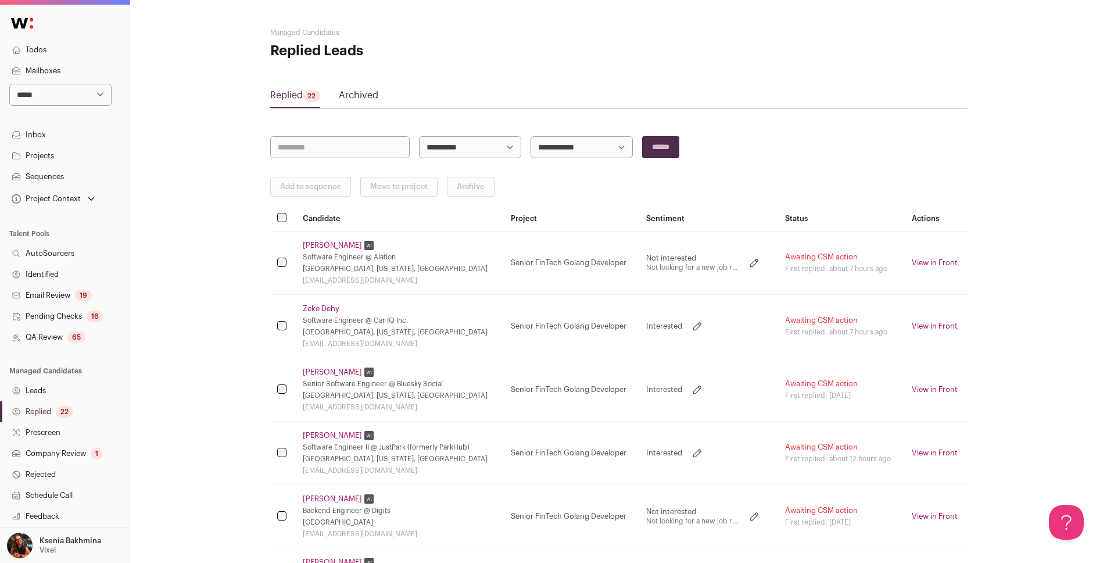
click at [573, 146] on select "**********" at bounding box center [582, 147] width 102 height 22
select select "**********"
click at [679, 148] on input "******" at bounding box center [660, 147] width 37 height 22
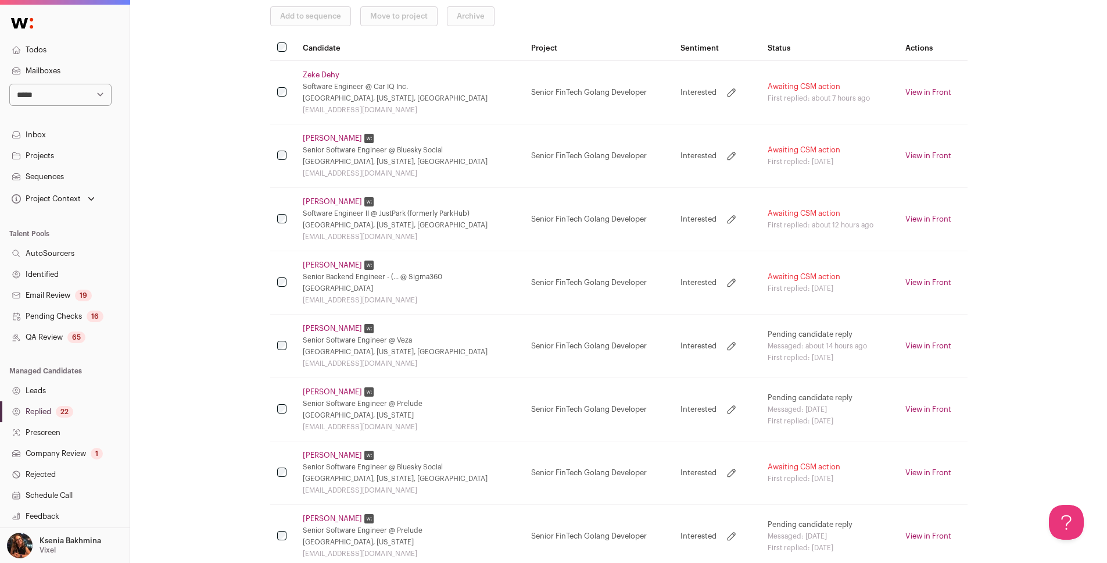
scroll to position [303, 0]
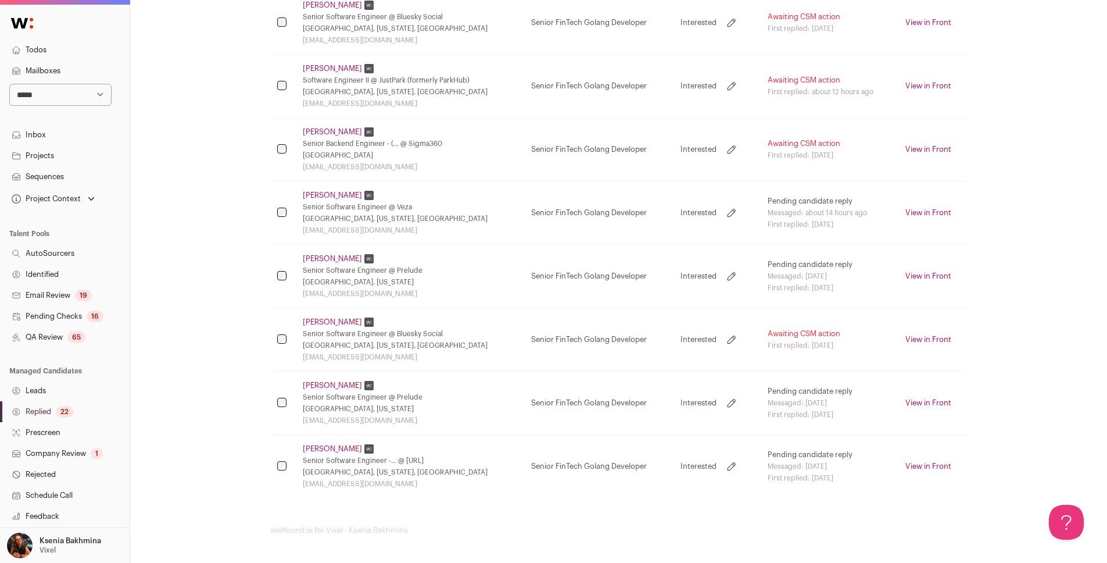
click at [321, 321] on link "William Berry" at bounding box center [332, 321] width 59 height 9
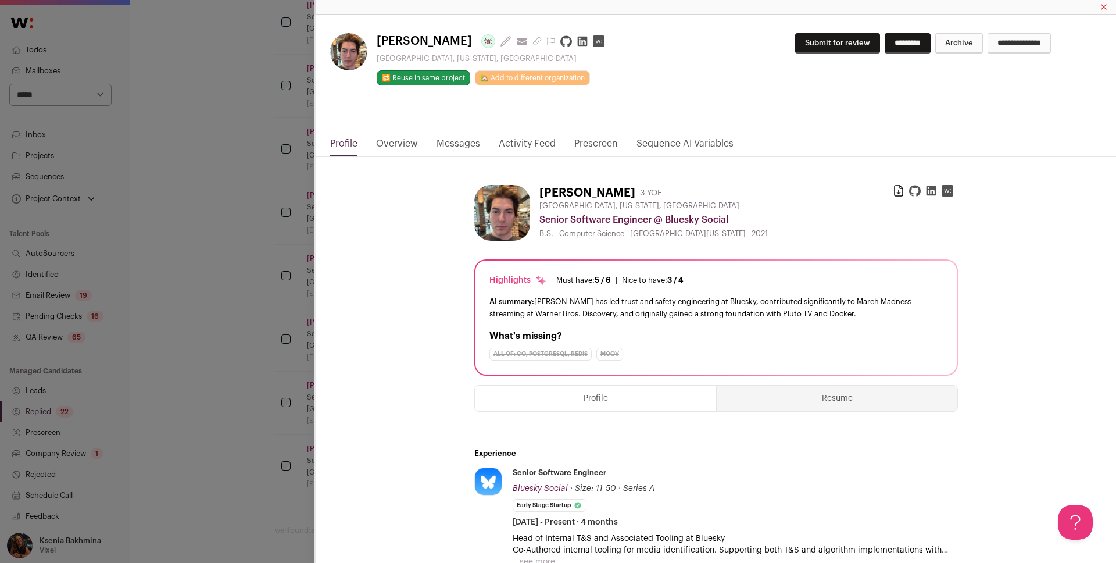
click at [214, 316] on div "William Berry Last update: 5 days ago View most recent conversation in Front Na…" at bounding box center [558, 281] width 1116 height 563
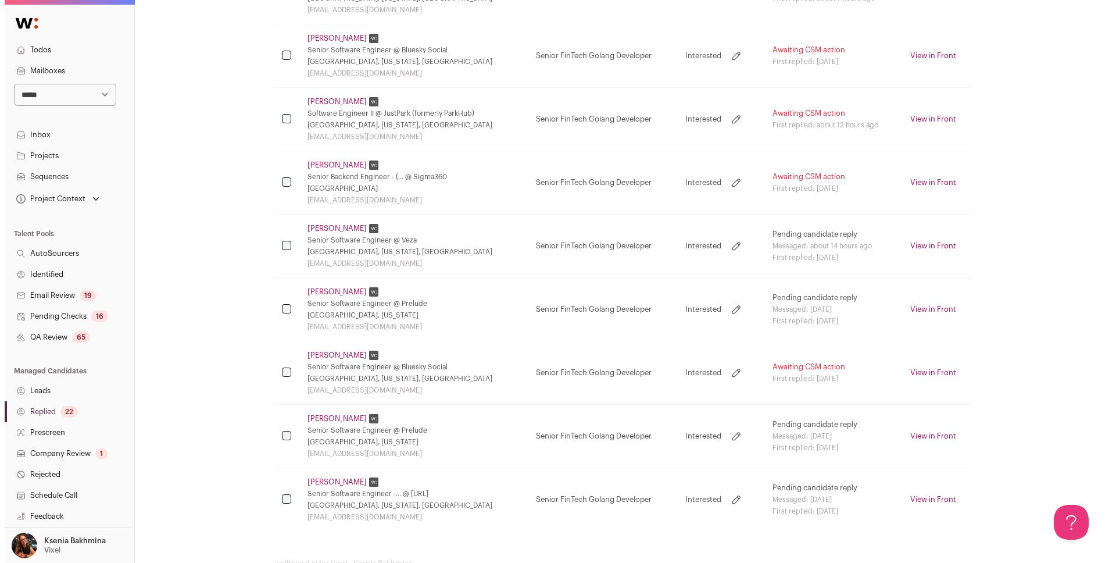
scroll to position [254, 0]
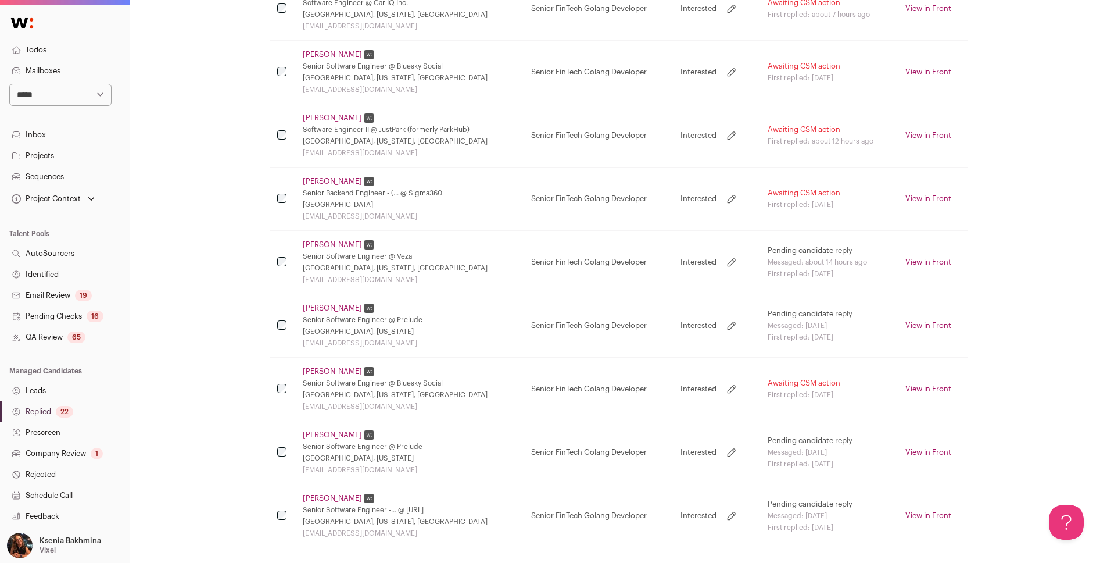
click at [318, 244] on link "Deepinder Singh" at bounding box center [332, 244] width 59 height 9
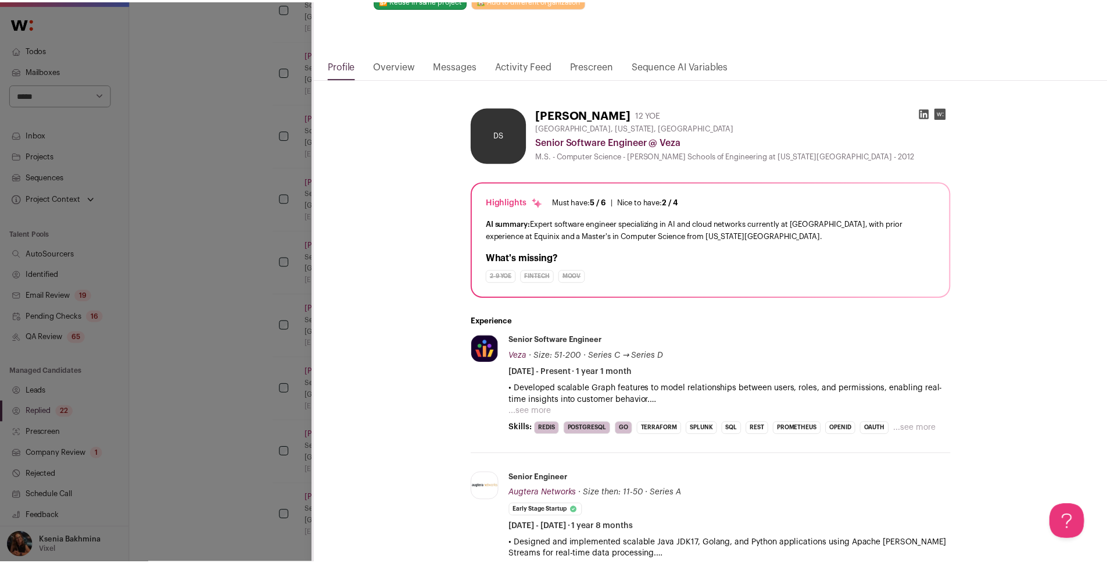
scroll to position [0, 0]
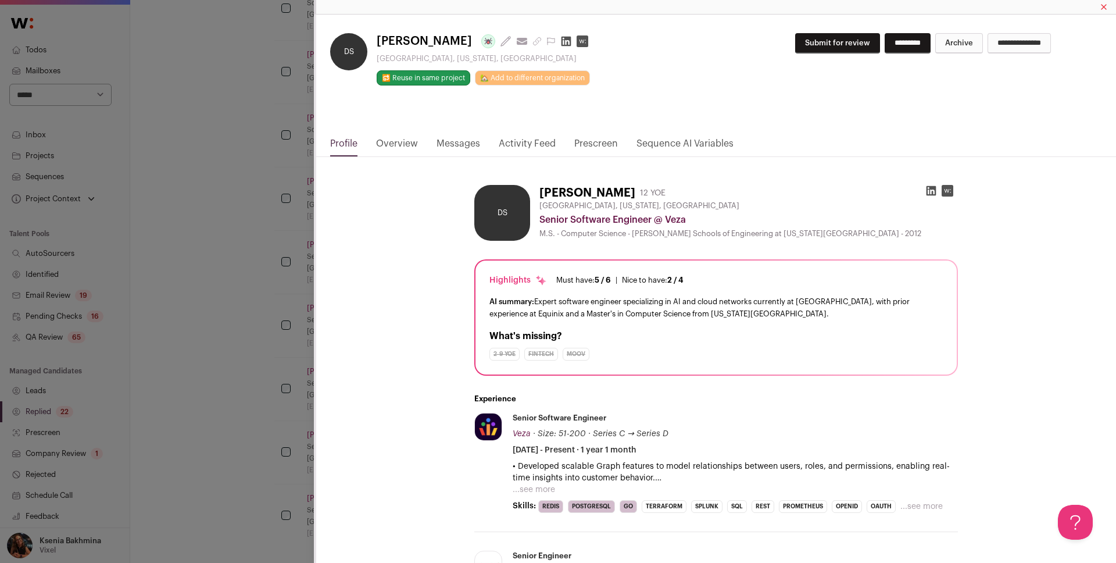
click at [445, 143] on link "Messages" at bounding box center [458, 147] width 44 height 20
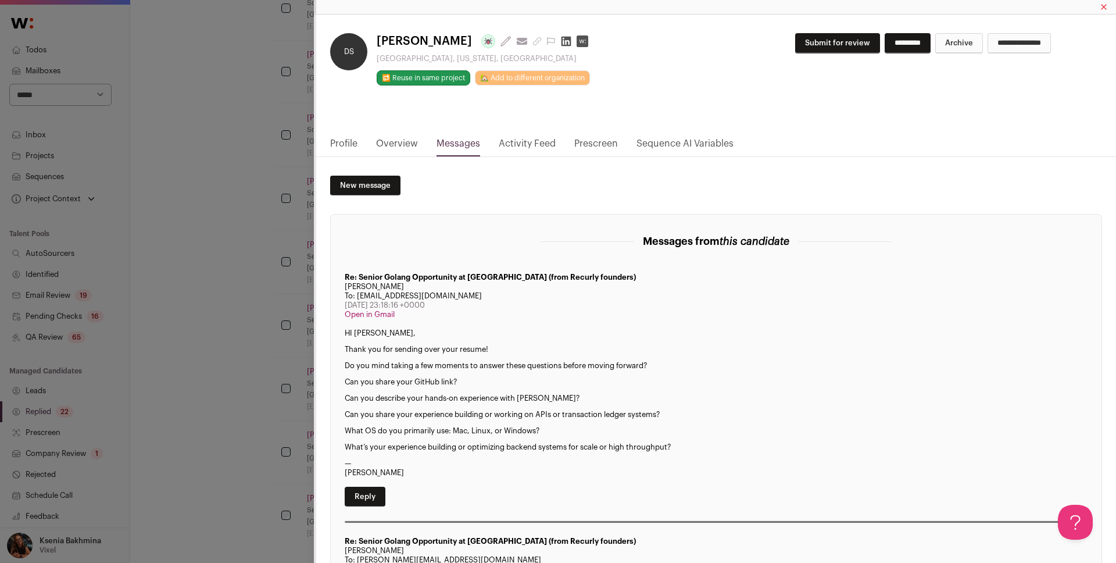
click at [252, 241] on div "DS Deepinder Singh Last update: 8 days ago View most recent conversation in Fro…" at bounding box center [558, 281] width 1116 height 563
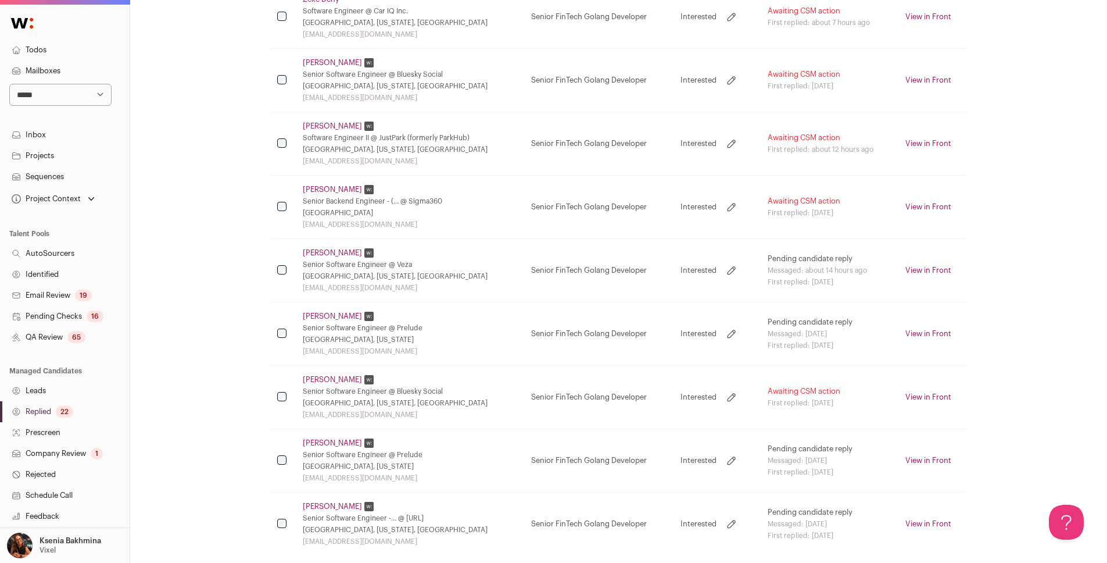
scroll to position [300, 0]
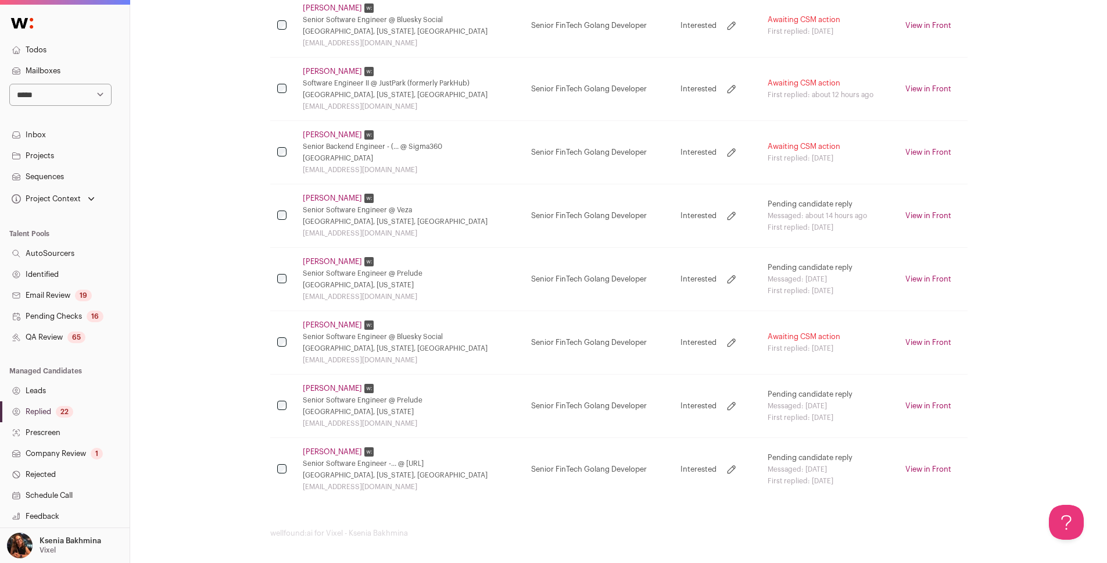
click at [316, 323] on link "William Berry" at bounding box center [332, 324] width 59 height 9
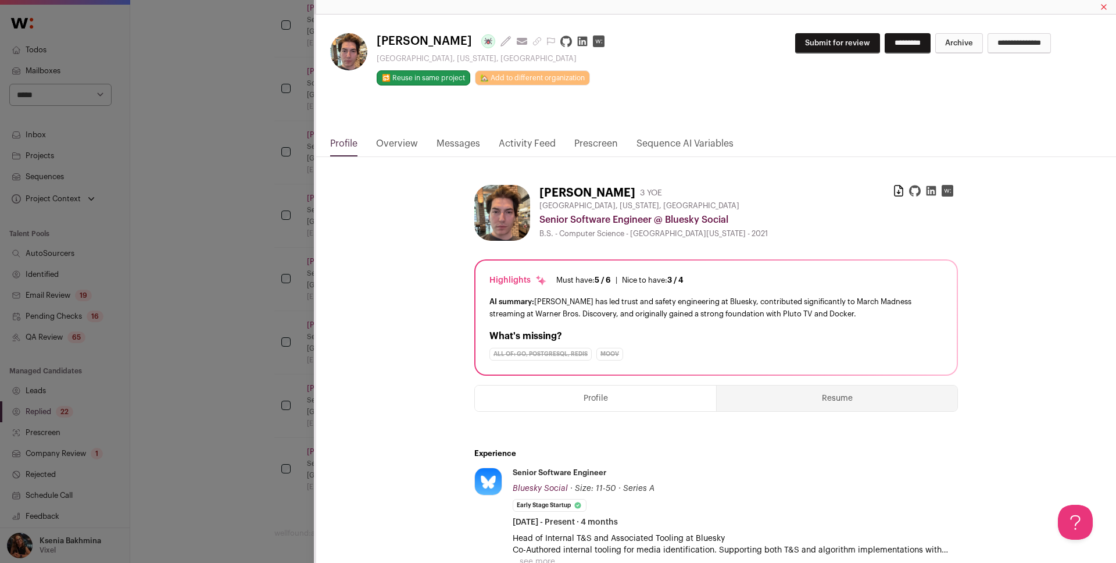
click at [452, 144] on link "Messages" at bounding box center [458, 147] width 44 height 20
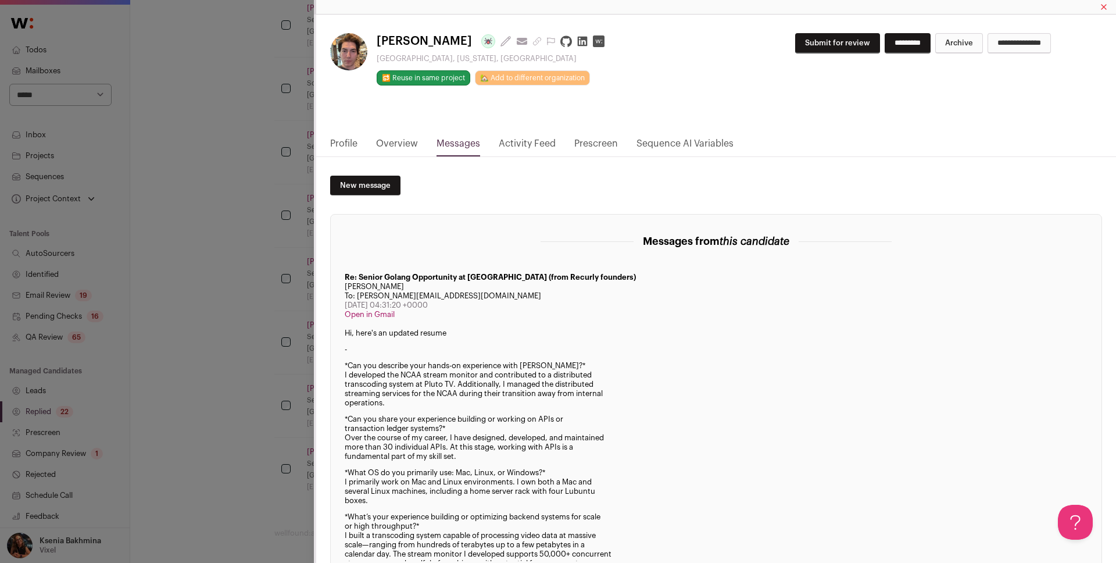
click at [219, 328] on div "William Berry Last update: 5 days ago View most recent conversation in Front Na…" at bounding box center [558, 281] width 1116 height 563
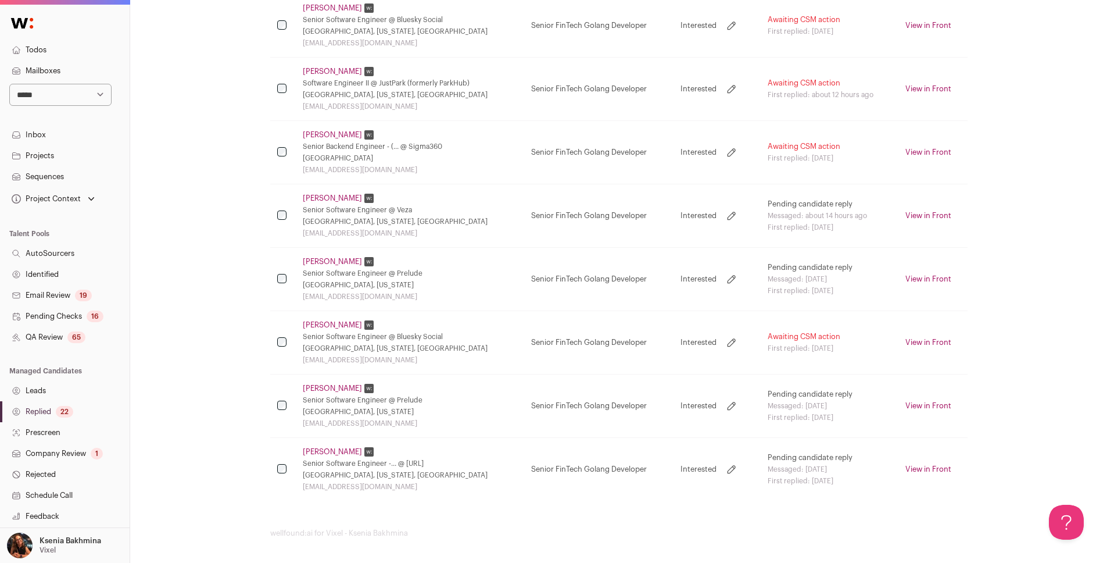
click at [313, 454] on link "Sahil Anande" at bounding box center [332, 451] width 59 height 9
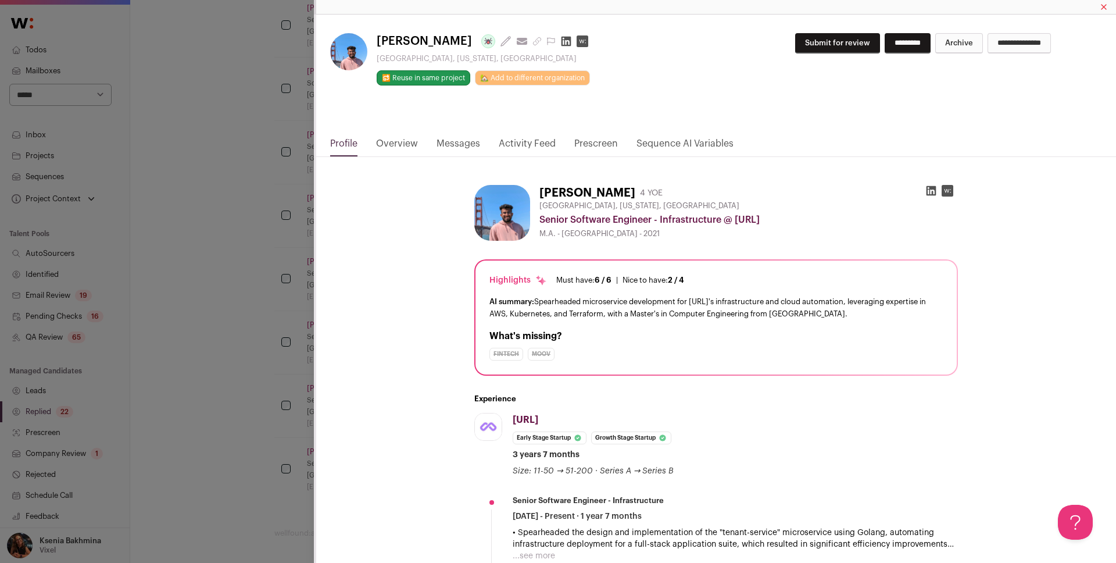
click at [451, 139] on link "Messages" at bounding box center [458, 147] width 44 height 20
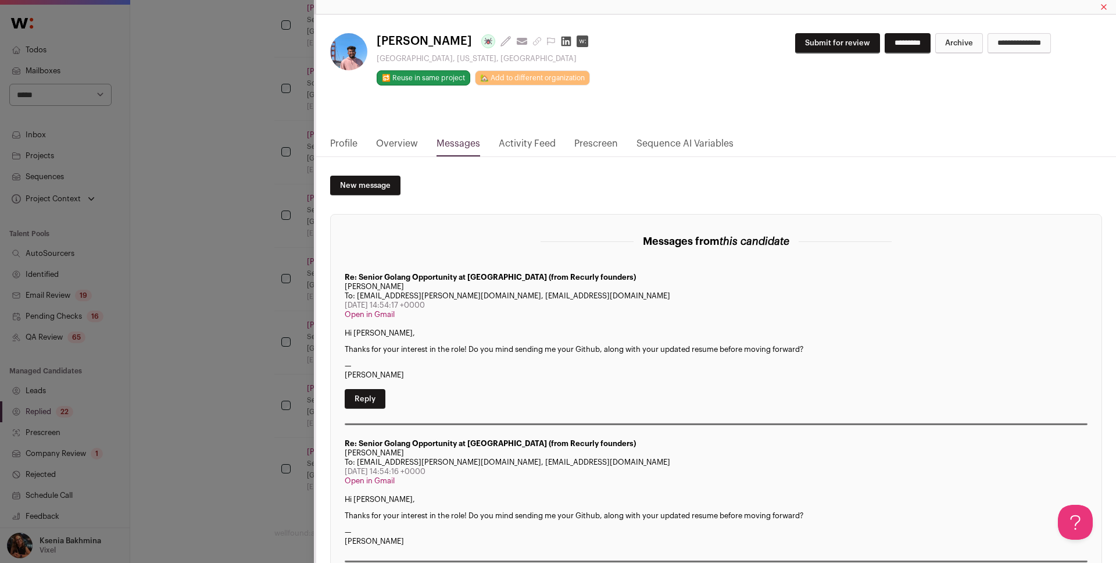
click at [223, 303] on div "Sahil Anande Last update: 12 days ago View most recent conversation in Front Sa…" at bounding box center [558, 281] width 1116 height 563
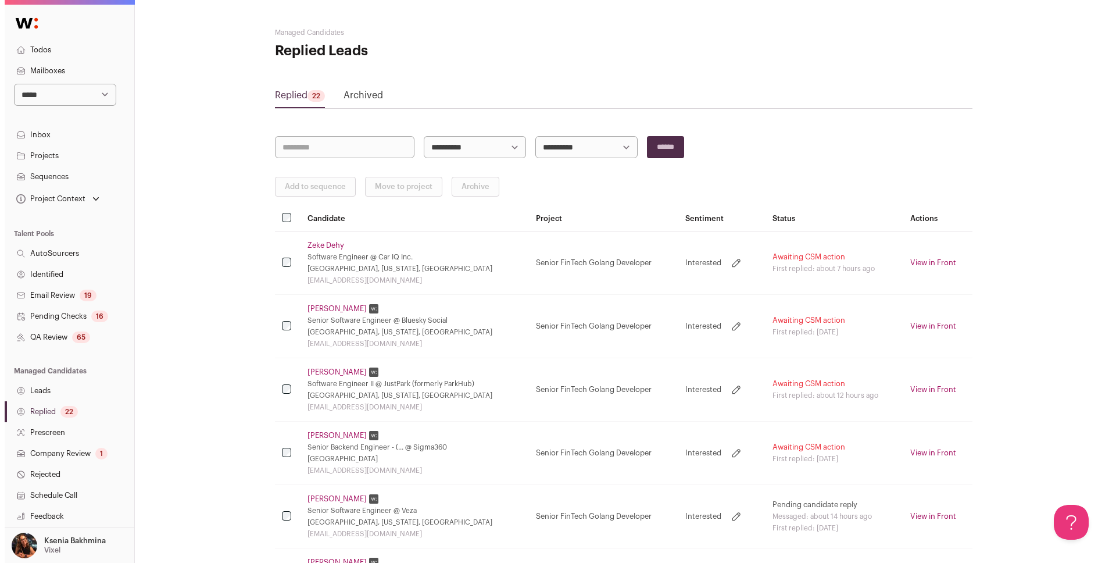
scroll to position [303, 0]
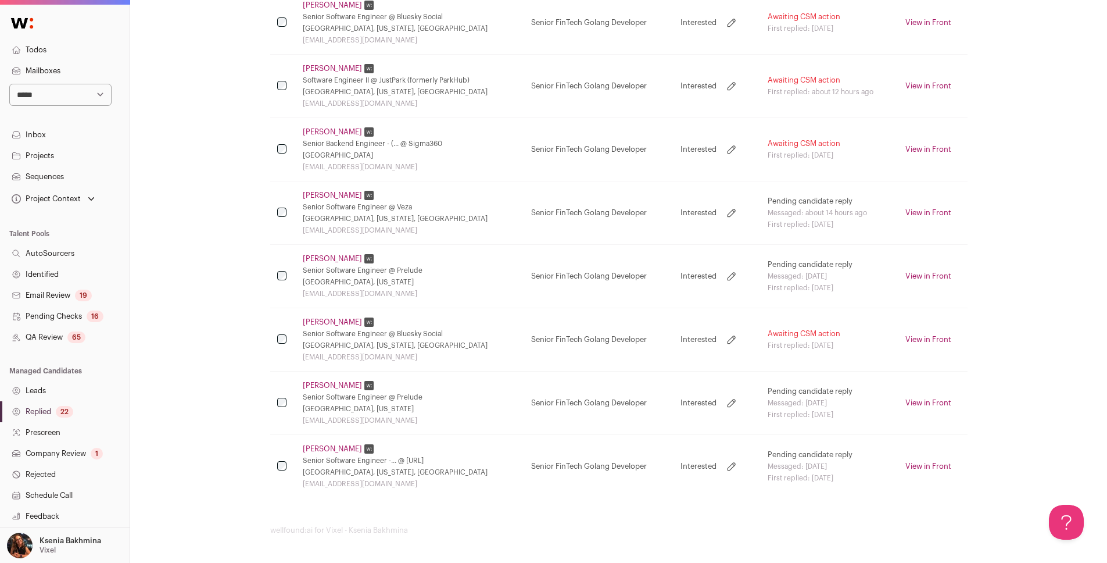
click at [322, 447] on link "Sahil Anande" at bounding box center [332, 448] width 59 height 9
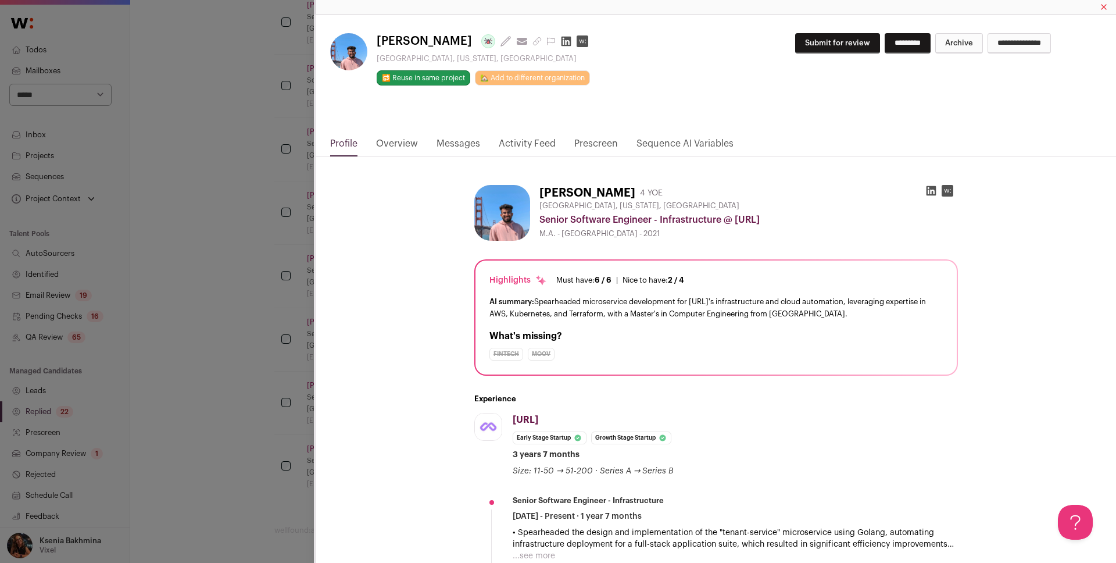
click at [452, 141] on link "Messages" at bounding box center [458, 147] width 44 height 20
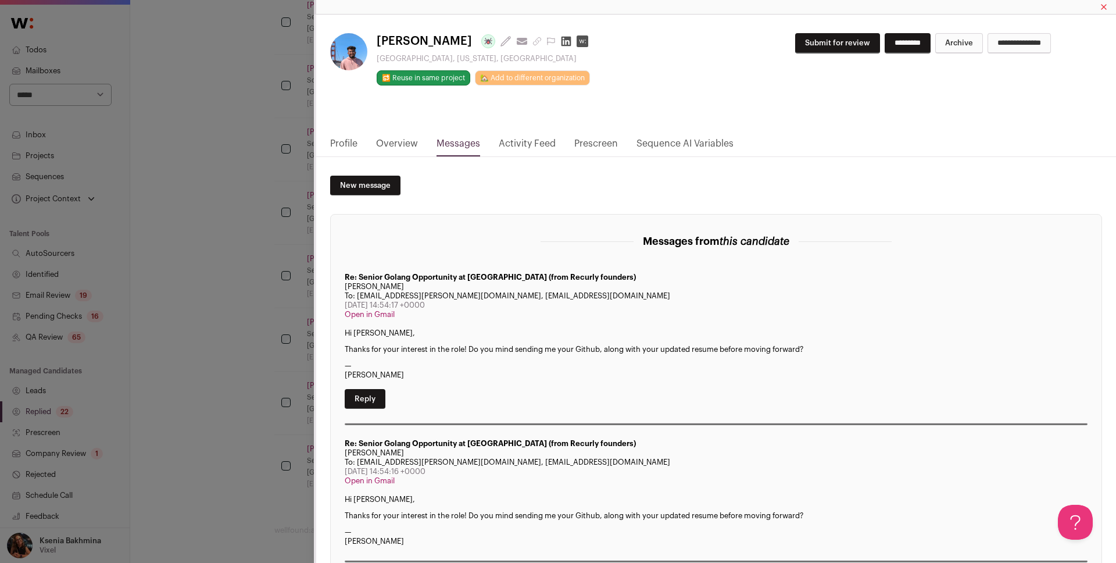
click at [196, 392] on div "Sahil Anande Last update: 12 days ago View most recent conversation in Front Sa…" at bounding box center [558, 281] width 1116 height 563
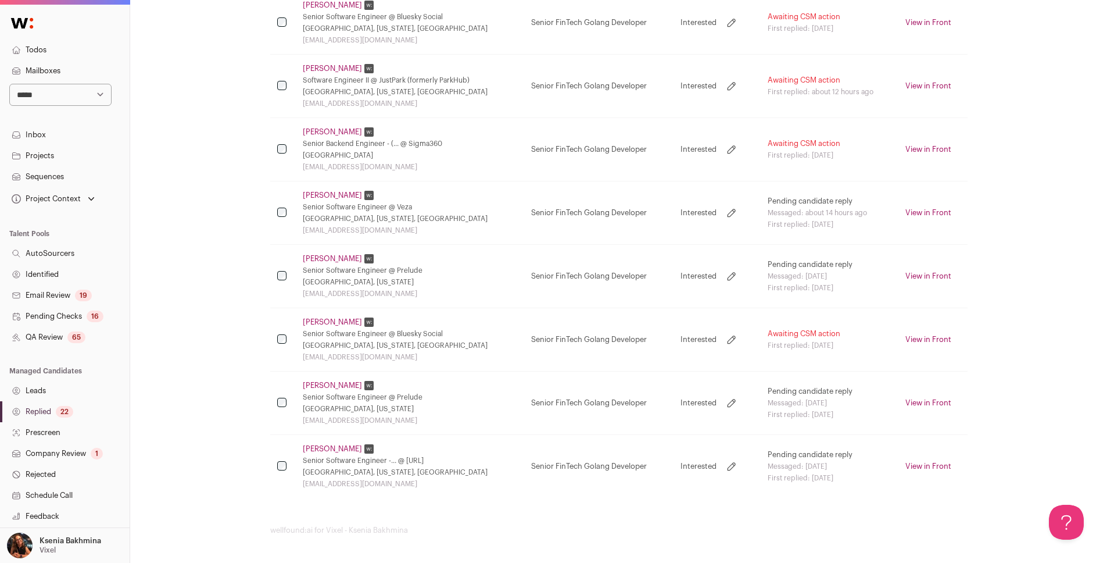
click at [324, 383] on link "Sam Kamenetz" at bounding box center [332, 385] width 59 height 9
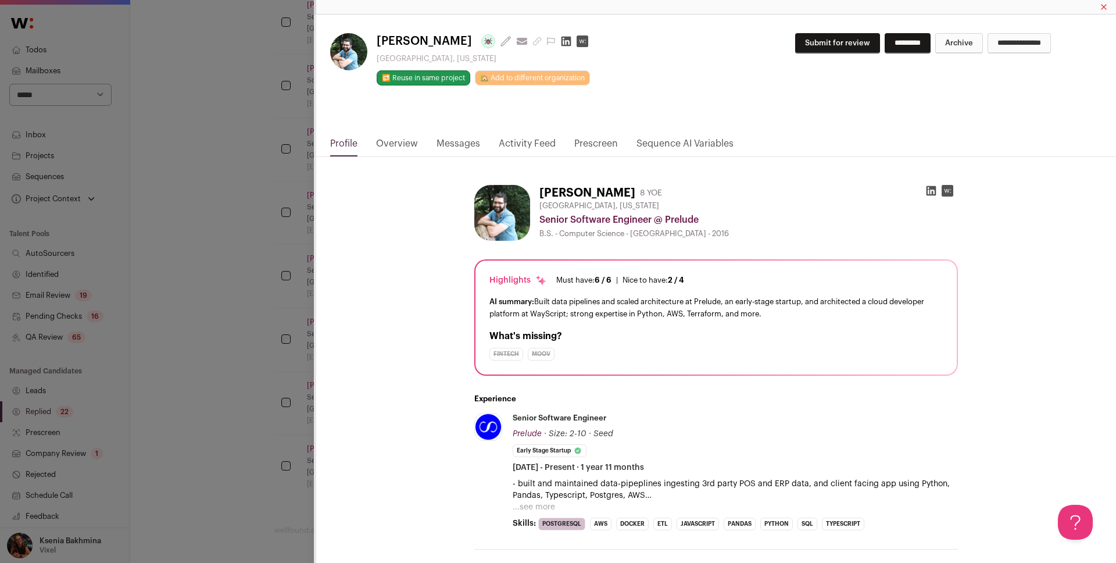
click at [528, 135] on div "**********" at bounding box center [716, 76] width 800 height 122
click at [448, 151] on link "Messages" at bounding box center [458, 147] width 44 height 20
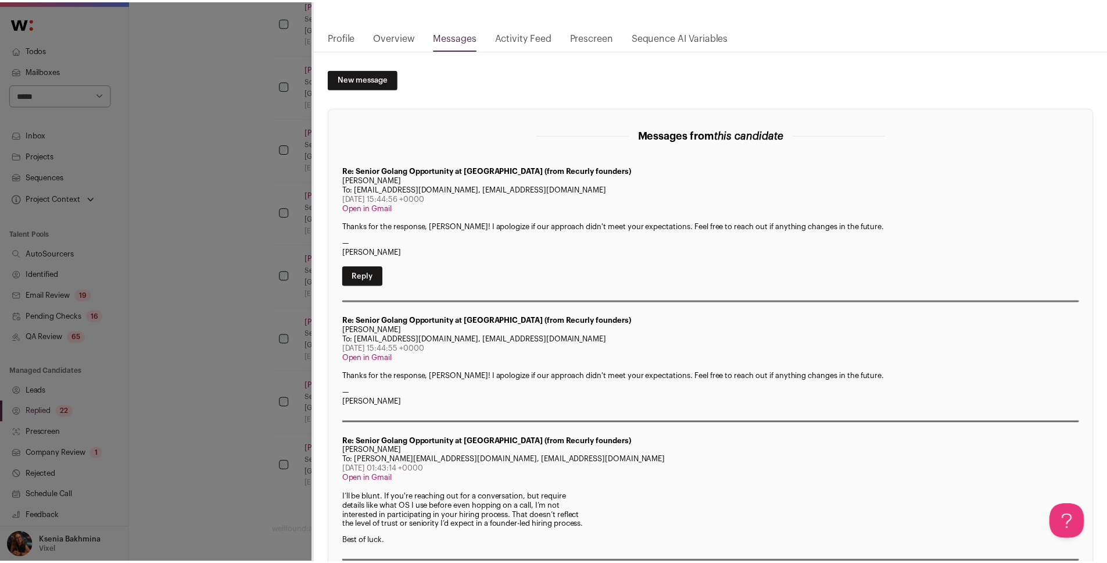
scroll to position [216, 0]
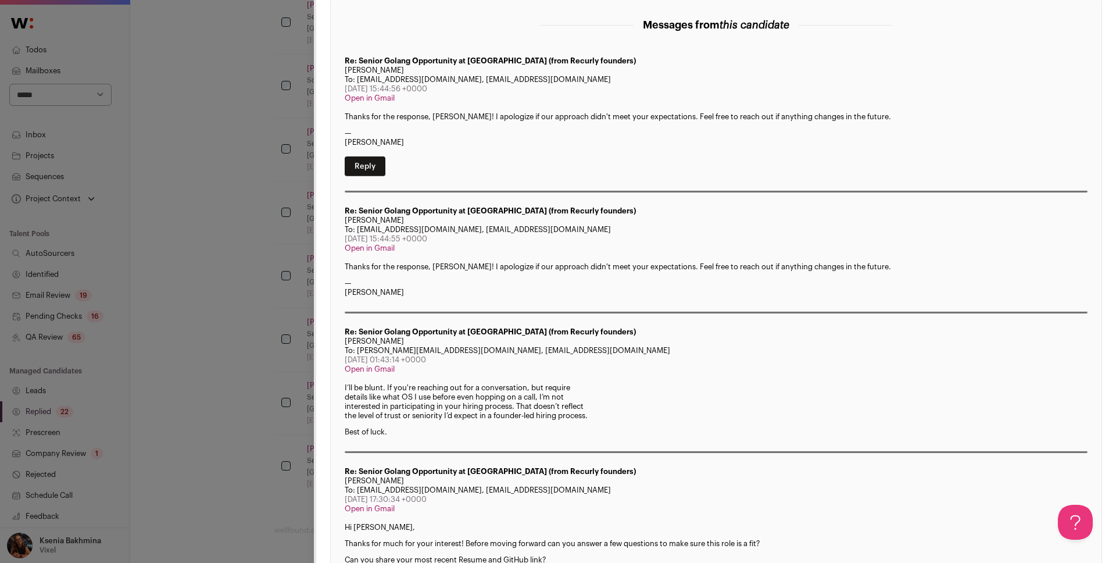
click at [212, 342] on div "**********" at bounding box center [558, 281] width 1116 height 563
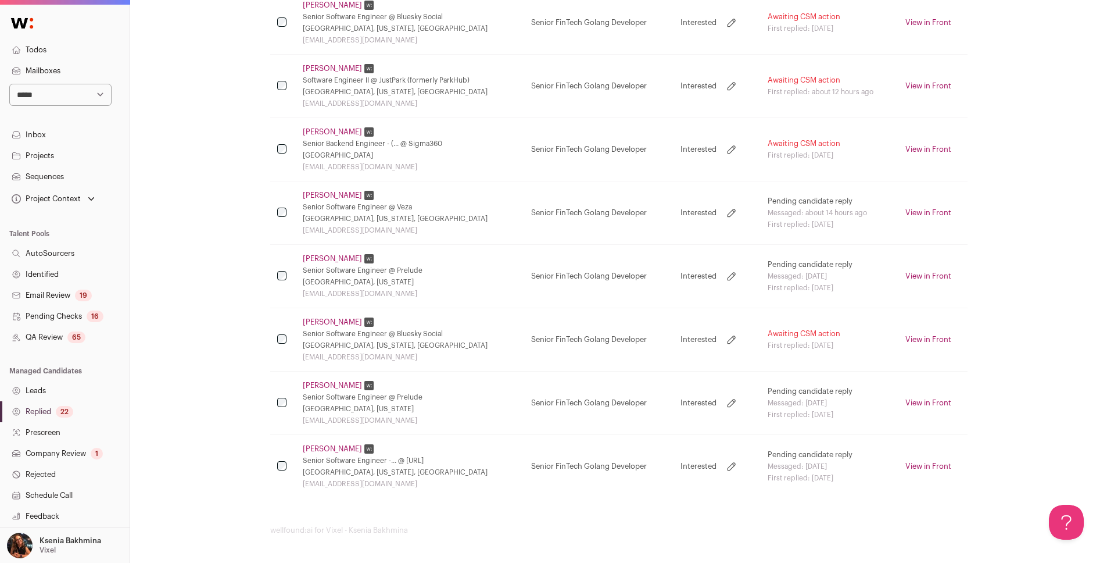
click at [317, 320] on link "William Berry" at bounding box center [332, 321] width 59 height 9
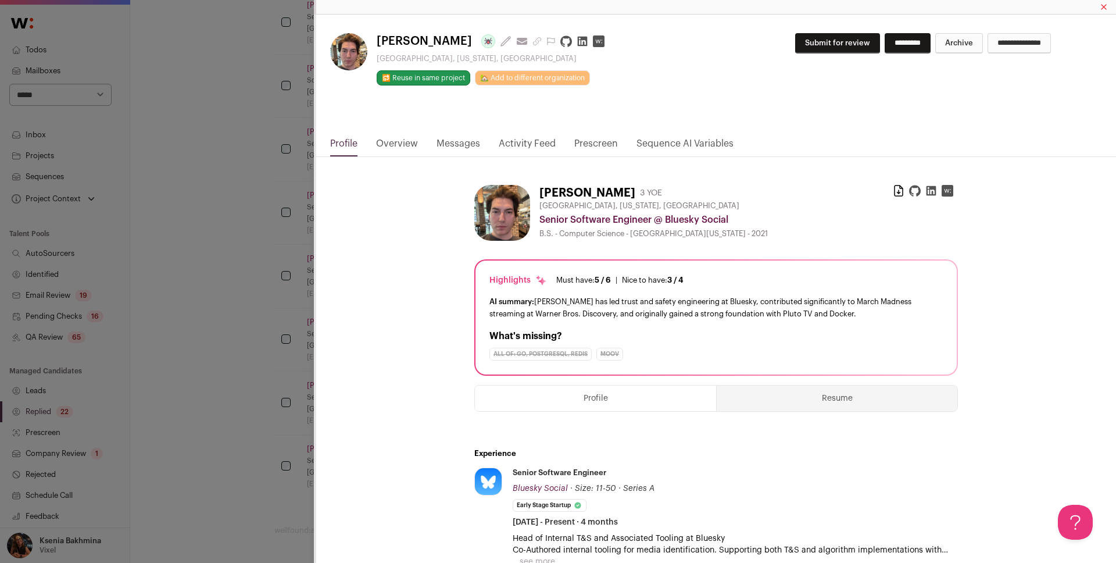
click at [459, 144] on link "Messages" at bounding box center [458, 147] width 44 height 20
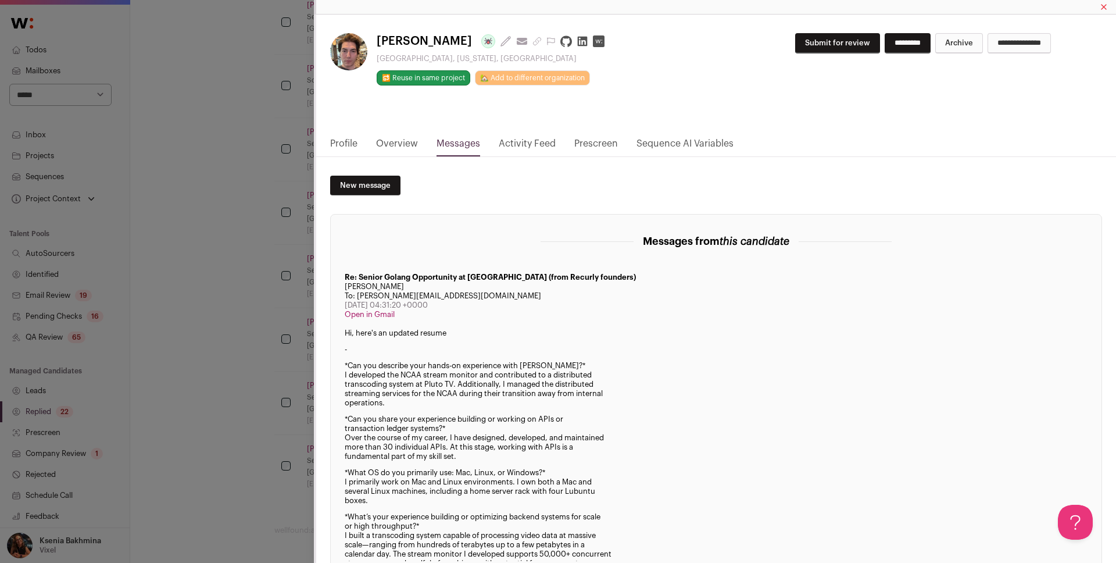
click at [242, 301] on div "William Berry Last update: 5 days ago View most recent conversation in Front Na…" at bounding box center [558, 281] width 1116 height 563
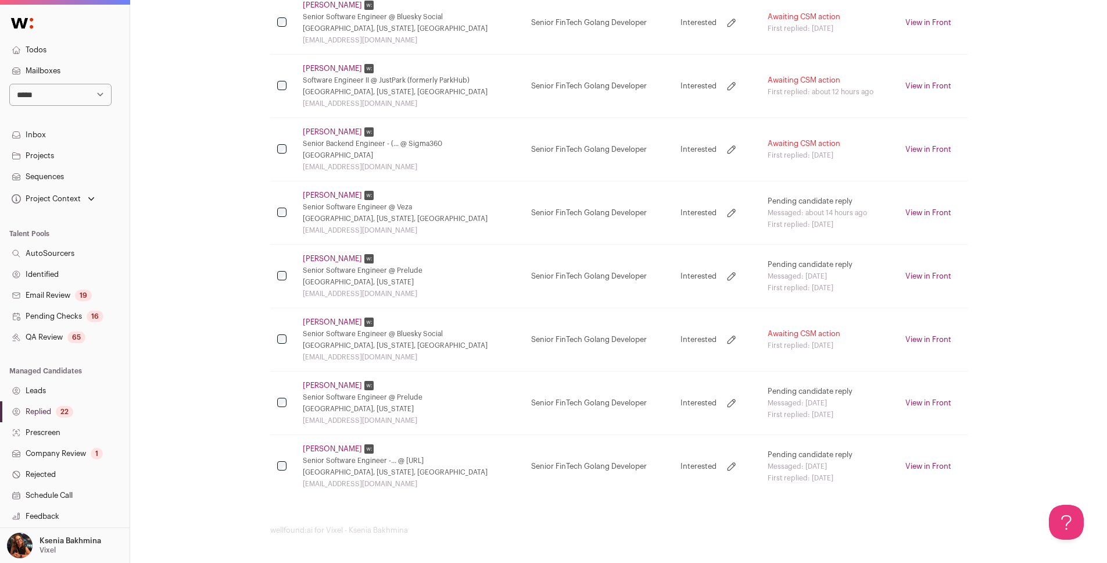
click at [320, 252] on td "Sam Kamenetz Senior Software Engineer @ Prelude Brooklyn, New York samkamenetz@…" at bounding box center [410, 276] width 229 height 63
click at [317, 256] on link "Sam Kamenetz" at bounding box center [332, 258] width 59 height 9
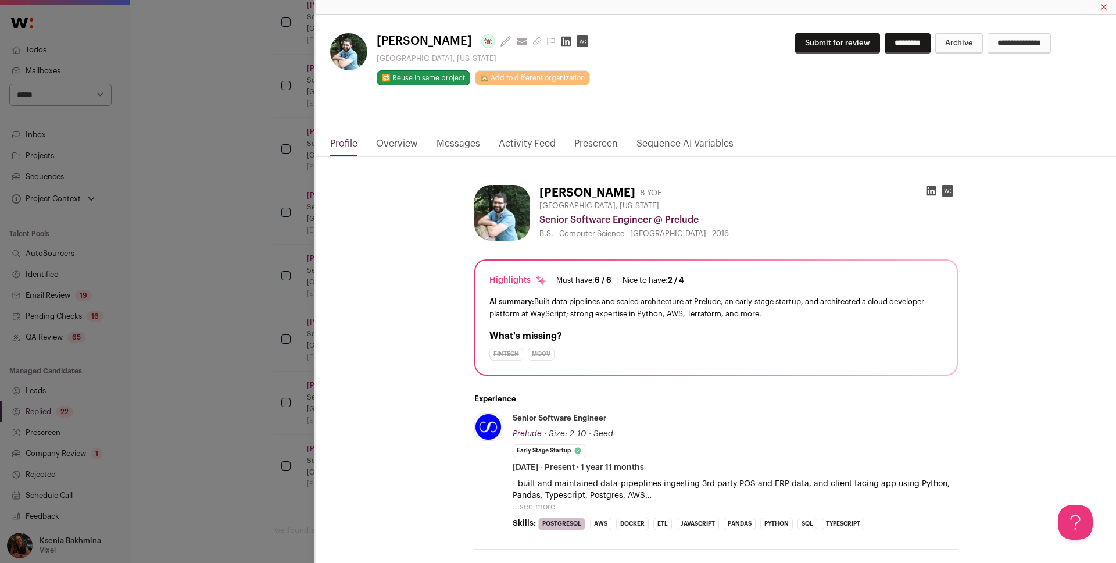
click at [453, 138] on link "Messages" at bounding box center [458, 147] width 44 height 20
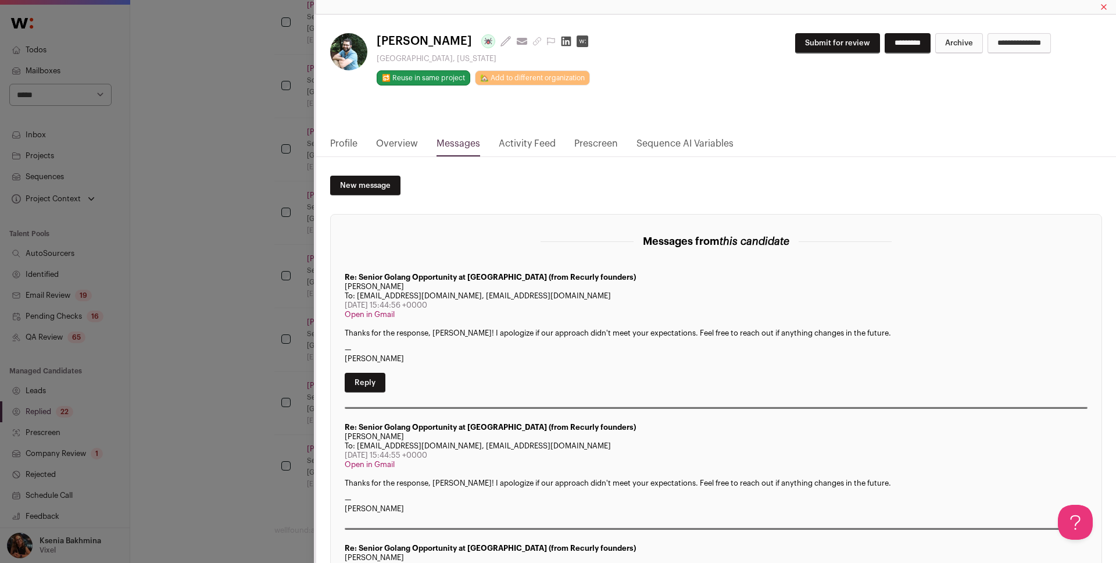
click at [231, 321] on div "**********" at bounding box center [558, 281] width 1116 height 563
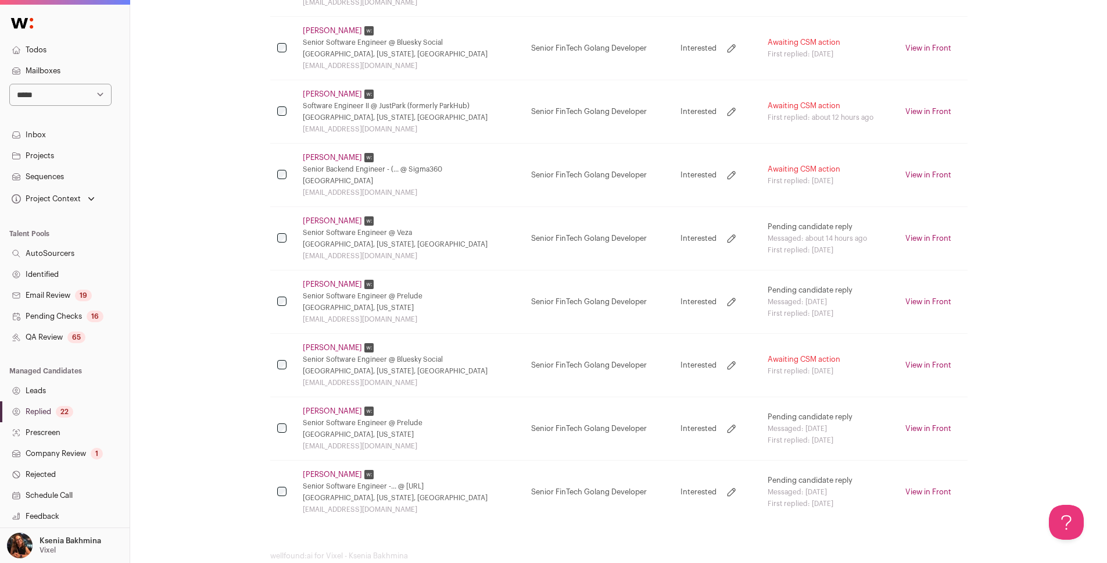
scroll to position [259, 0]
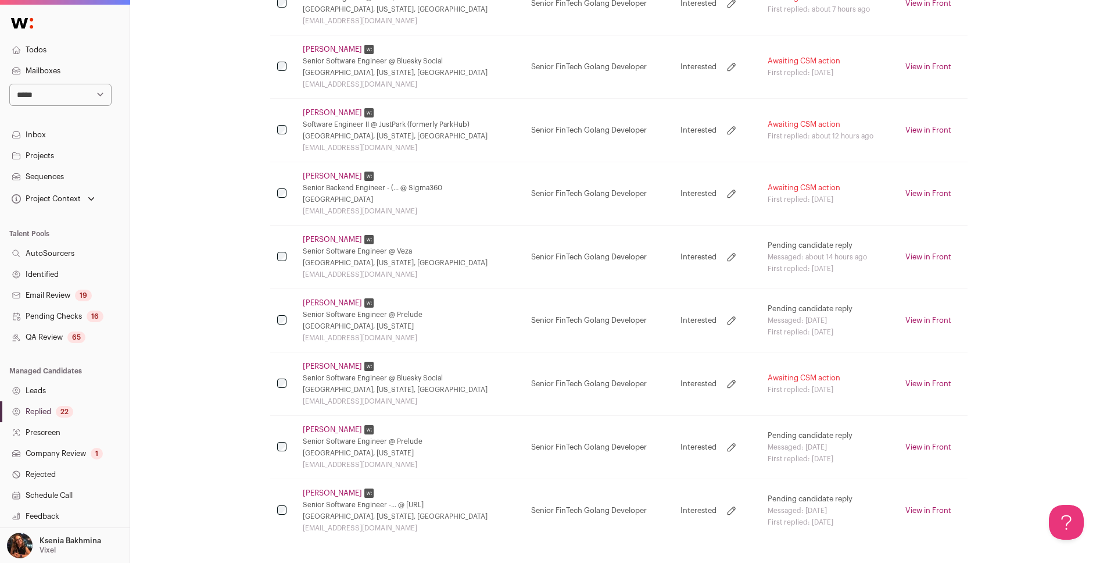
click at [339, 238] on link "Deepinder Singh" at bounding box center [332, 239] width 59 height 9
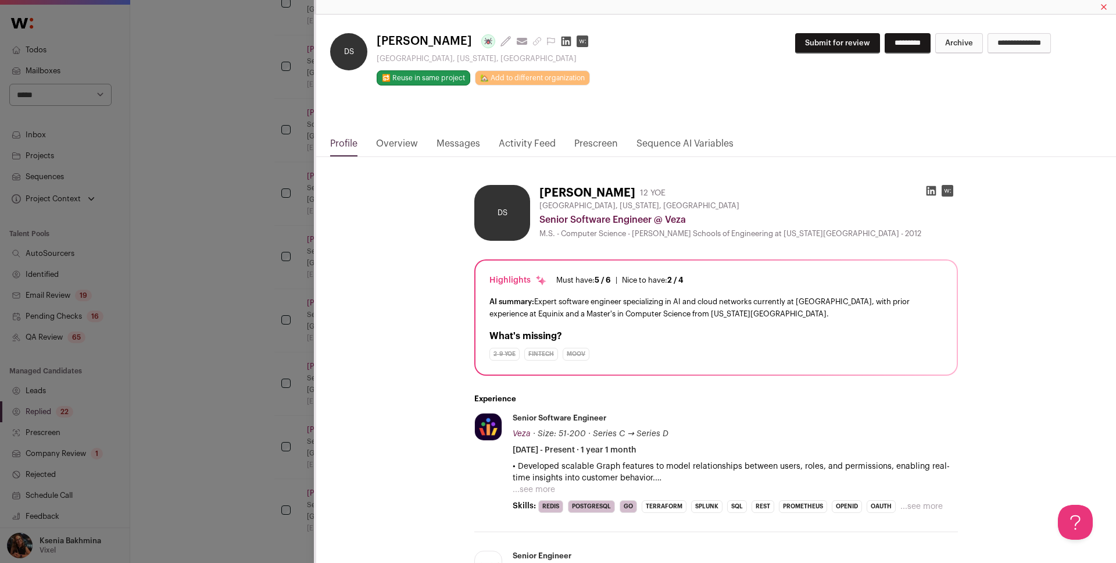
click at [472, 142] on link "Messages" at bounding box center [458, 147] width 44 height 20
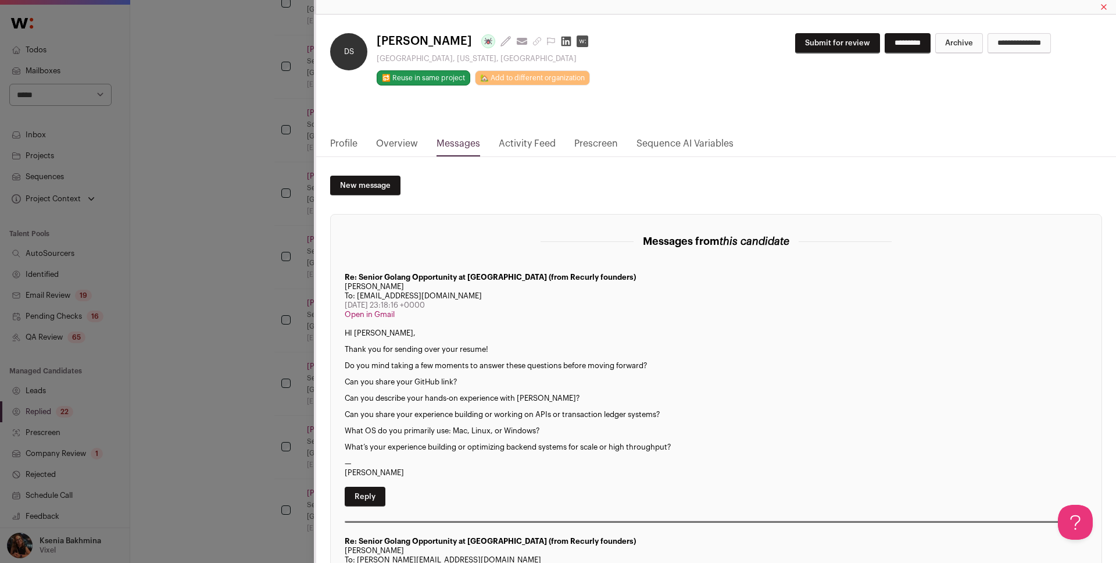
click at [199, 264] on div "DS Deepinder Singh Last update: 8 days ago View most recent conversation in Fro…" at bounding box center [558, 281] width 1116 height 563
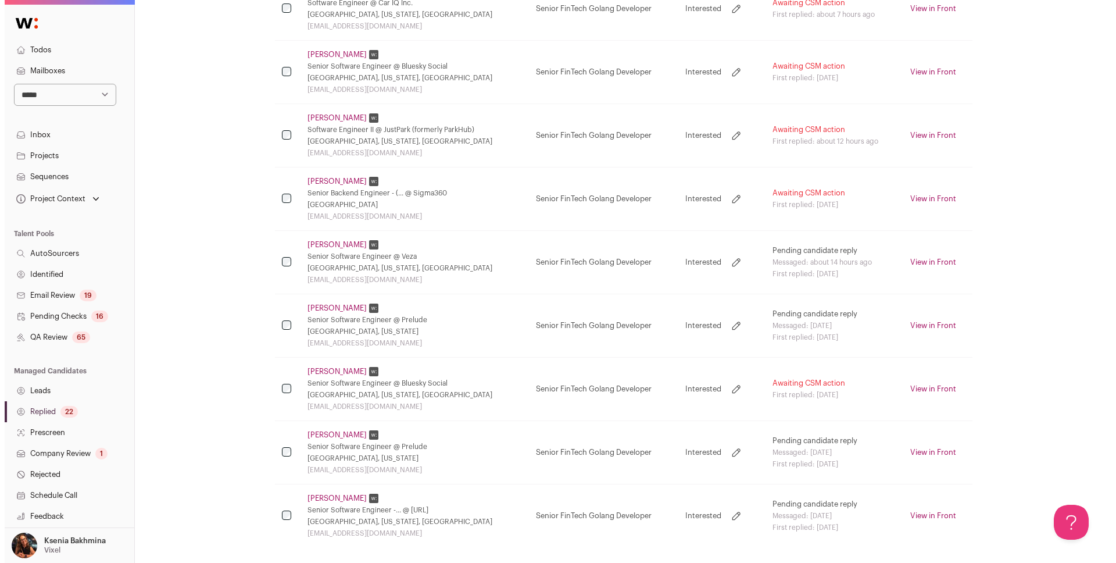
scroll to position [238, 0]
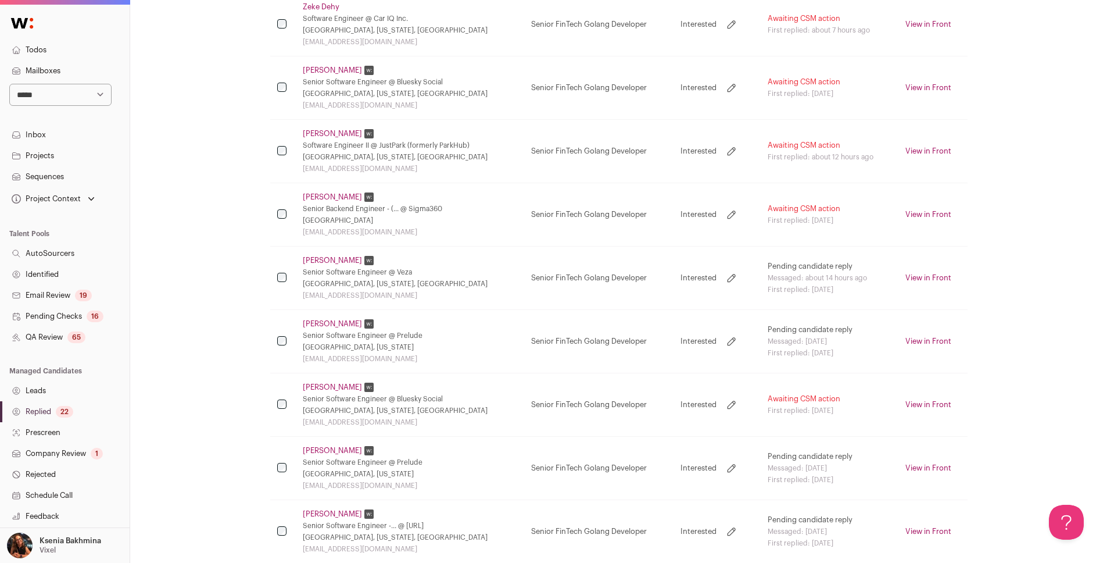
click at [317, 201] on link "Michael Clark-cuadrado​" at bounding box center [332, 196] width 59 height 9
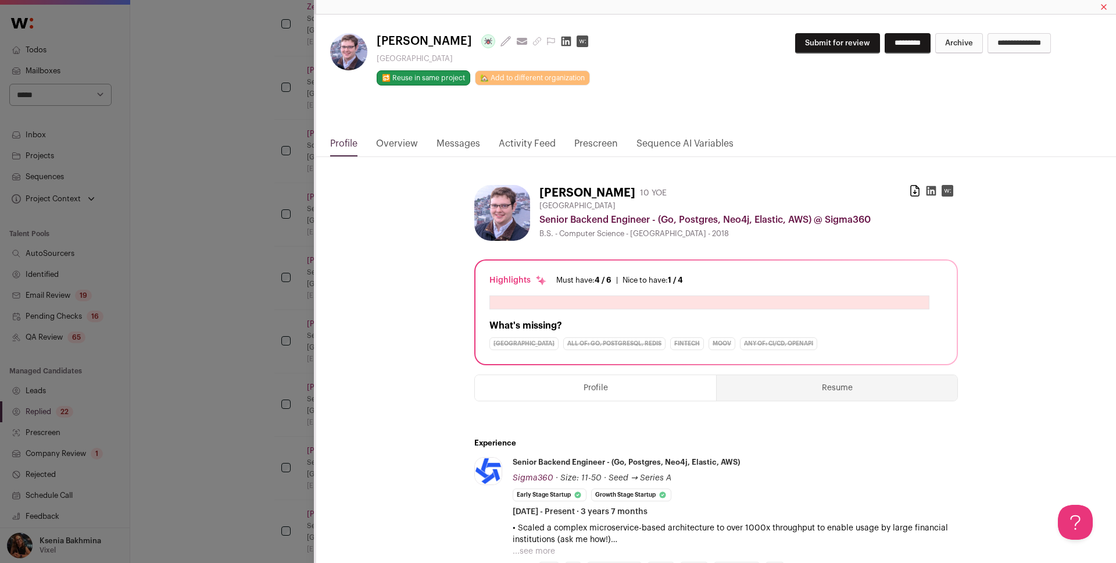
click at [452, 139] on link "Messages" at bounding box center [458, 147] width 44 height 20
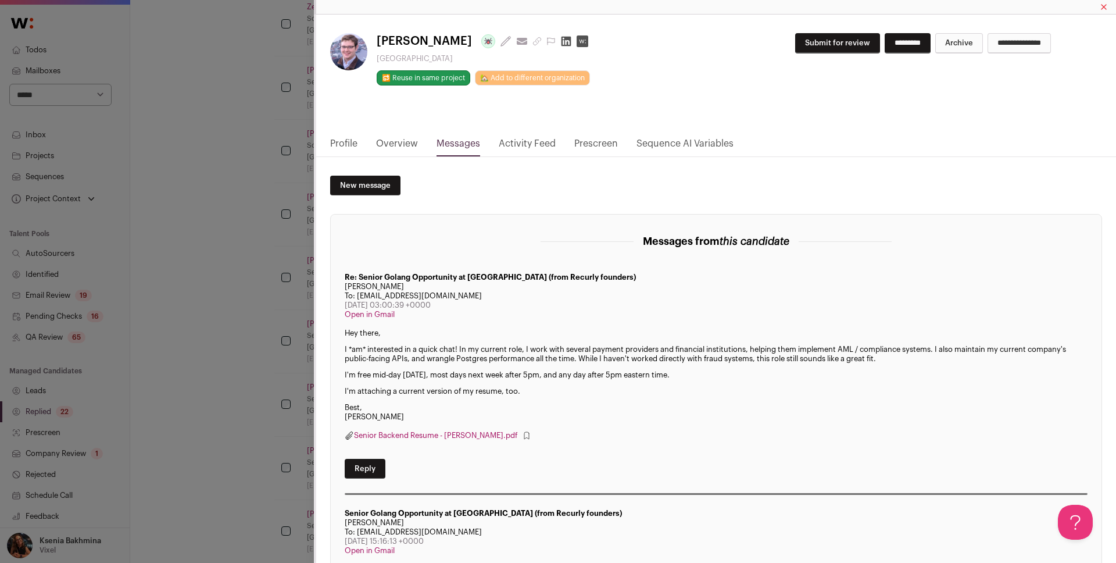
click at [346, 138] on link "Profile" at bounding box center [343, 147] width 27 height 20
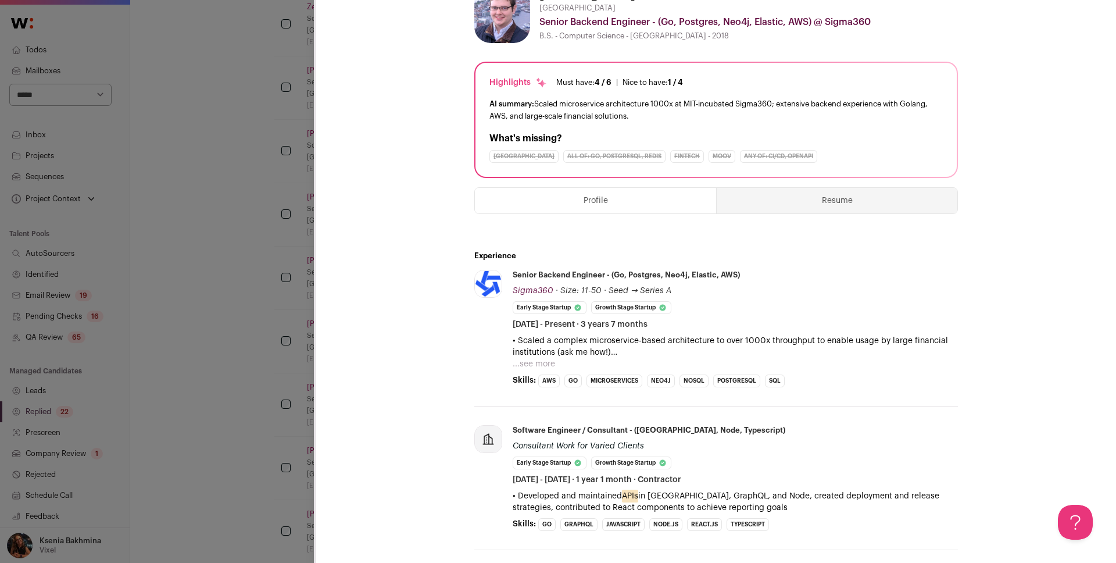
scroll to position [0, 0]
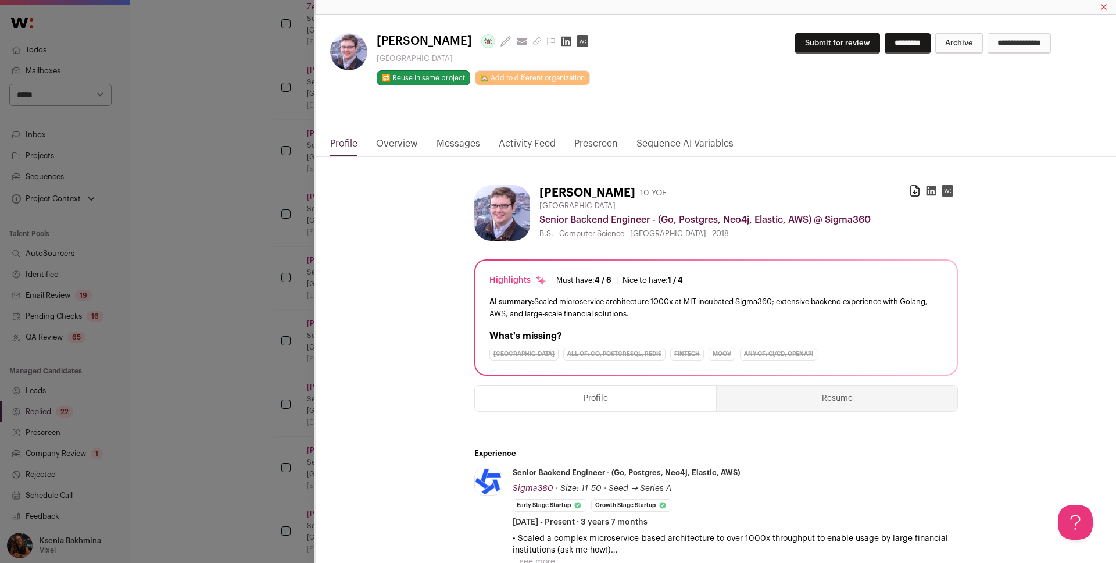
click at [408, 138] on link "Overview" at bounding box center [397, 147] width 42 height 20
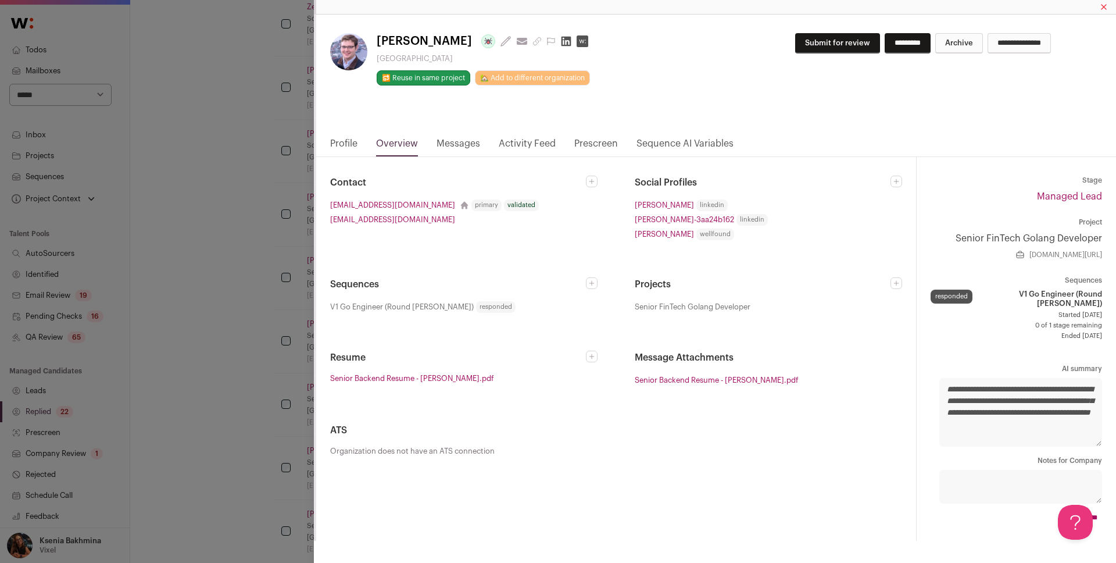
click at [453, 137] on link "Messages" at bounding box center [458, 147] width 44 height 20
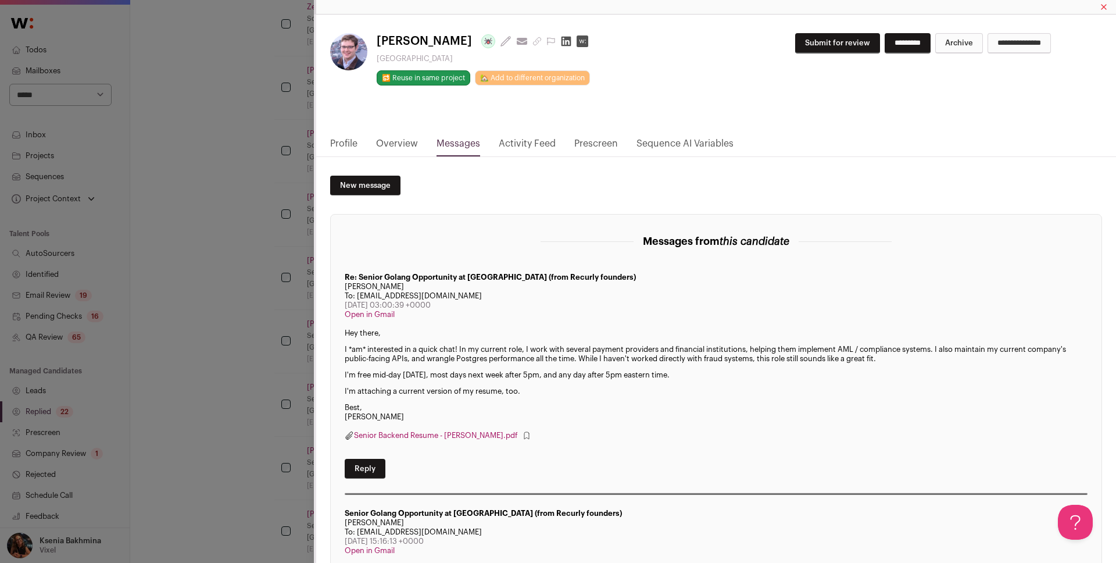
click at [360, 143] on nav "Profile Overview Messages Activity Feed Prescreen Sequence AI Variables" at bounding box center [716, 147] width 800 height 20
click at [348, 139] on link "Profile" at bounding box center [343, 147] width 27 height 20
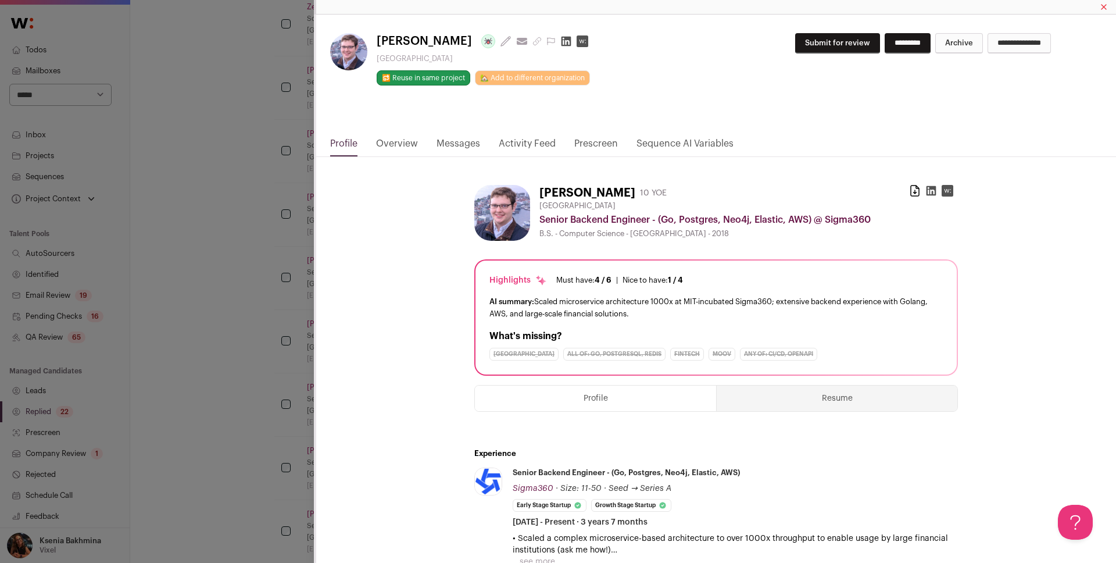
click at [790, 394] on button "Resume" at bounding box center [837, 398] width 241 height 26
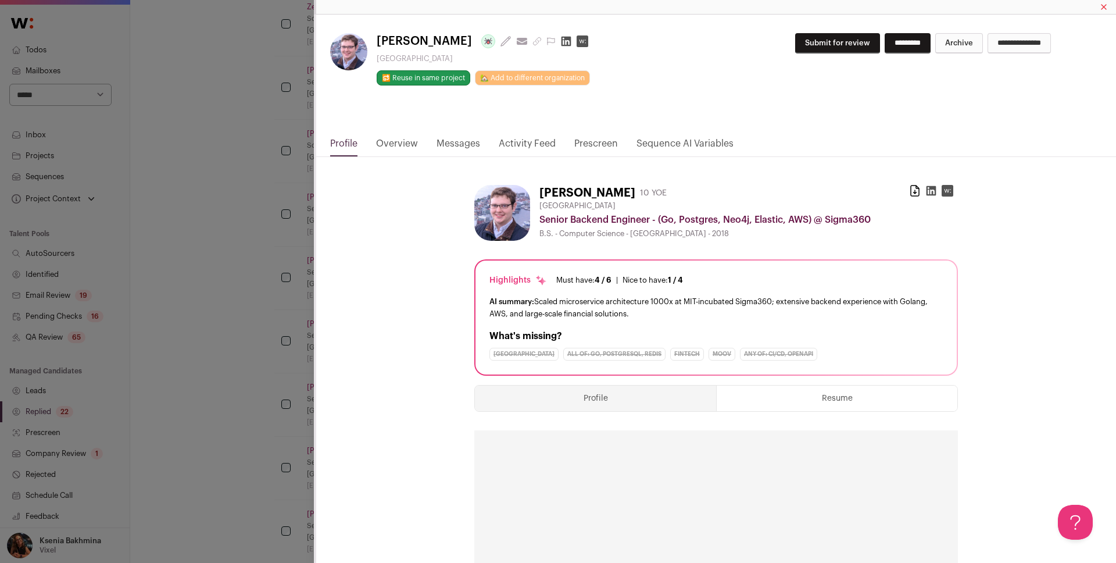
click at [449, 139] on link "Messages" at bounding box center [458, 147] width 44 height 20
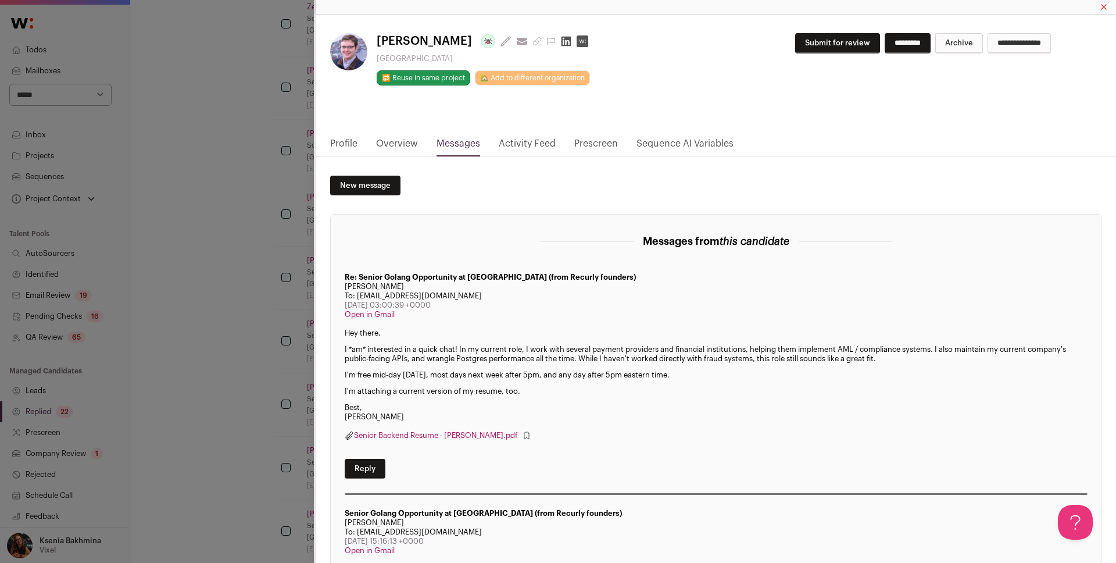
click at [273, 345] on div "Michael Clark-cuadrado​ Last update: 7 days ago View most recent conversation i…" at bounding box center [558, 281] width 1116 height 563
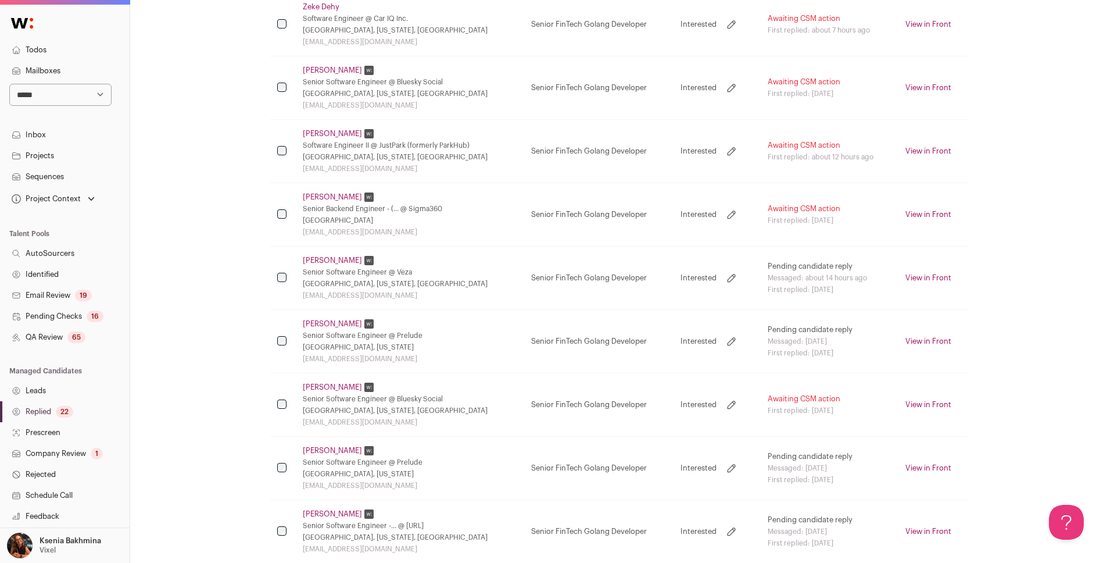
click at [312, 260] on link "Deepinder Singh" at bounding box center [332, 260] width 59 height 9
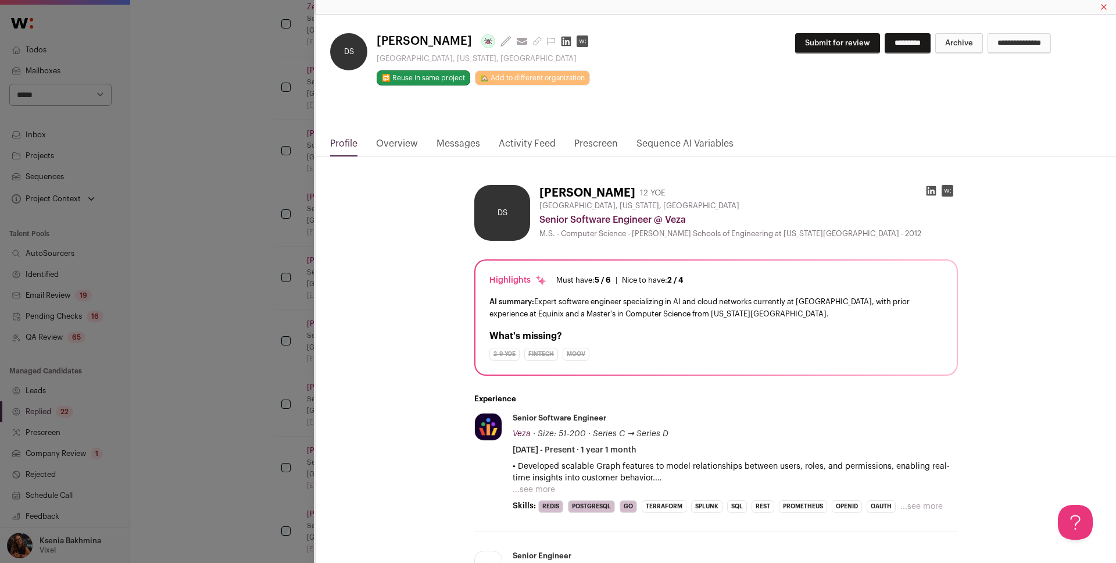
click at [450, 145] on link "Messages" at bounding box center [458, 147] width 44 height 20
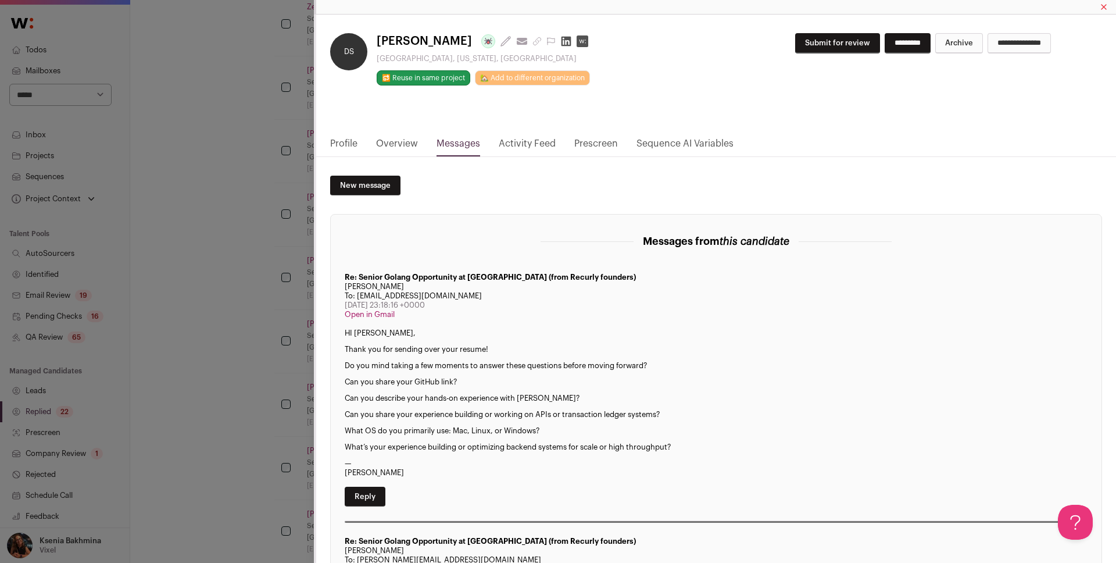
click at [179, 270] on div "DS Deepinder Singh Last update: 8 days ago View most recent conversation in Fro…" at bounding box center [558, 281] width 1116 height 563
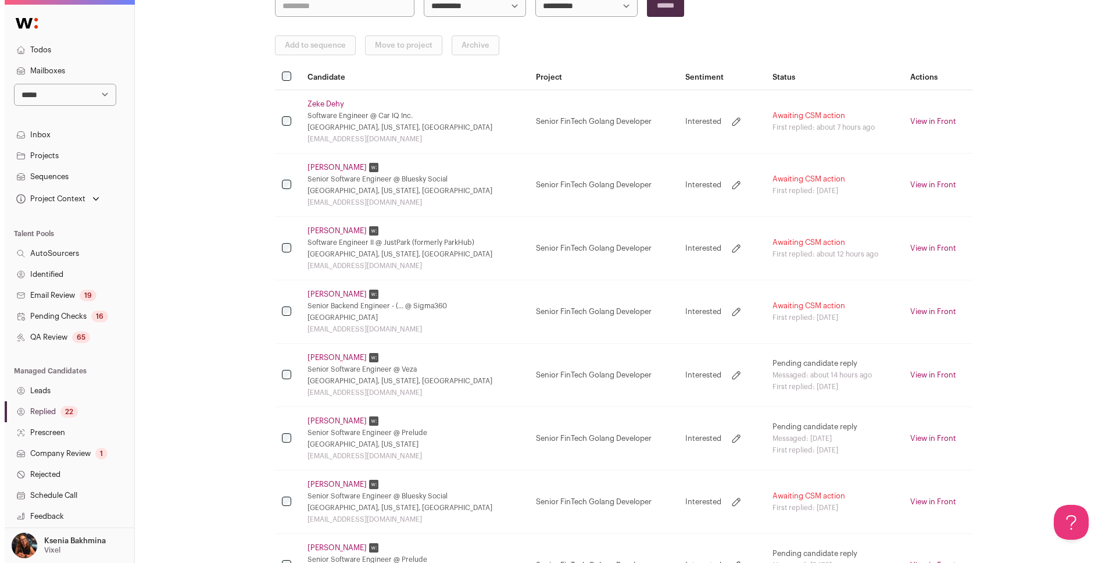
scroll to position [140, 0]
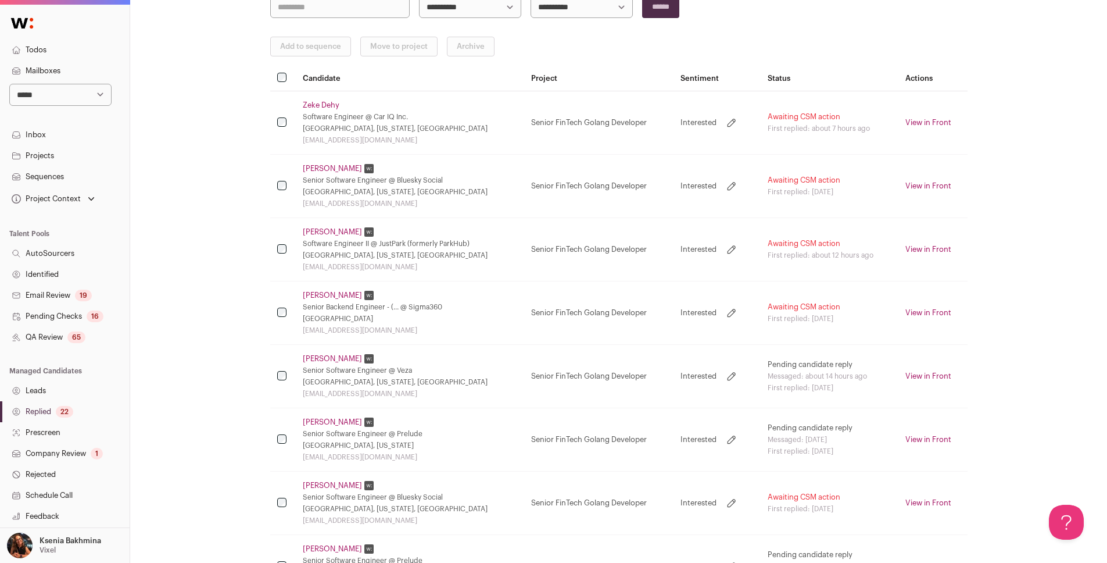
click at [320, 231] on link "Paul Edwards" at bounding box center [332, 231] width 59 height 9
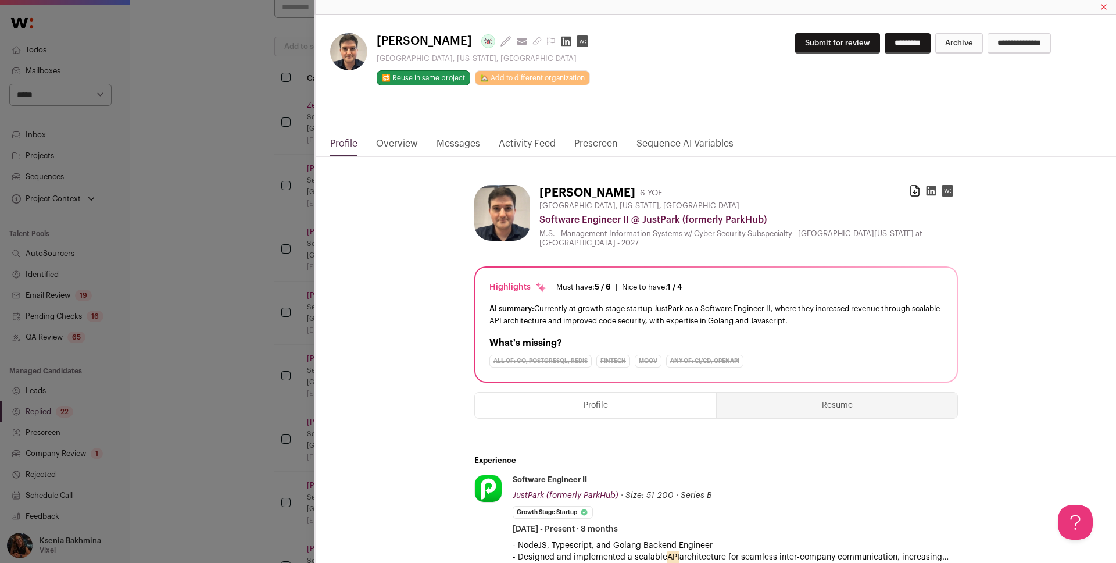
click at [459, 142] on link "Messages" at bounding box center [458, 147] width 44 height 20
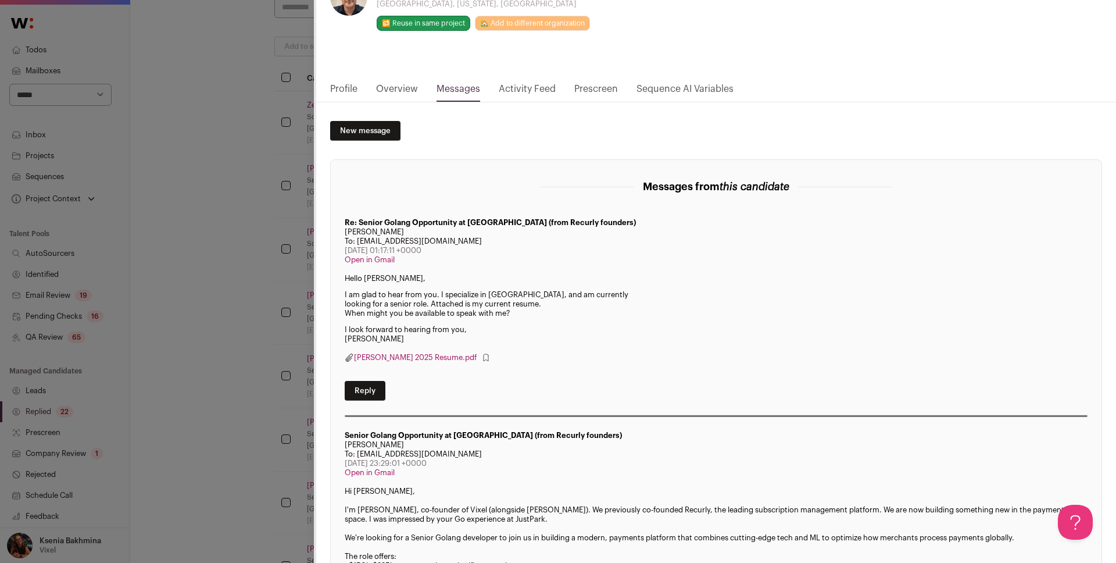
scroll to position [0, 0]
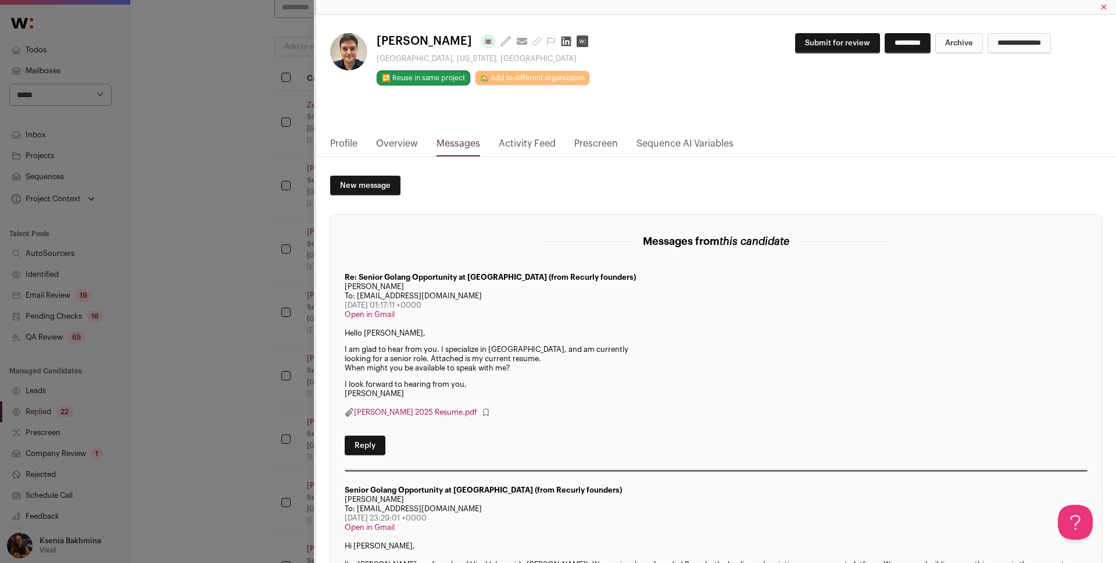
click at [390, 145] on link "Overview" at bounding box center [397, 147] width 42 height 20
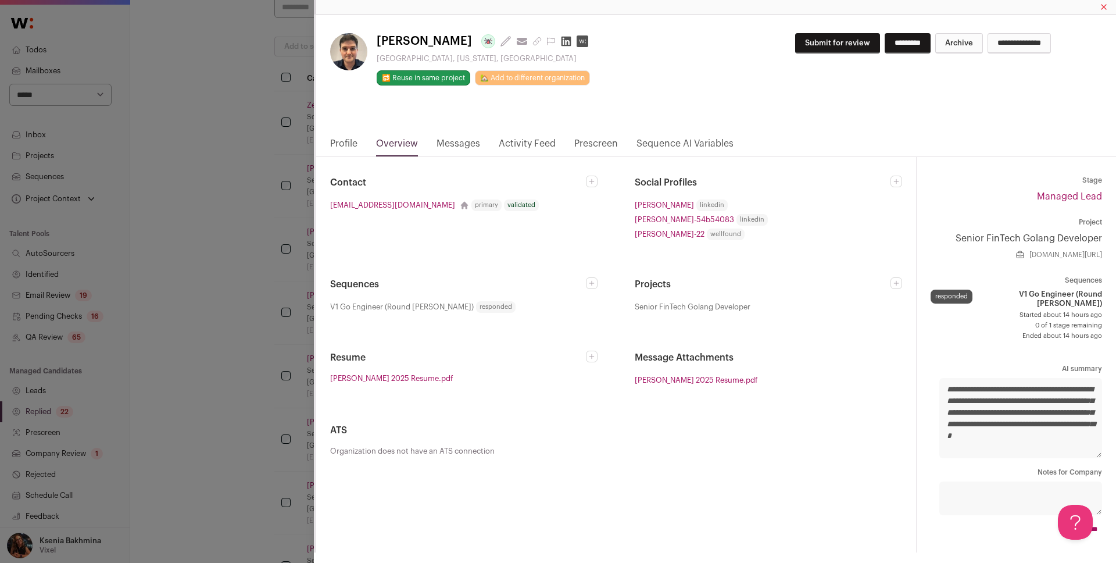
click at [346, 140] on link "Profile" at bounding box center [343, 147] width 27 height 20
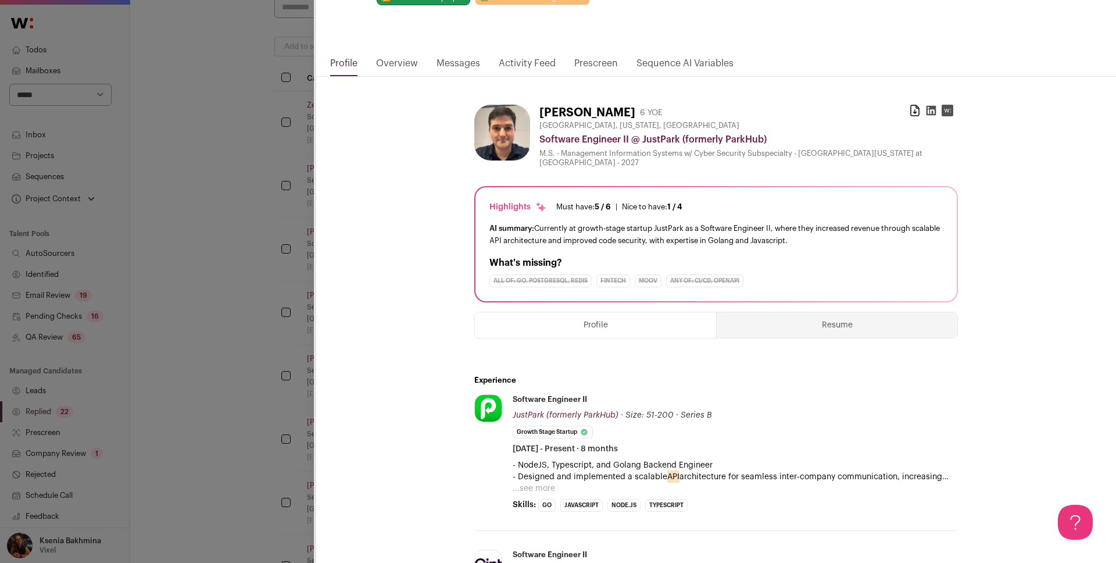
scroll to position [230, 0]
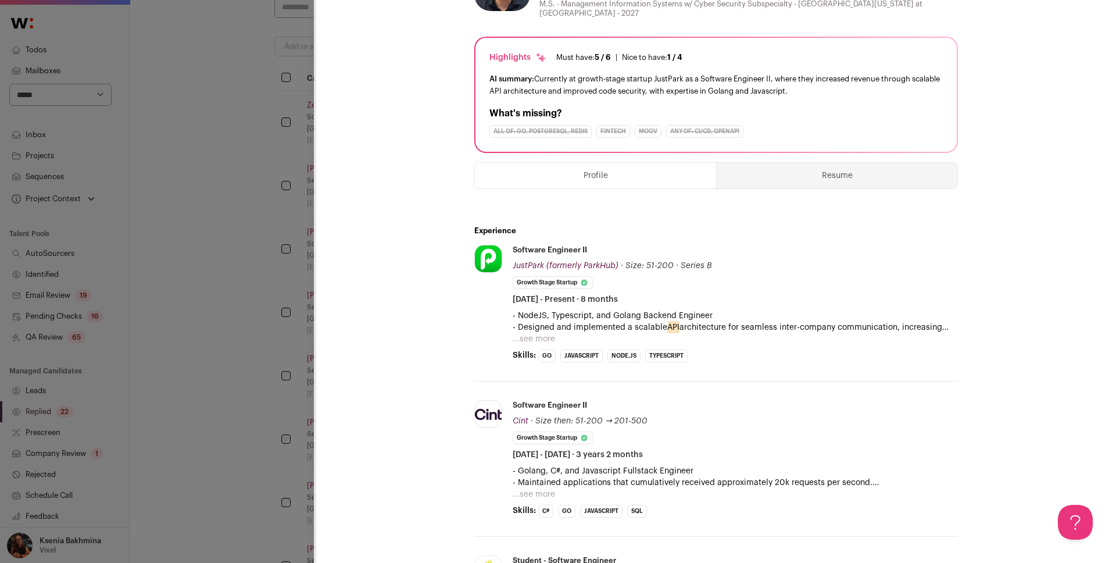
click at [533, 333] on button "...see more" at bounding box center [534, 339] width 42 height 12
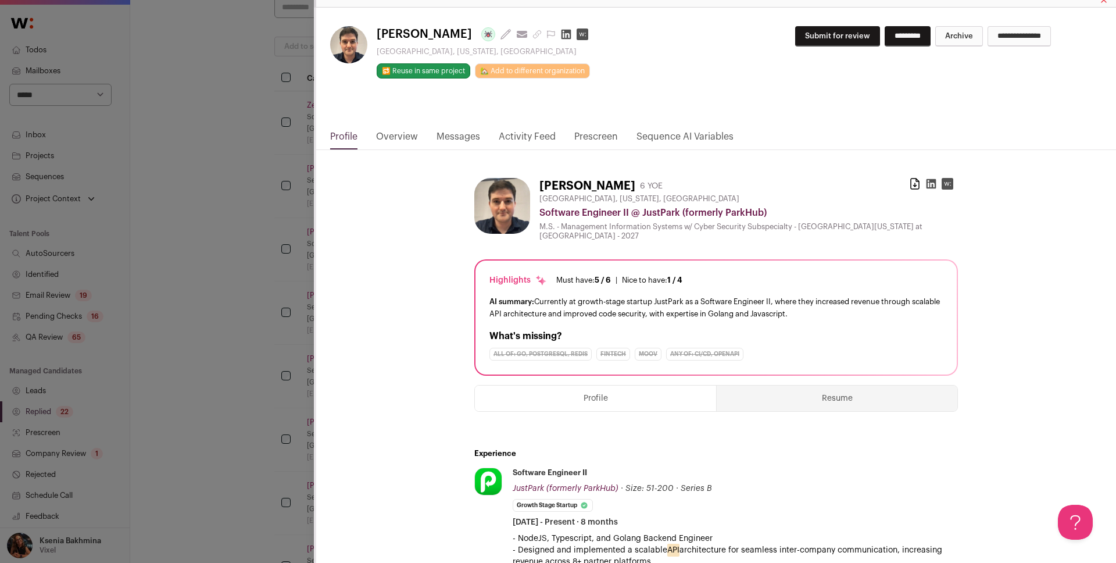
scroll to position [0, 0]
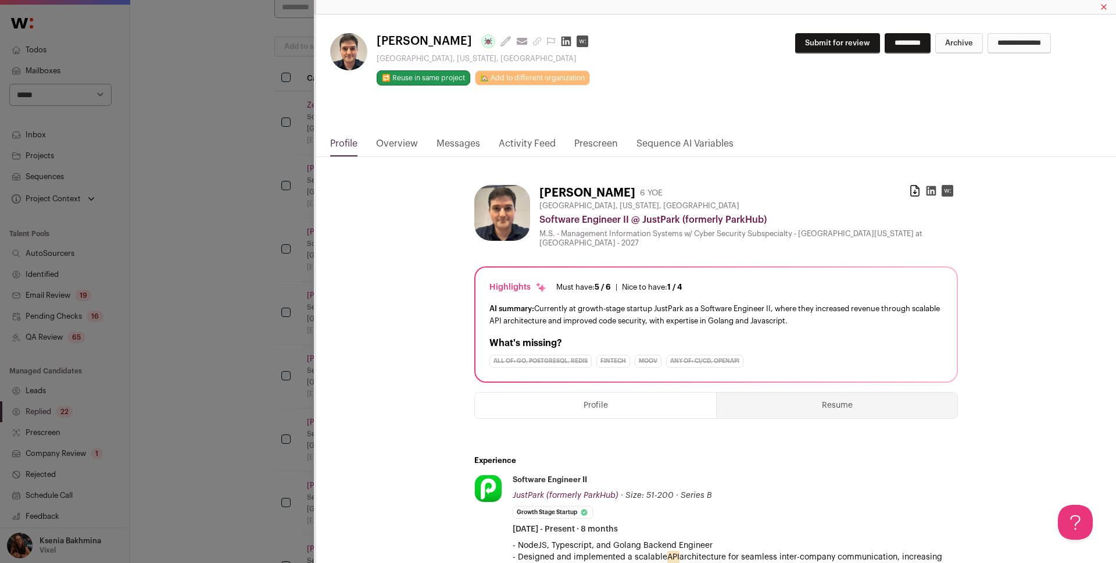
click at [798, 403] on button "Resume" at bounding box center [837, 405] width 241 height 26
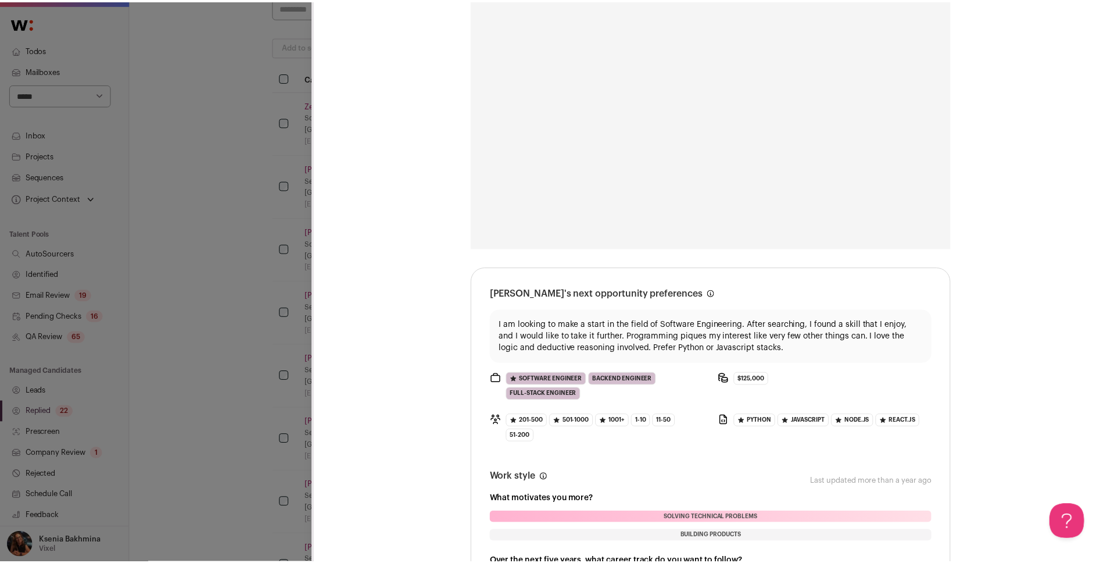
scroll to position [771, 0]
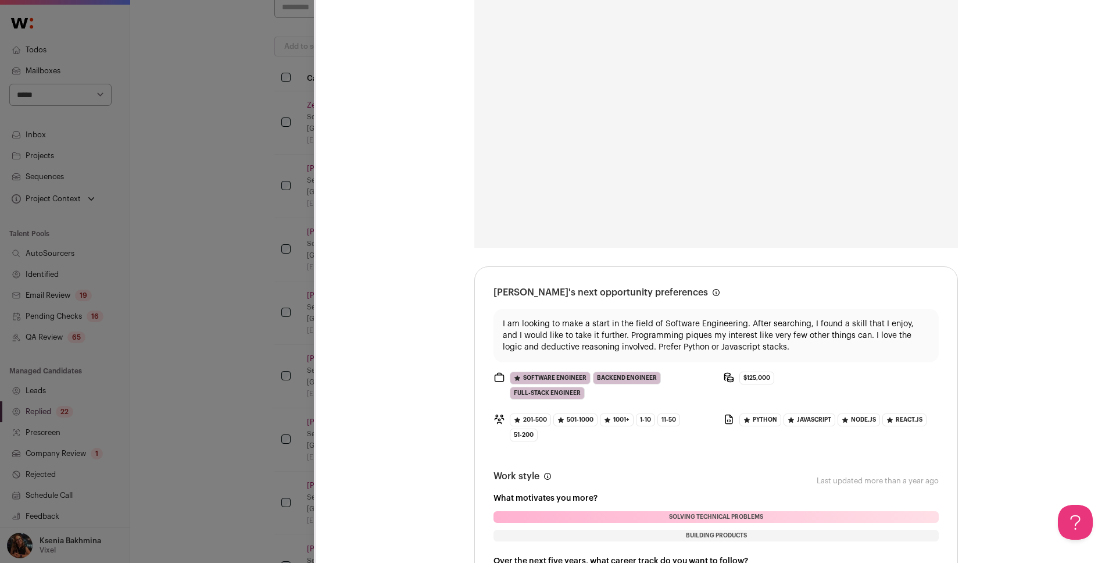
click at [281, 302] on div "Paul Edwards Last update: 7 days ago View most recent conversation in Front Gar…" at bounding box center [558, 281] width 1116 height 563
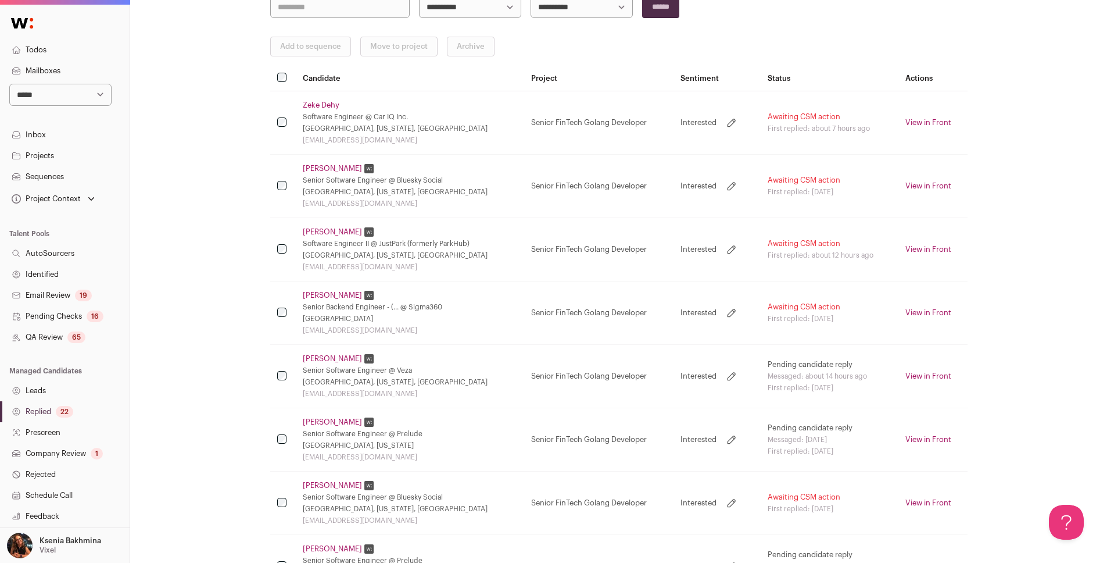
scroll to position [246, 0]
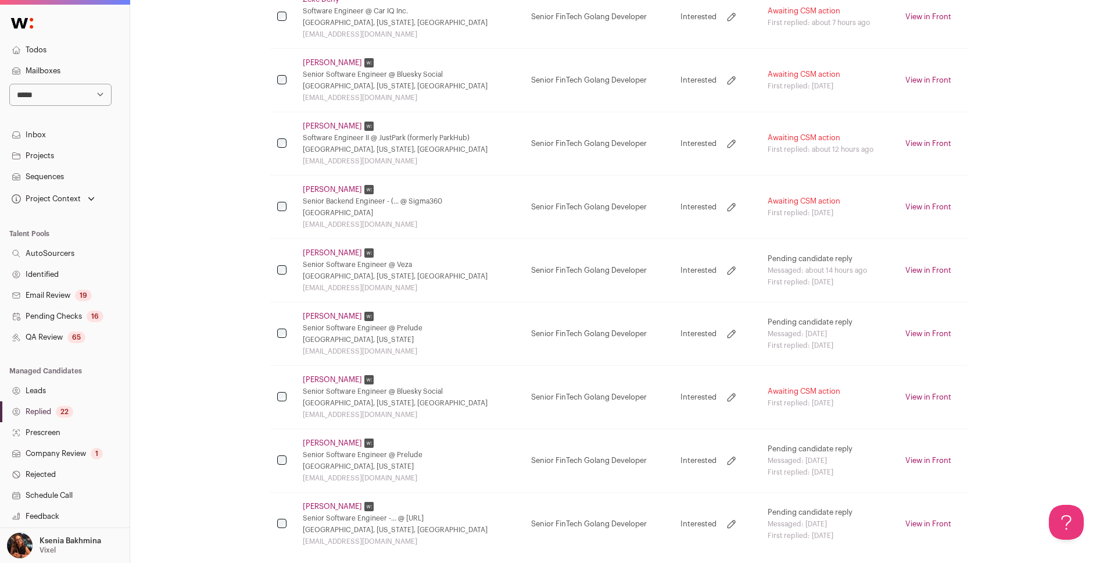
click at [320, 384] on link "William Berry" at bounding box center [332, 379] width 59 height 9
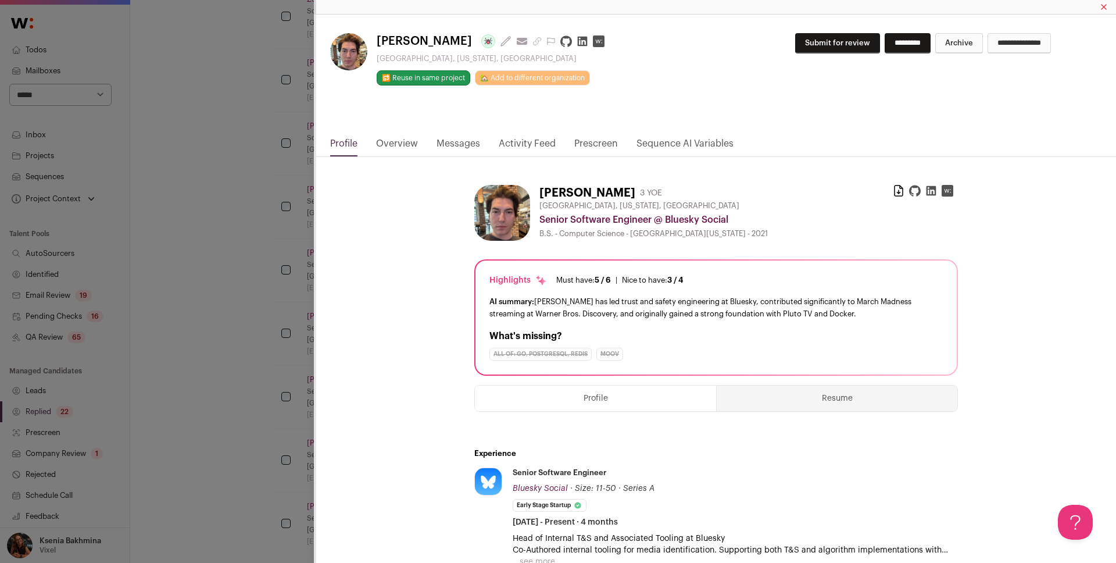
click at [193, 285] on div "William Berry Last update: 5 days ago View most recent conversation in Front Na…" at bounding box center [558, 281] width 1116 height 563
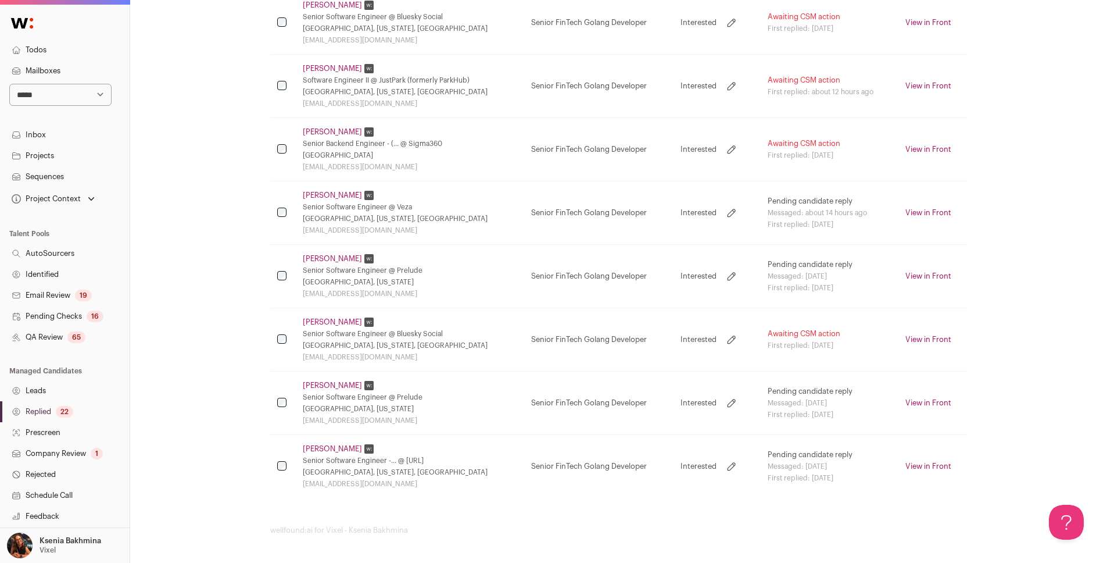
scroll to position [59, 0]
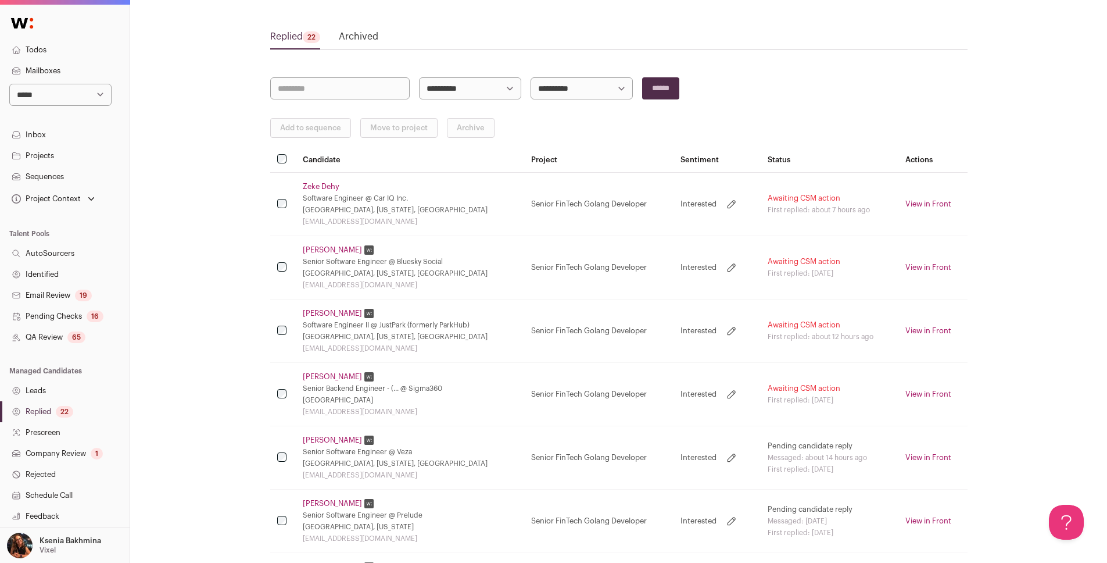
click at [67, 289] on link "Email Review 19" at bounding box center [65, 295] width 130 height 21
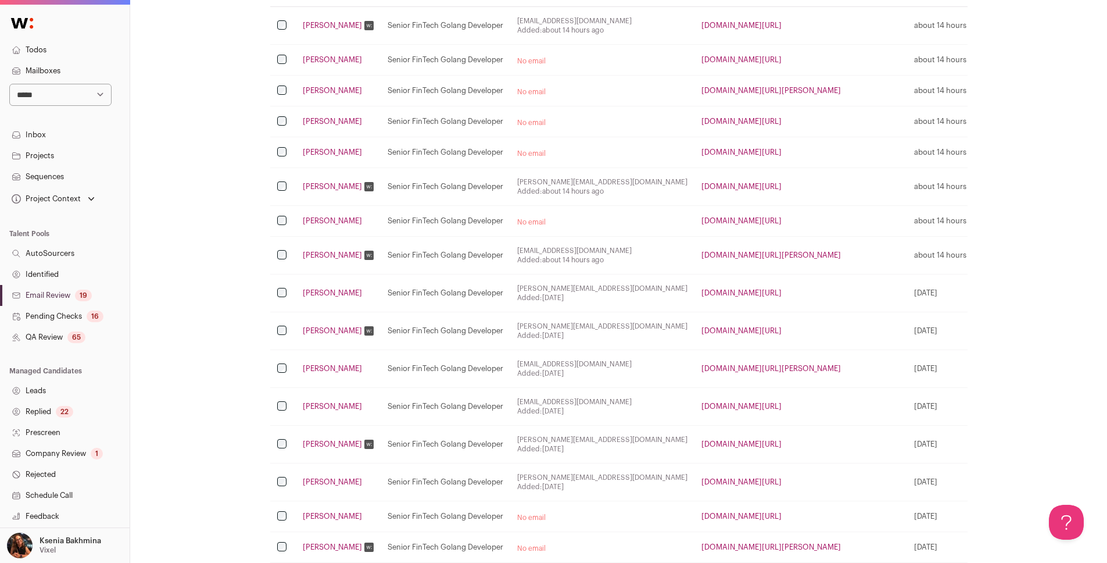
scroll to position [15, 0]
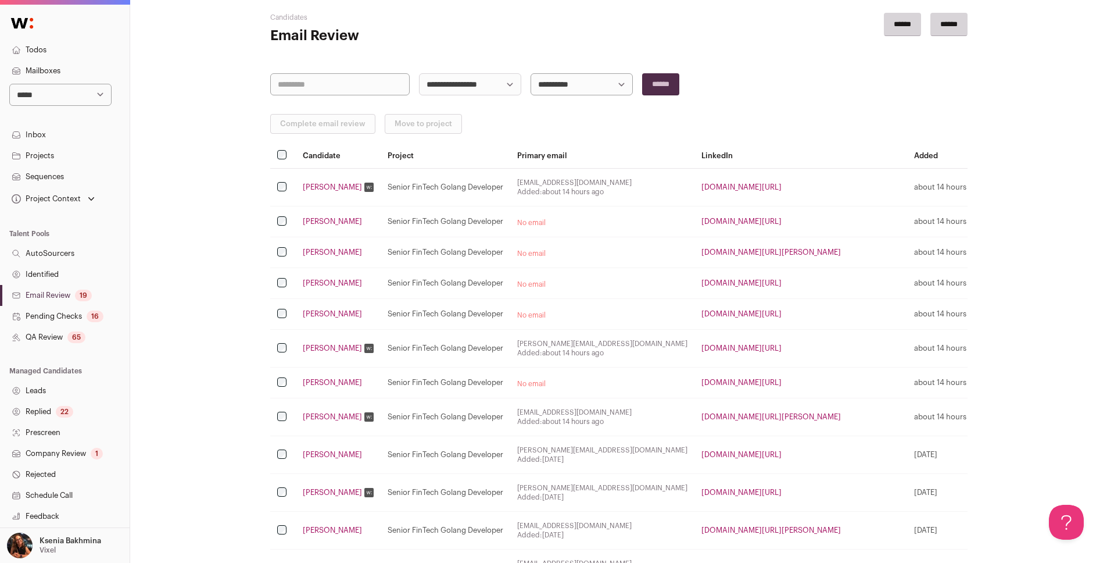
click at [52, 289] on link "Email Review 19" at bounding box center [65, 295] width 130 height 21
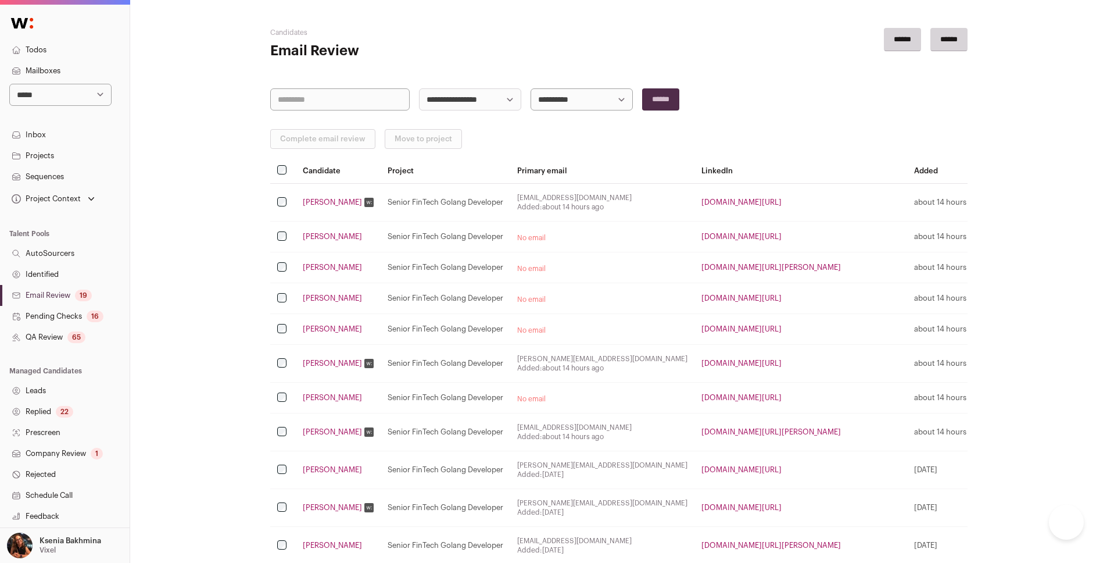
click at [52, 324] on link "Pending Checks 16" at bounding box center [65, 316] width 130 height 21
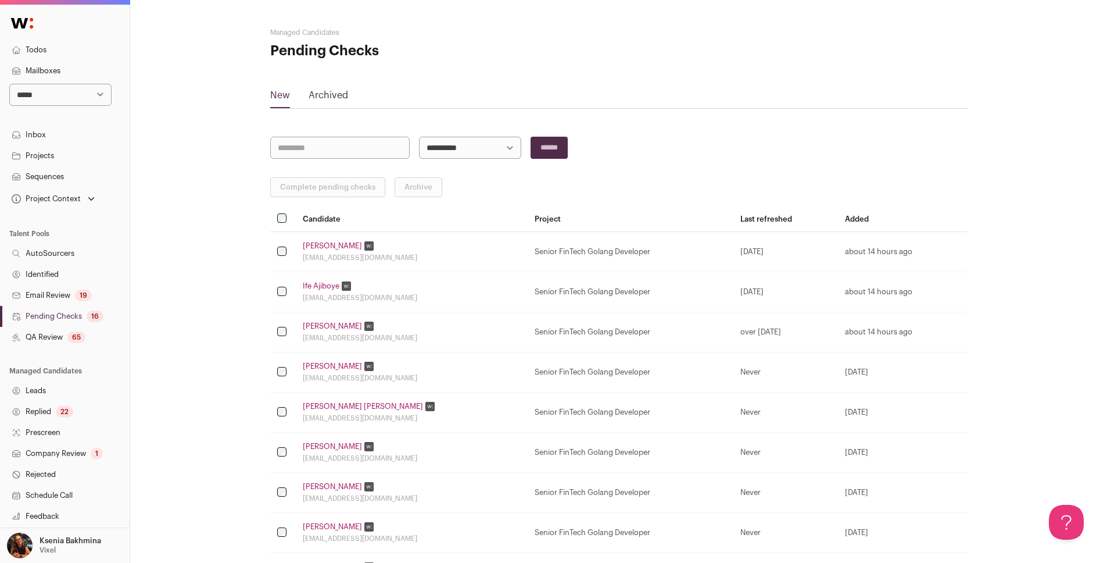
click at [49, 335] on link "QA Review 65" at bounding box center [65, 337] width 130 height 21
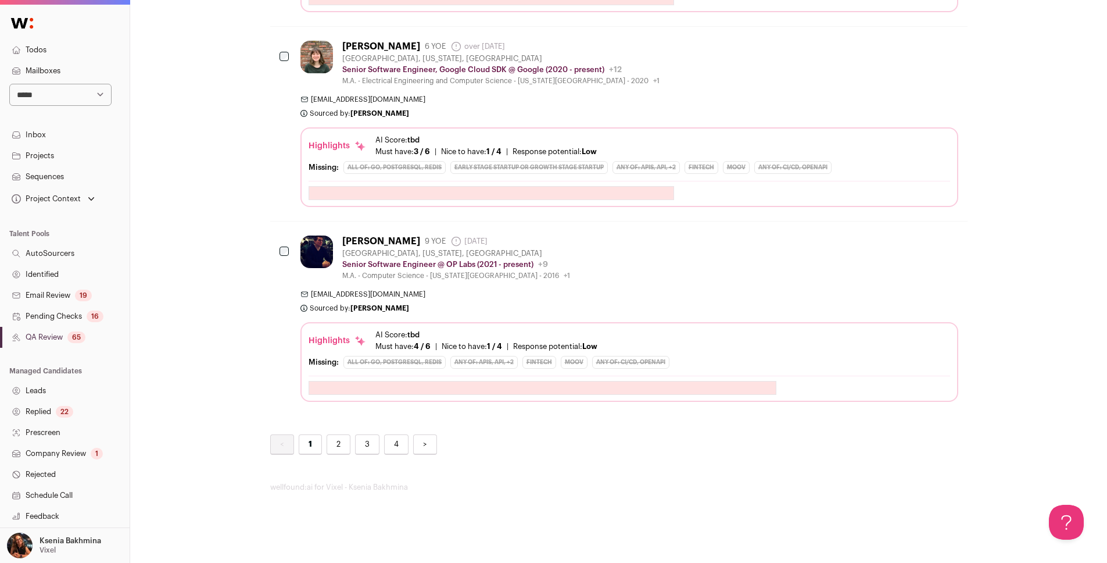
scroll to position [3683, 0]
click at [44, 290] on link "Email Review 19" at bounding box center [65, 295] width 130 height 21
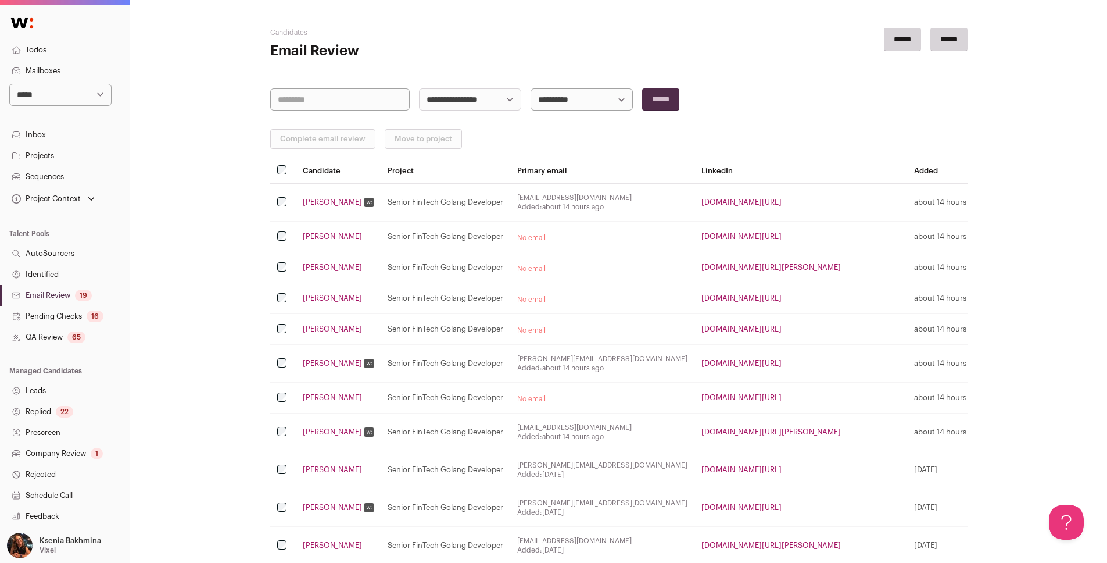
click at [58, 338] on link "QA Review 65" at bounding box center [65, 337] width 130 height 21
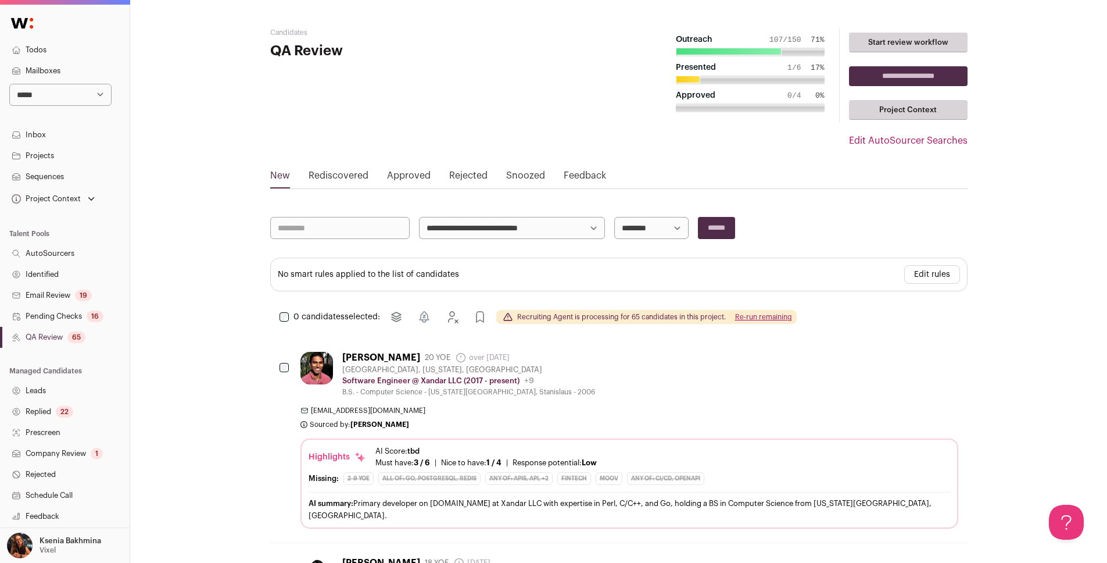
click at [460, 174] on link "Rejected" at bounding box center [468, 178] width 38 height 19
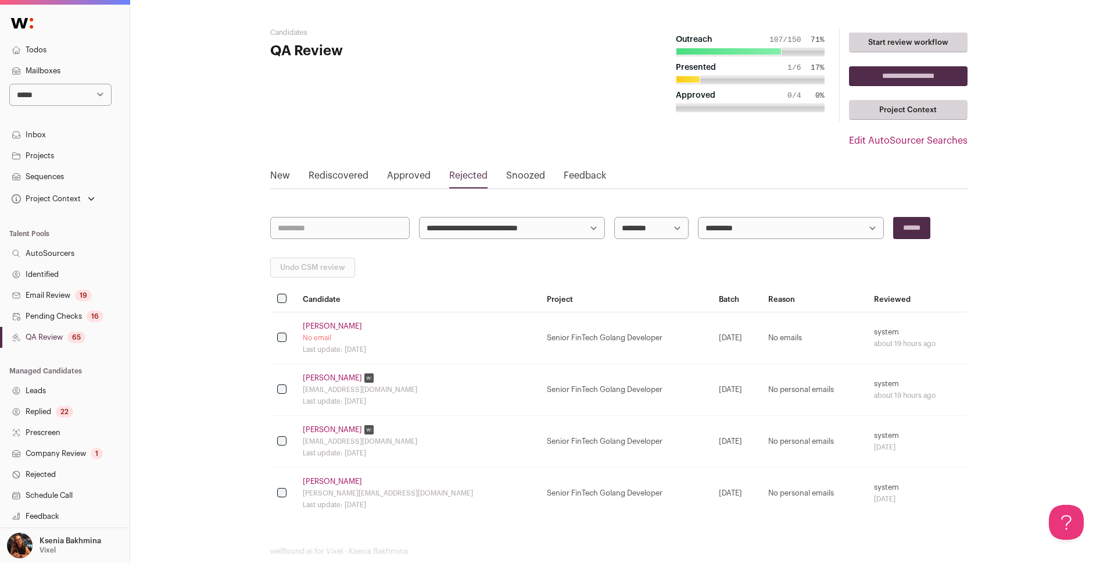
scroll to position [21, 0]
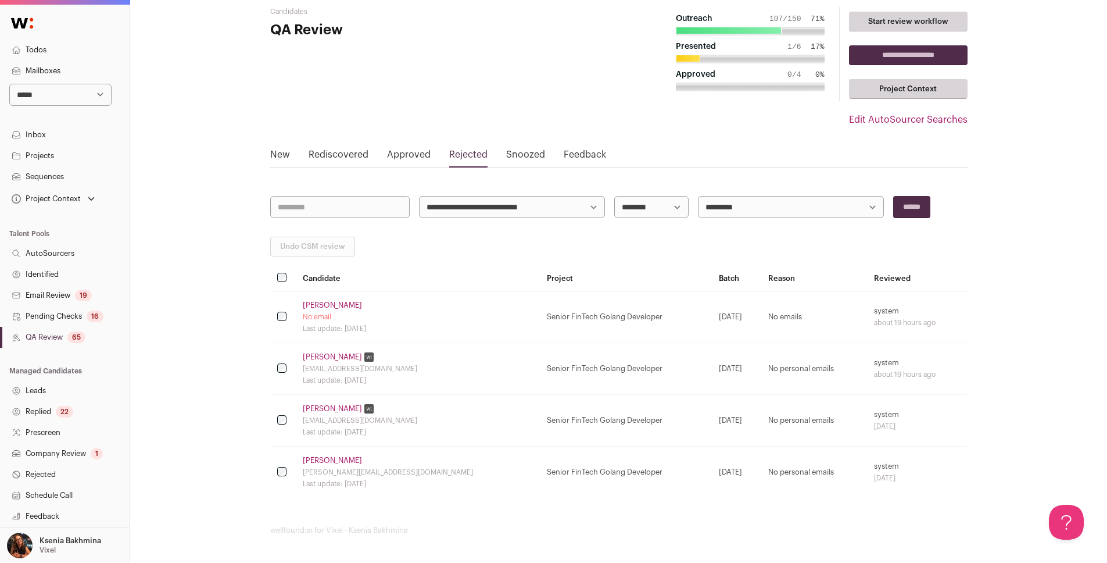
click at [42, 295] on link "Email Review 19" at bounding box center [65, 295] width 130 height 21
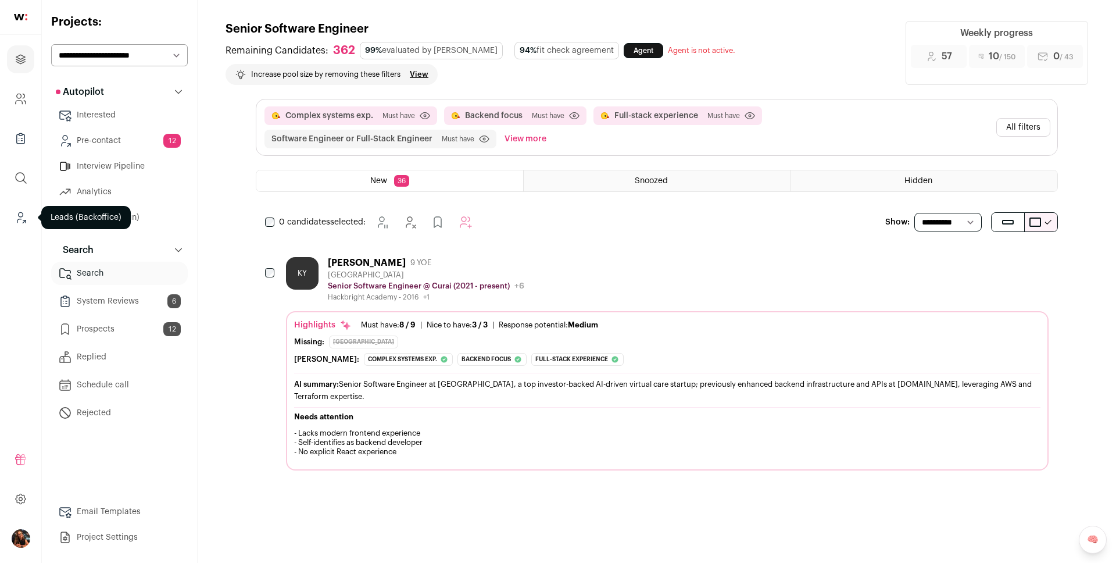
click at [19, 213] on icon "Leads (Backoffice)" at bounding box center [20, 217] width 13 height 14
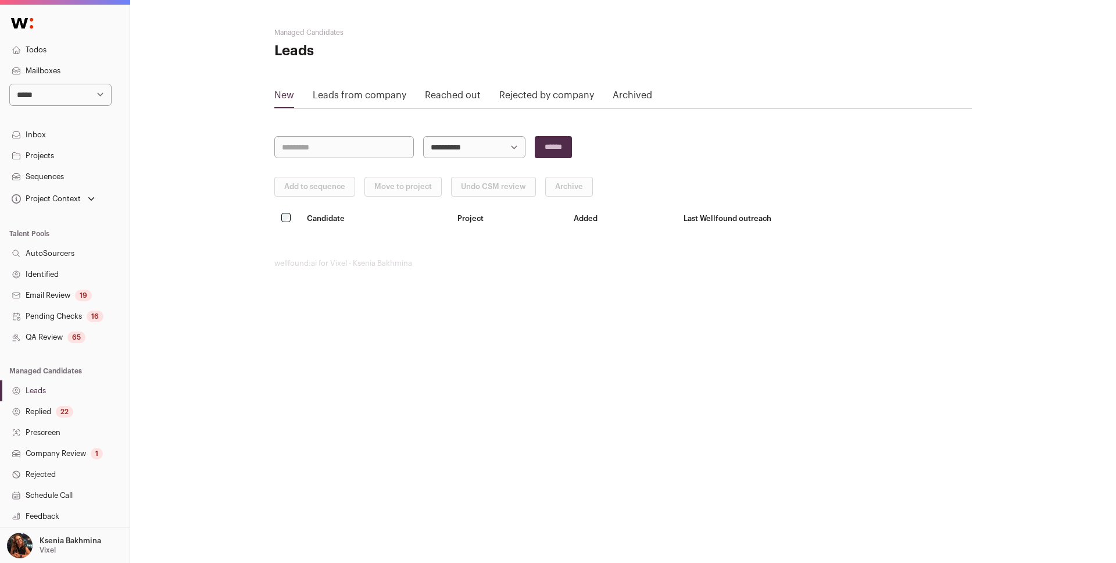
click at [38, 176] on link "Sequences" at bounding box center [65, 176] width 130 height 21
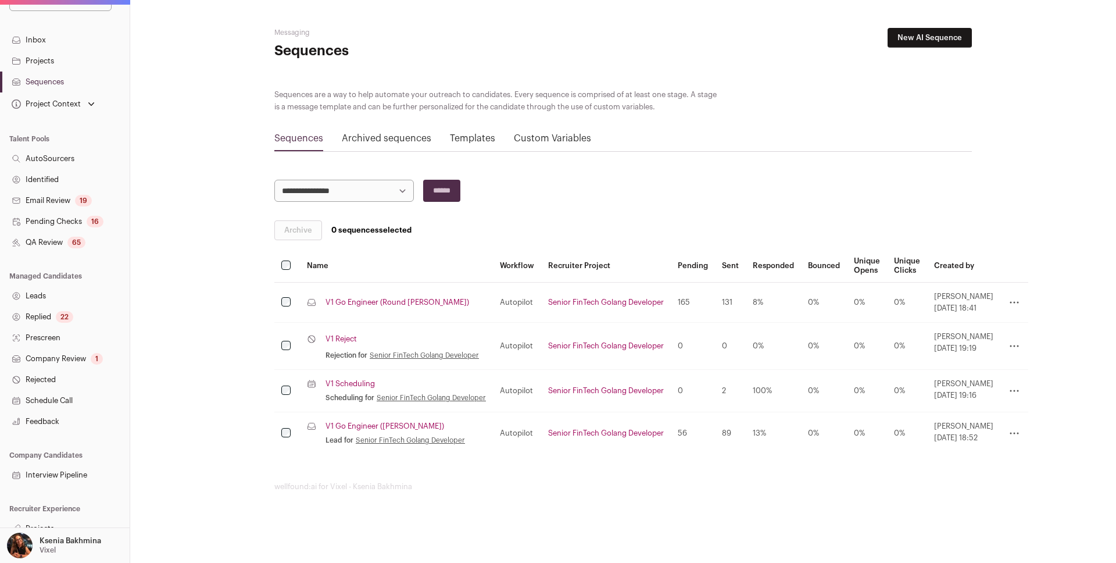
scroll to position [106, 0]
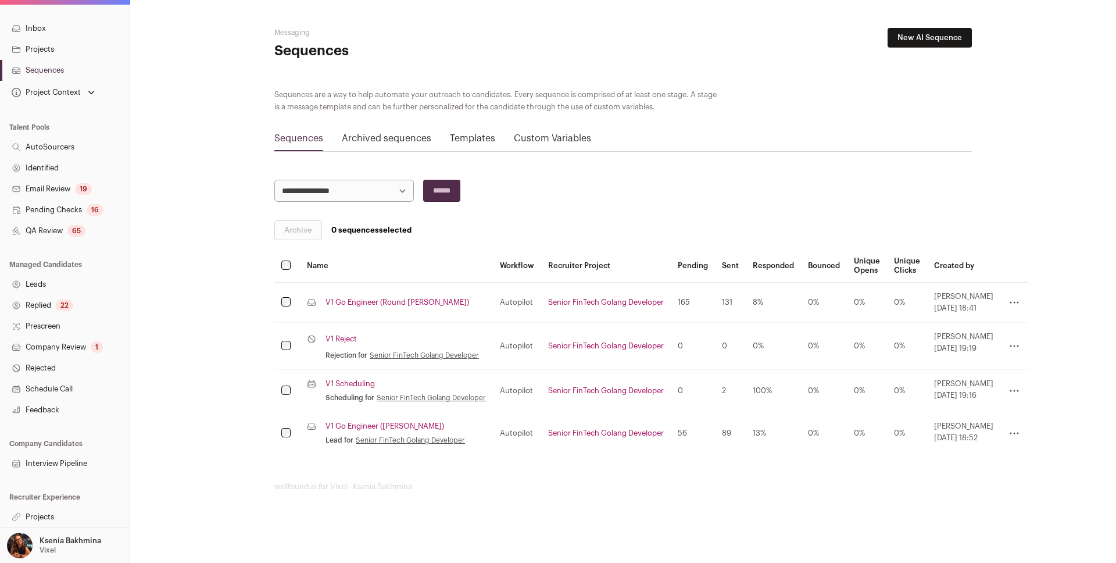
click at [40, 522] on link "Projects" at bounding box center [65, 516] width 130 height 21
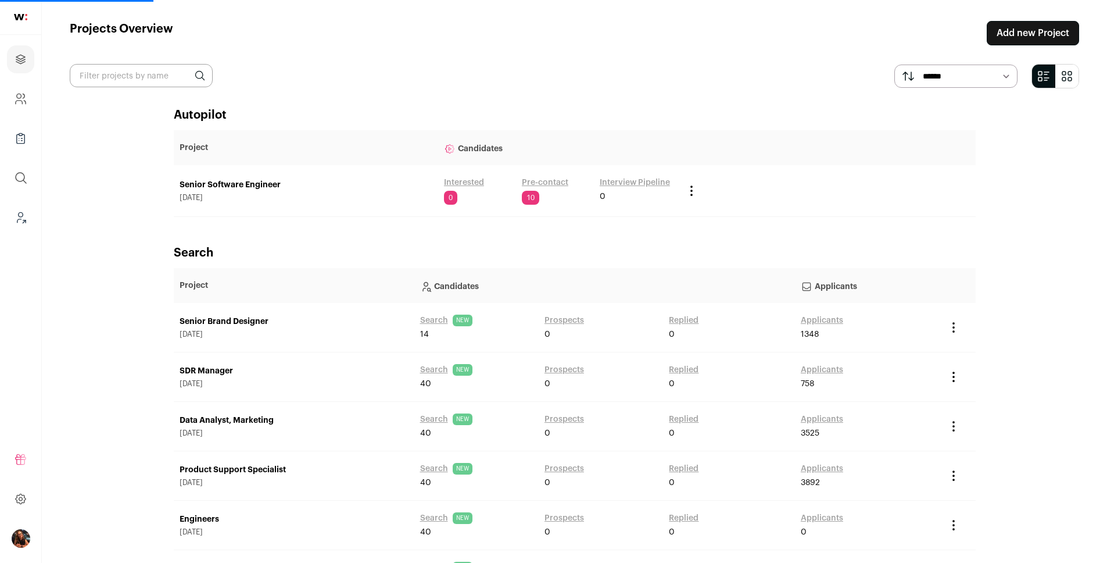
click at [250, 182] on link "Senior Software Engineer" at bounding box center [306, 185] width 253 height 12
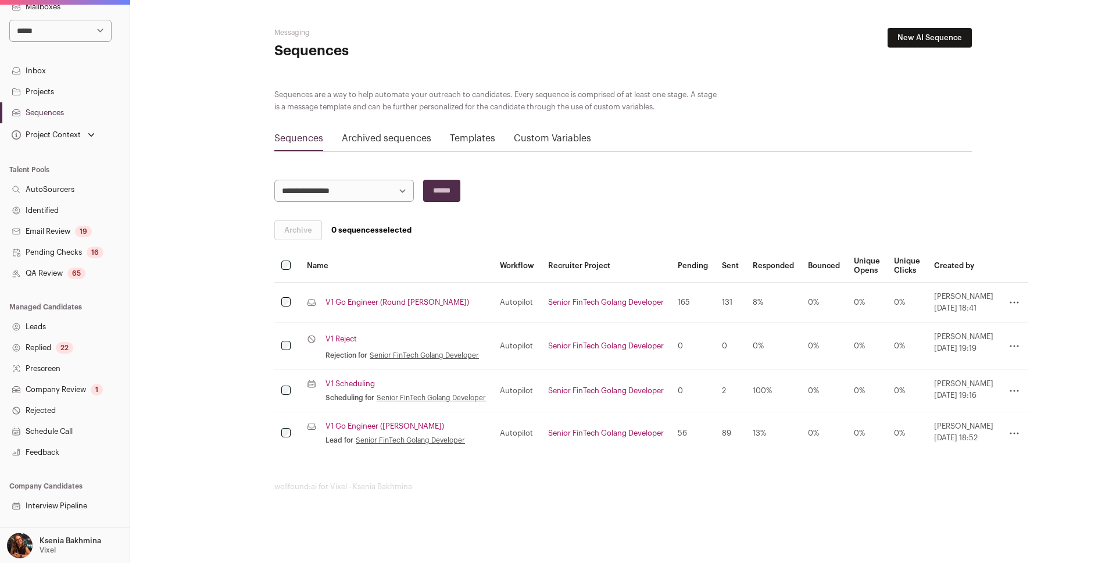
scroll to position [106, 0]
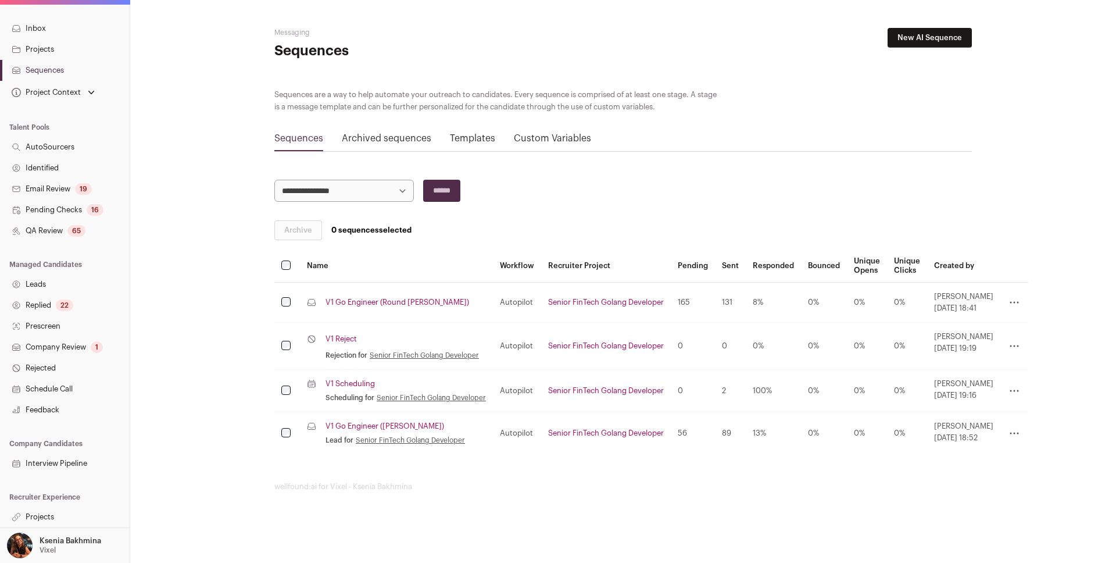
click at [48, 516] on link "Projects" at bounding box center [65, 516] width 130 height 21
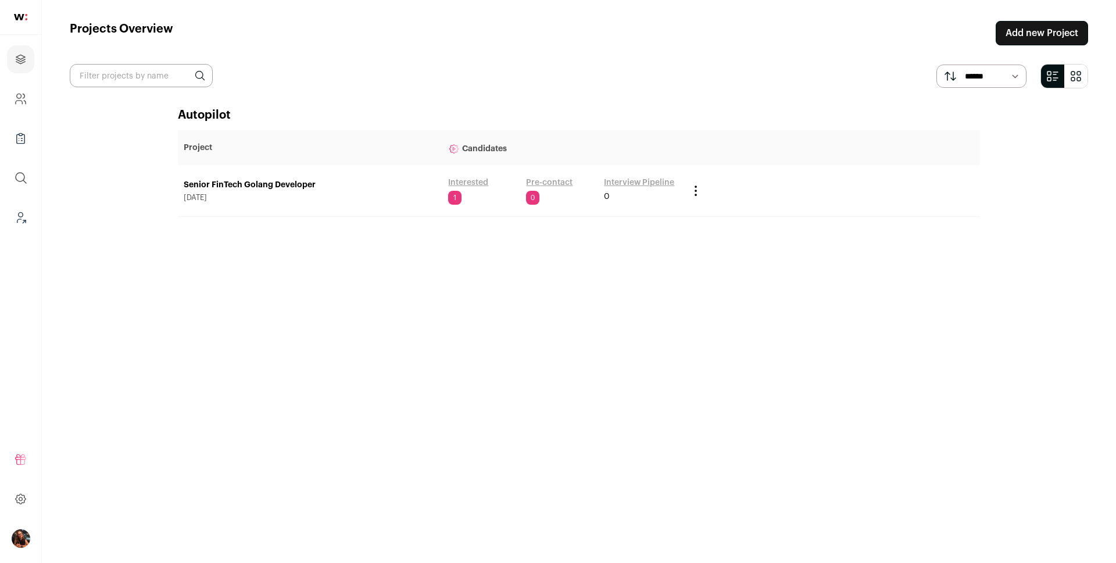
click at [43, 515] on main "Projects Overview Add new Project ****** ******* Autopilot Project Candidates S…" at bounding box center [579, 281] width 1074 height 563
click at [294, 185] on link "Senior FinTech Golang Developer" at bounding box center [310, 185] width 253 height 12
